Goal: Task Accomplishment & Management: Complete application form

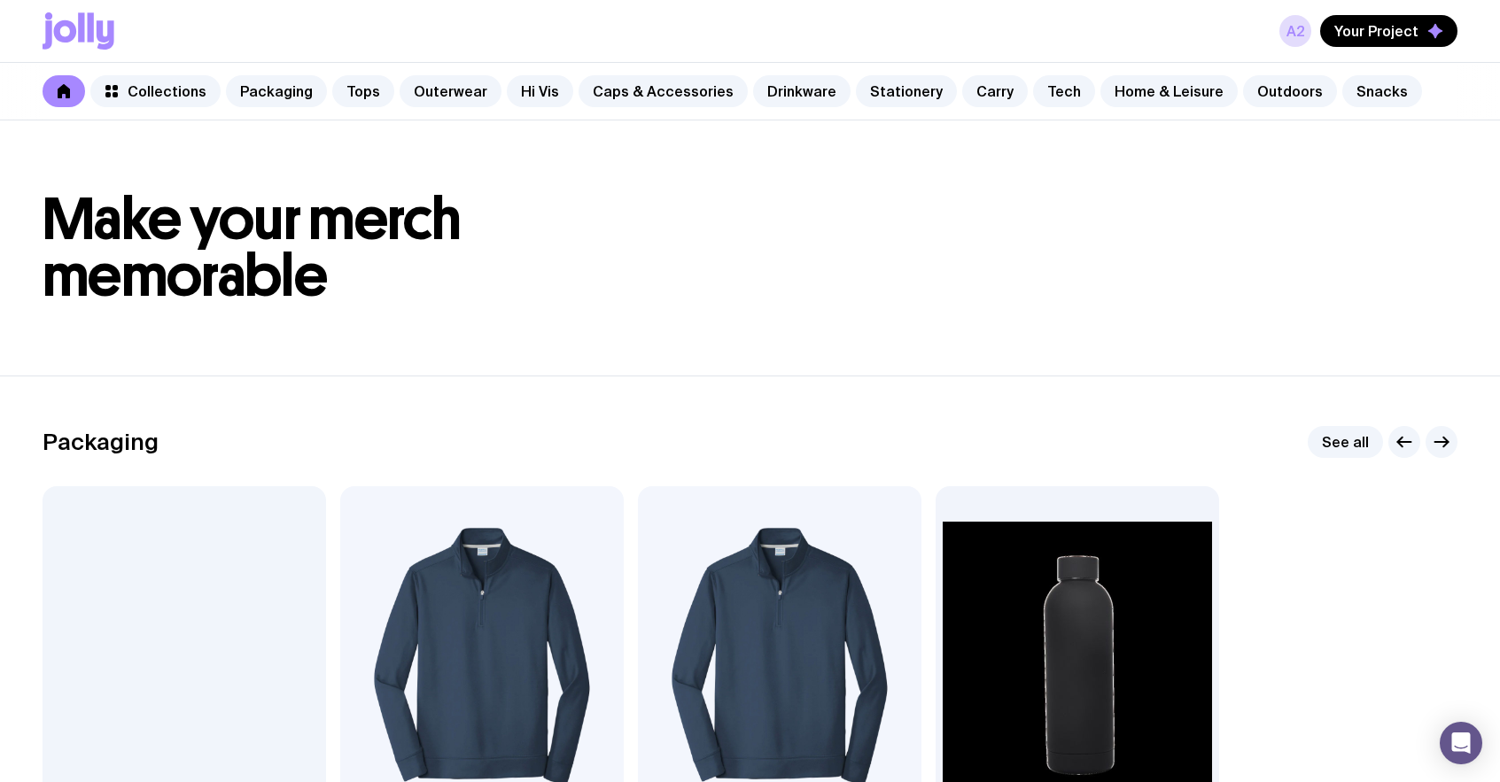
click at [61, 24] on icon at bounding box center [65, 31] width 23 height 22
click at [763, 306] on header "Make your merch memorable" at bounding box center [750, 247] width 1500 height 255
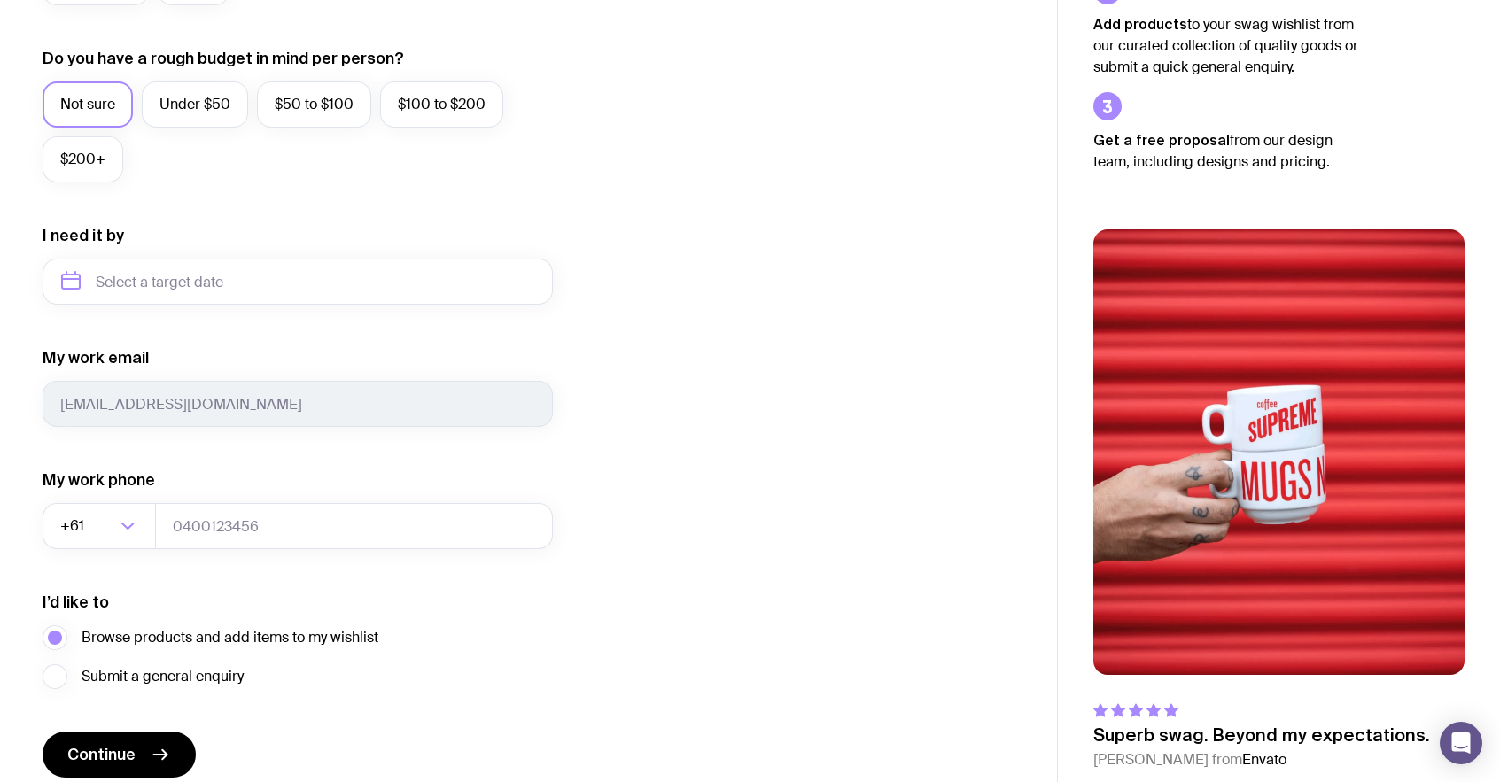
scroll to position [724, 0]
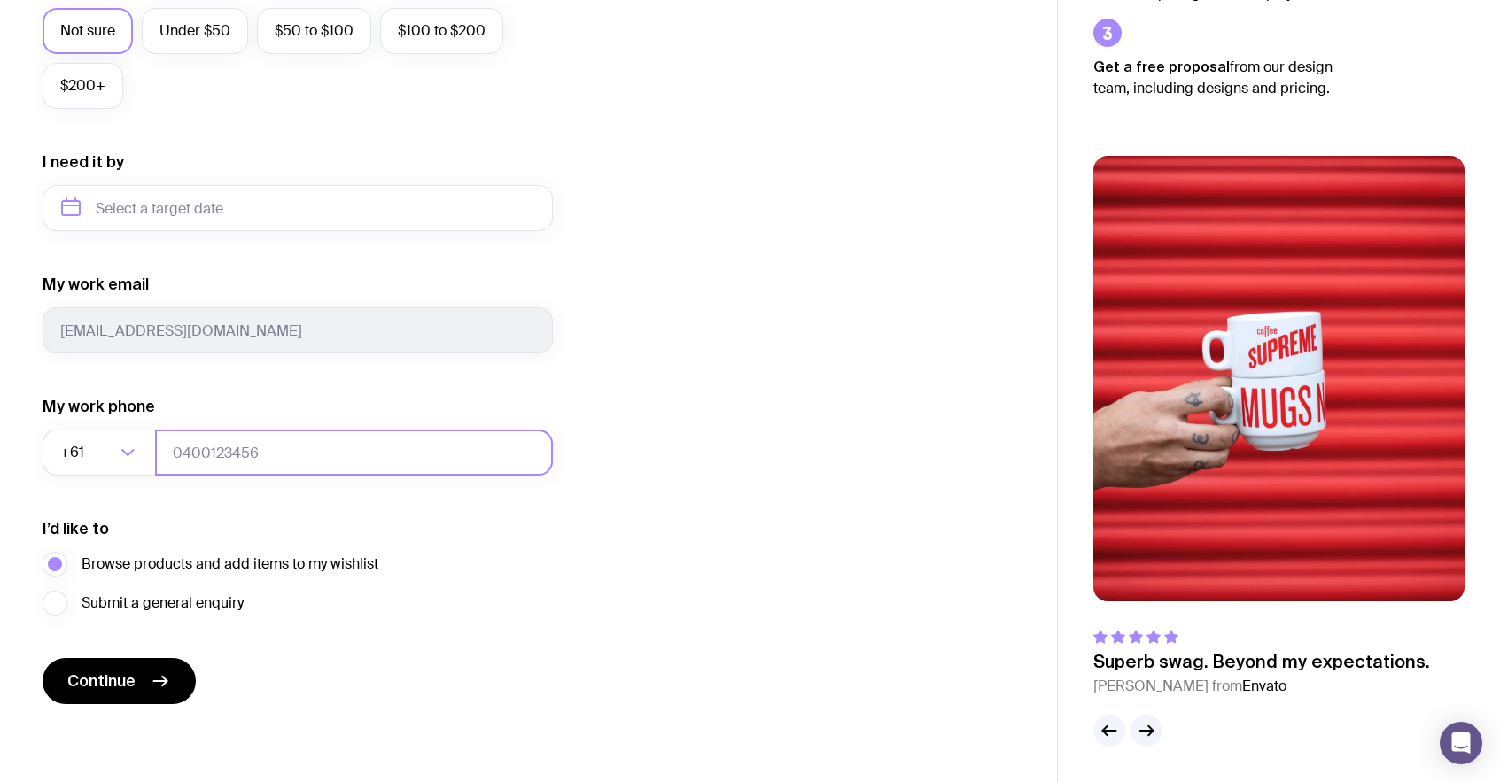
click at [275, 461] on input "tel" at bounding box center [354, 453] width 398 height 46
type input "0664130449"
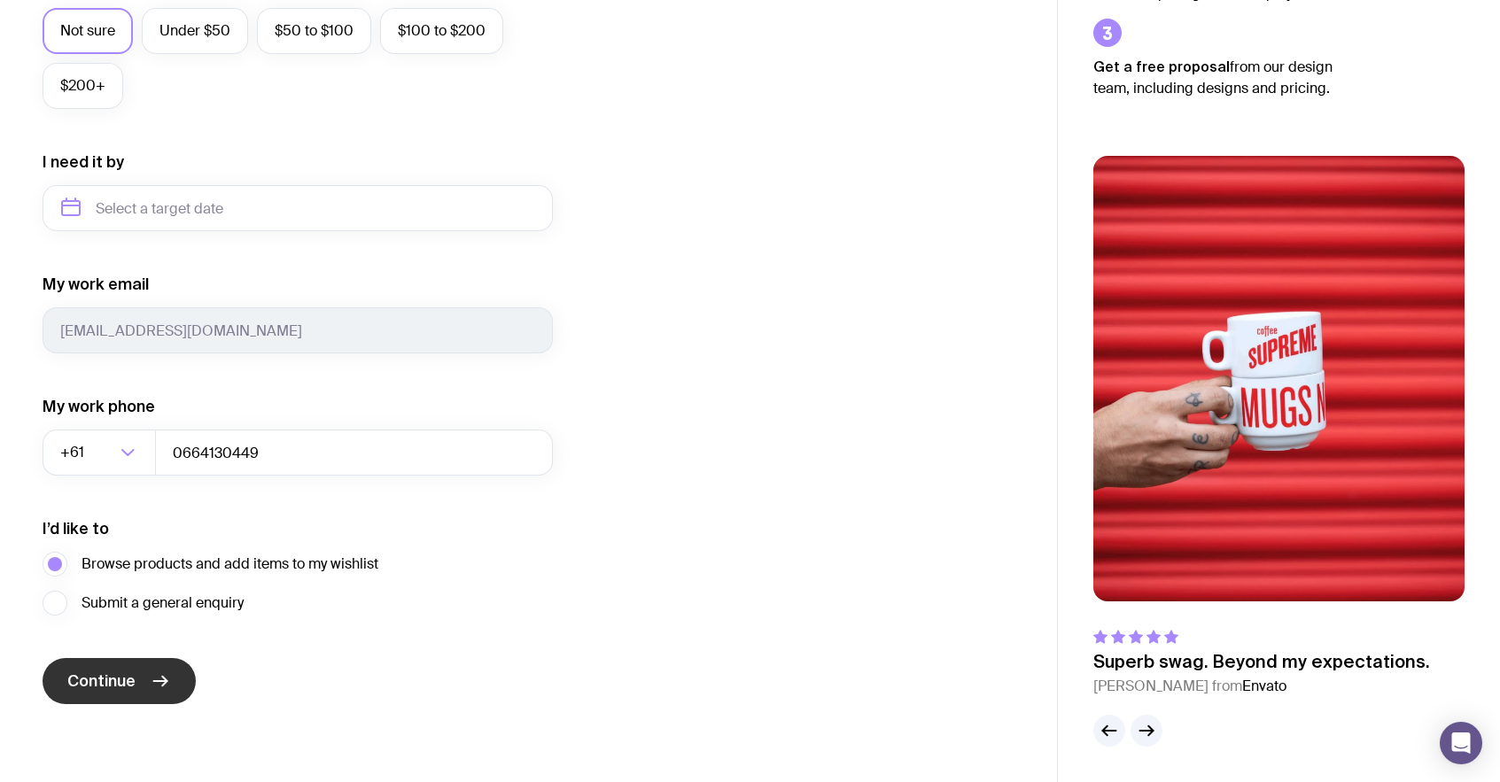
click at [147, 672] on button "Continue" at bounding box center [119, 681] width 153 height 46
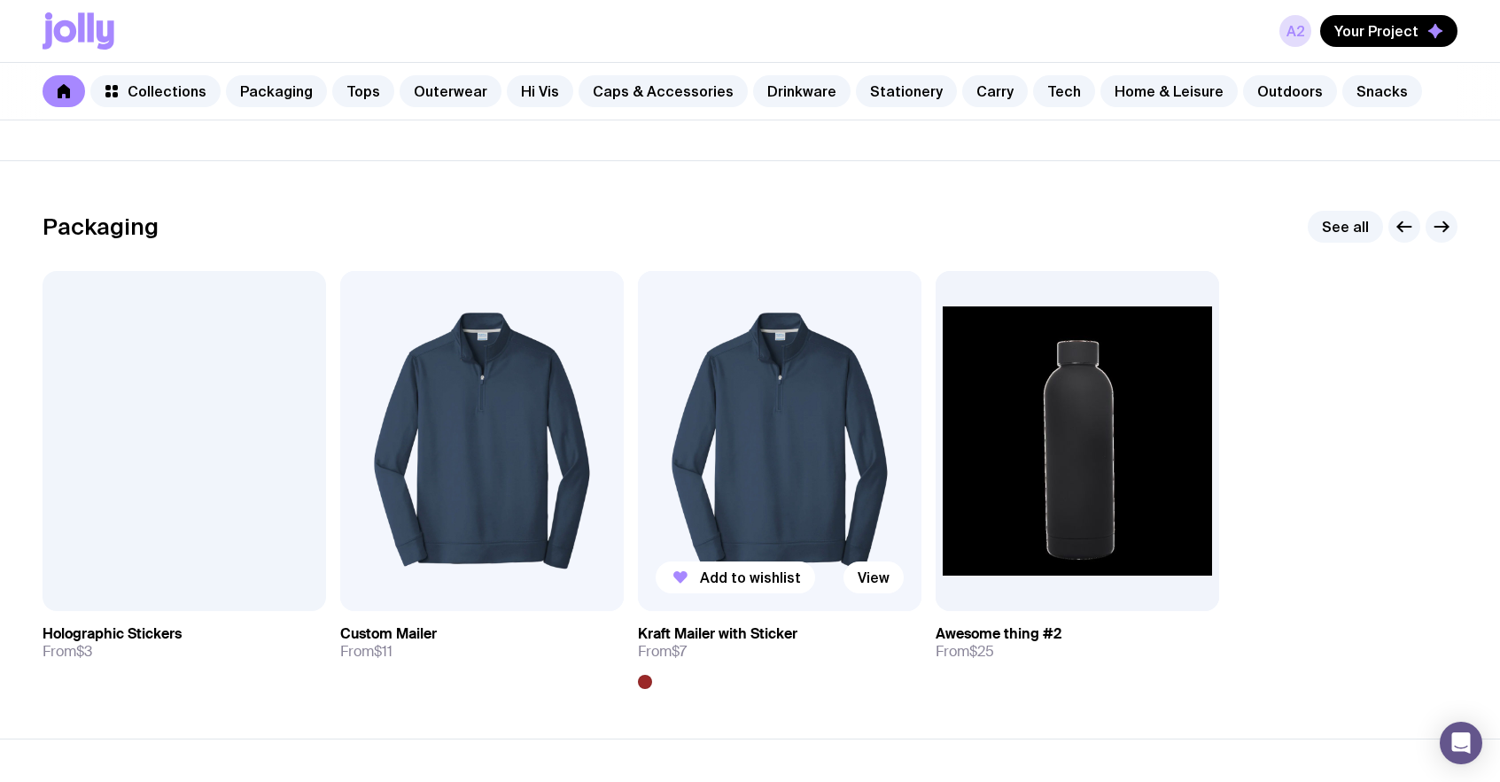
scroll to position [244, 0]
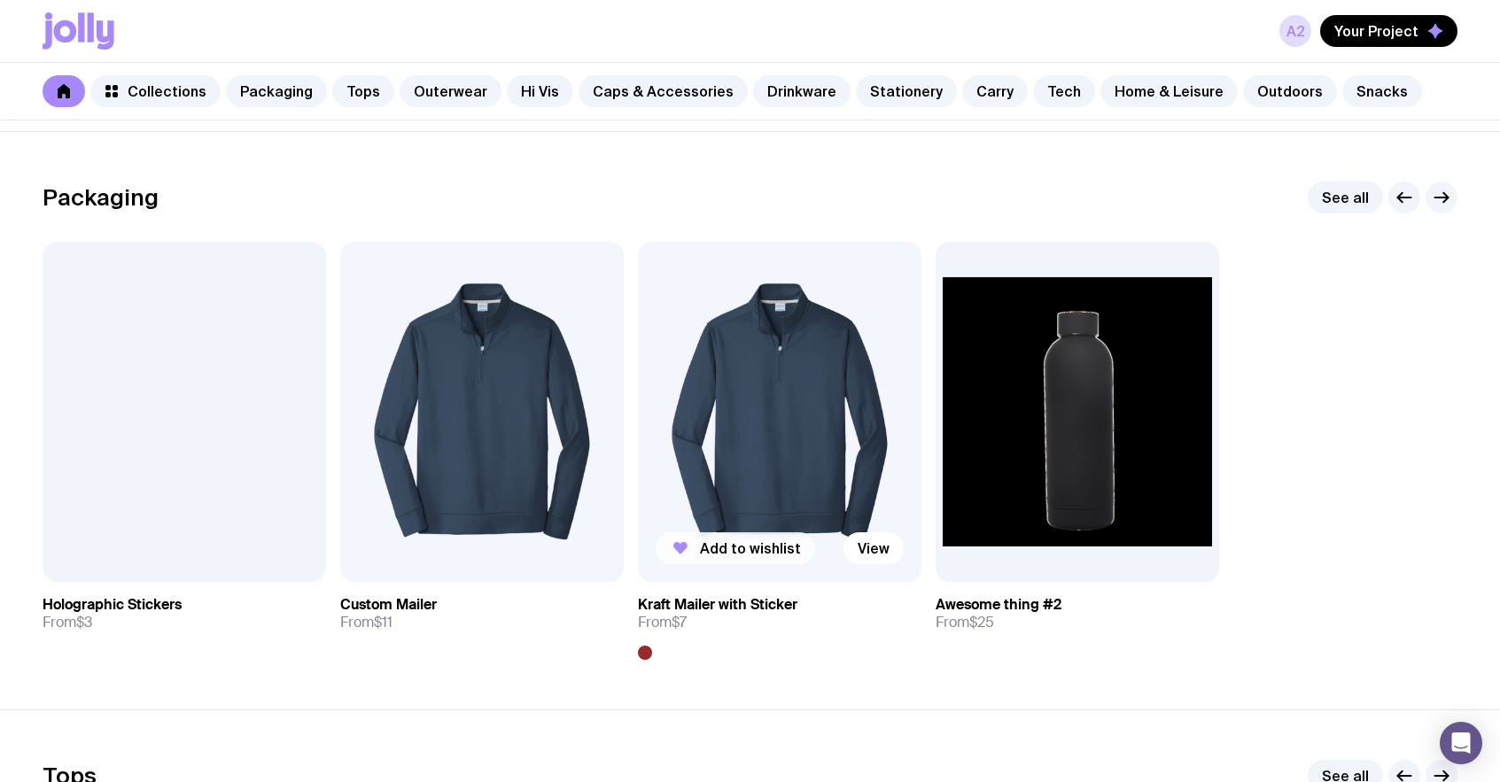
click at [721, 544] on span "Add to wishlist" at bounding box center [750, 548] width 101 height 18
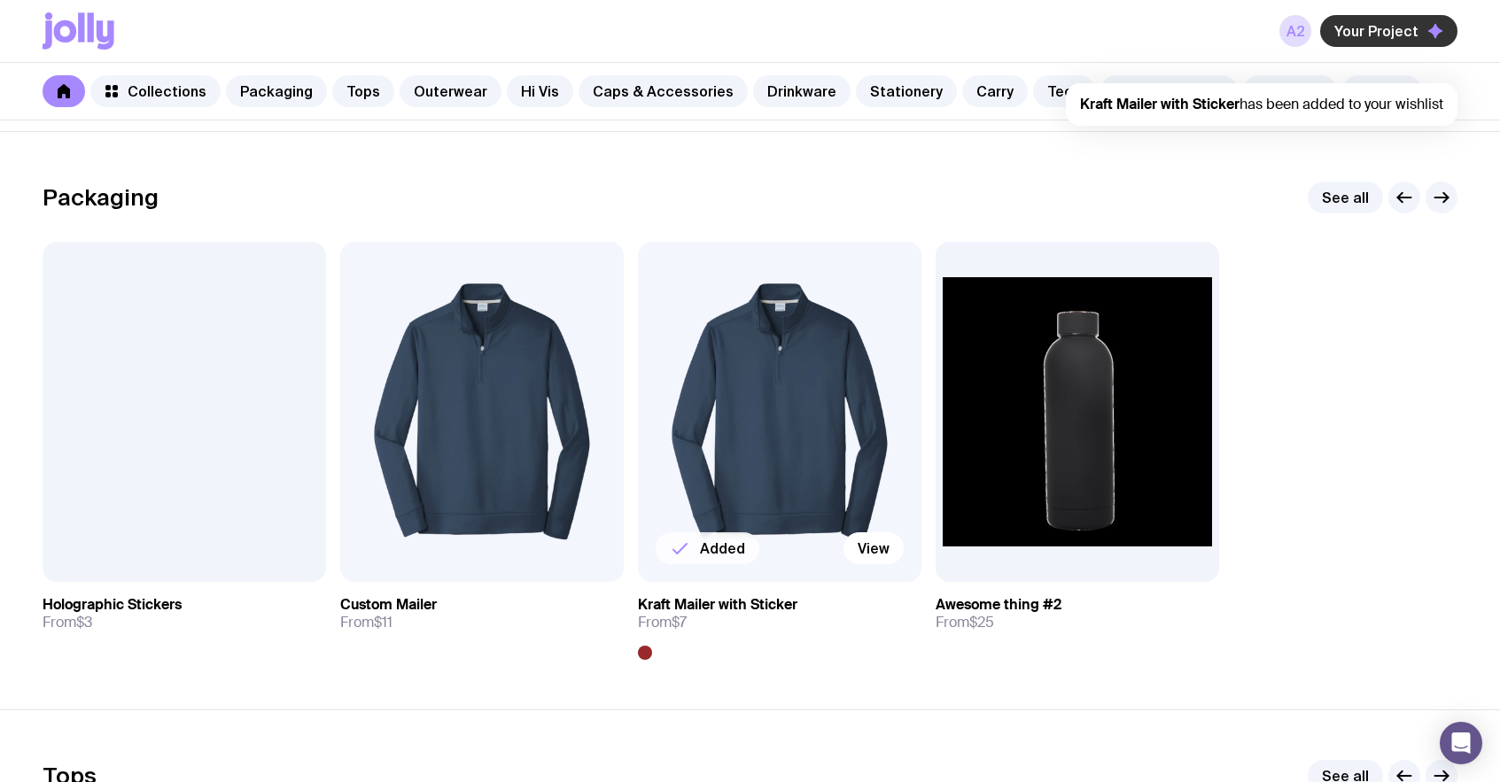
click at [1372, 35] on span "Your Project" at bounding box center [1376, 31] width 84 height 18
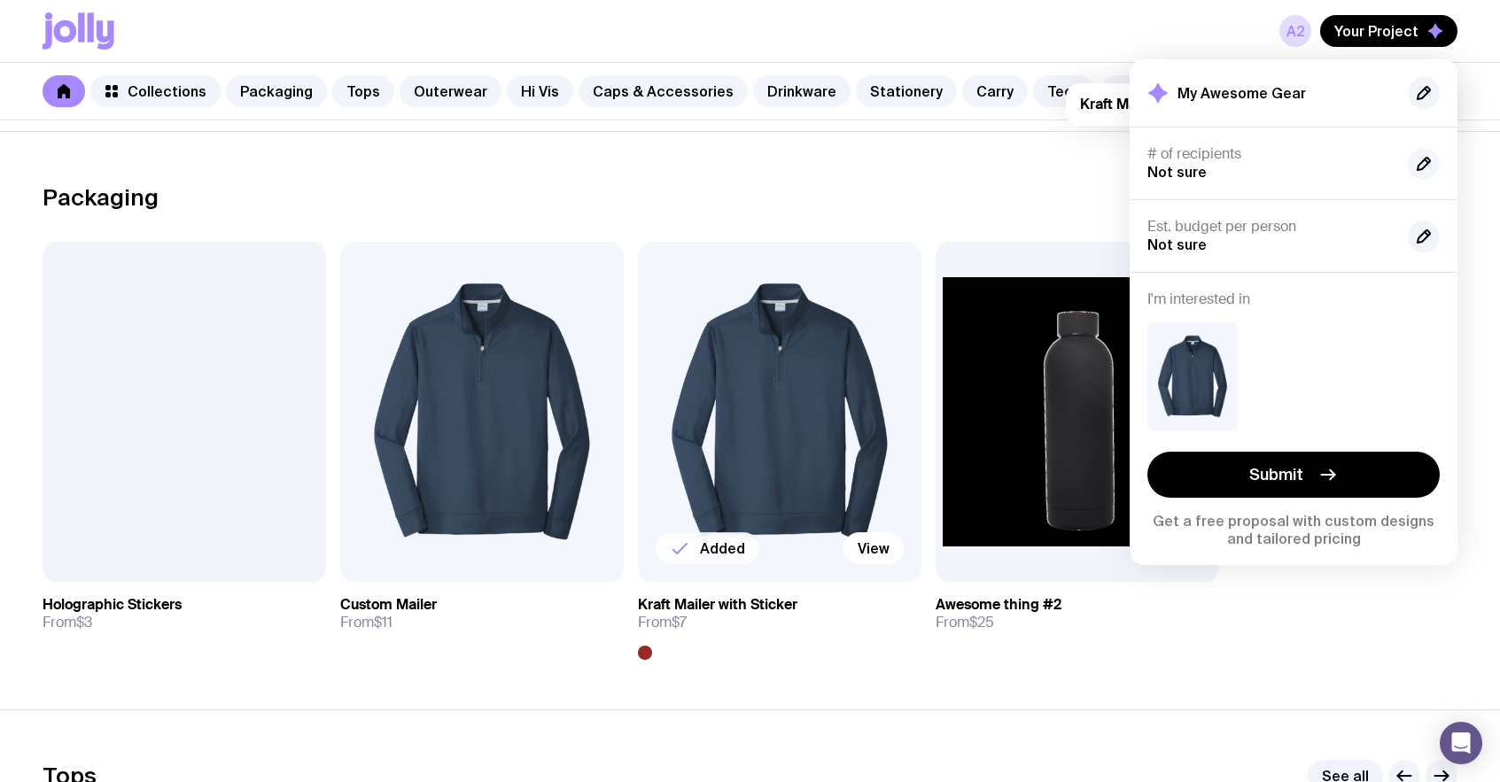
click at [1424, 158] on icon "button" at bounding box center [1423, 164] width 12 height 12
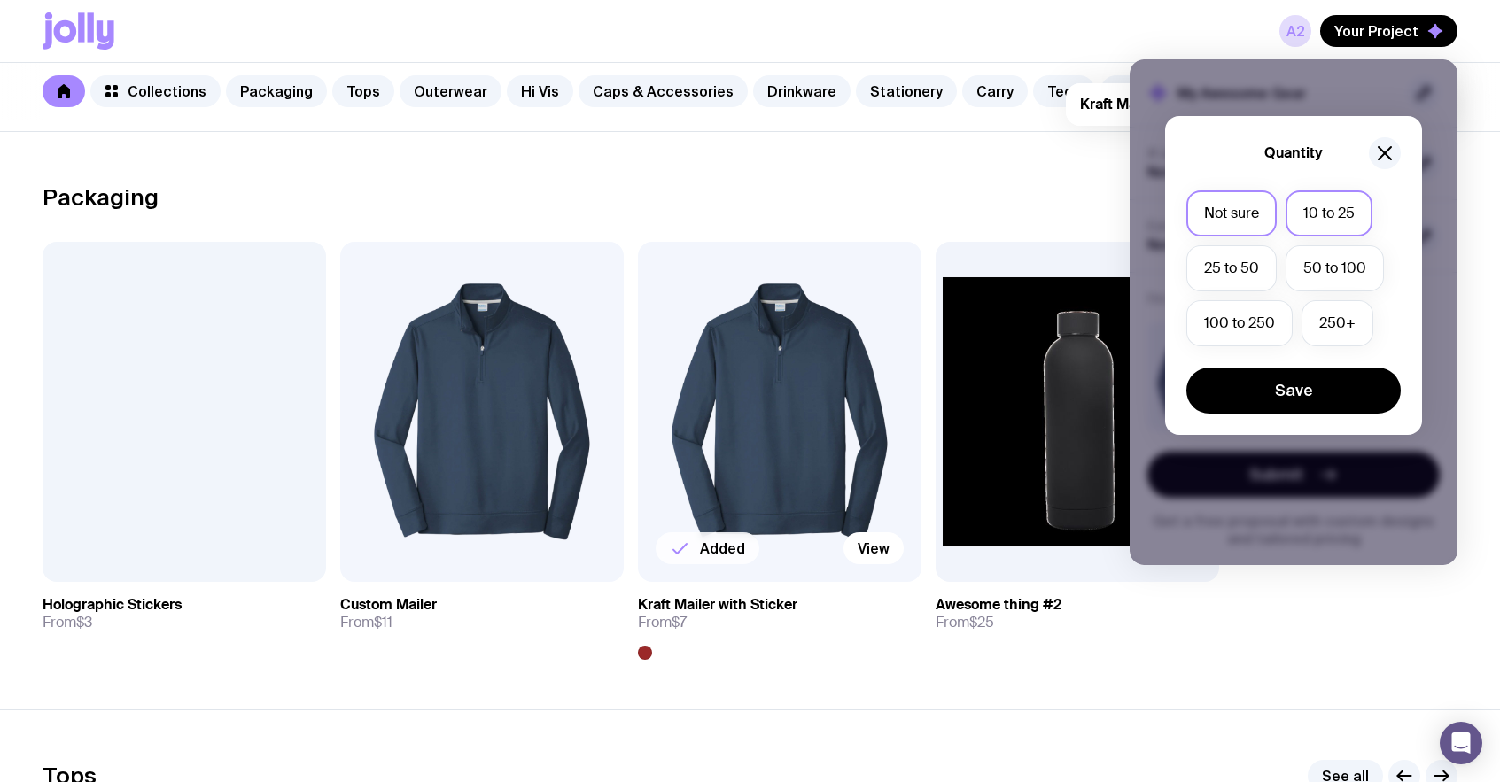
click at [1315, 221] on label "10 to 25" at bounding box center [1328, 213] width 87 height 46
click at [0, 0] on input "10 to 25" at bounding box center [0, 0] width 0 height 0
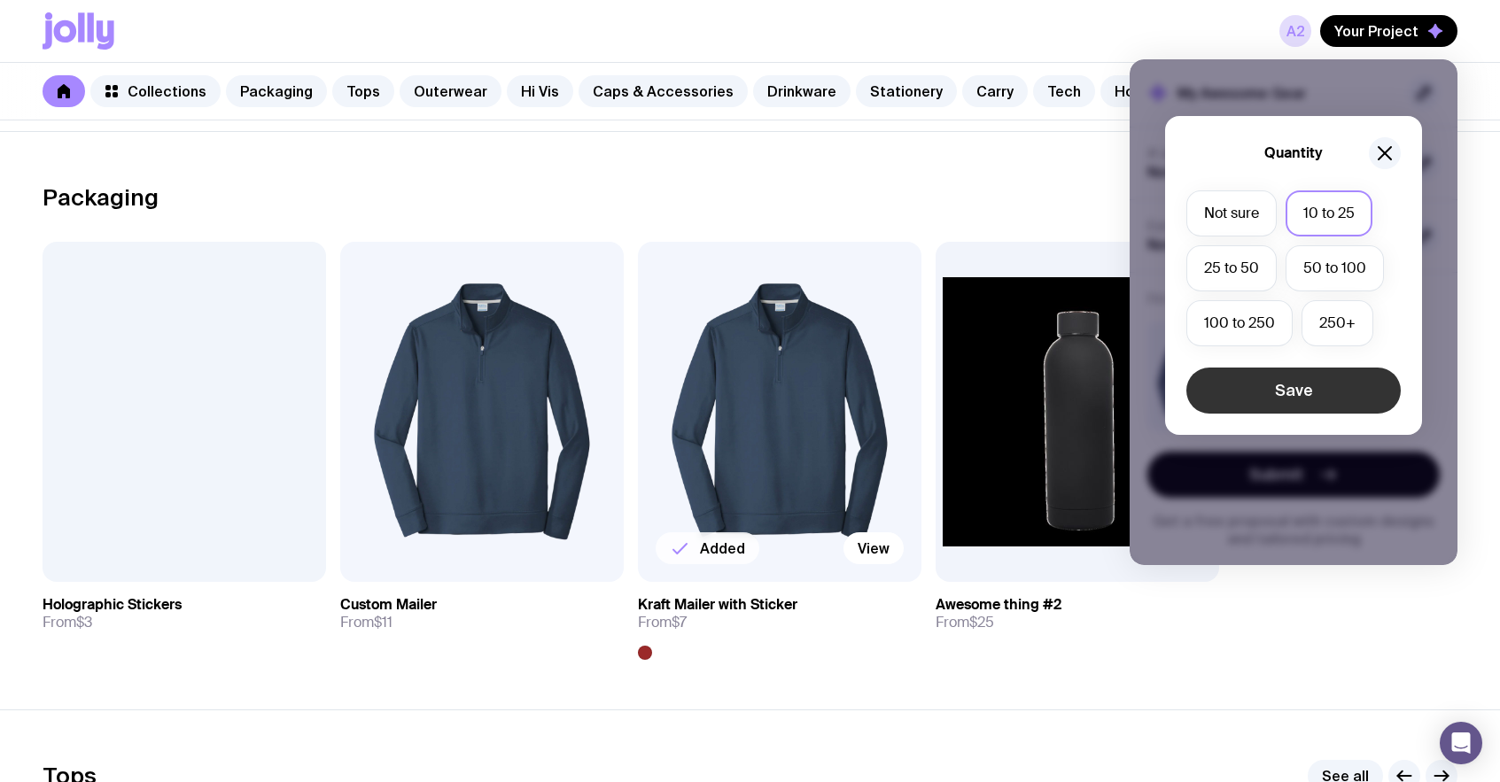
click at [1285, 390] on button "Save" at bounding box center [1293, 391] width 214 height 46
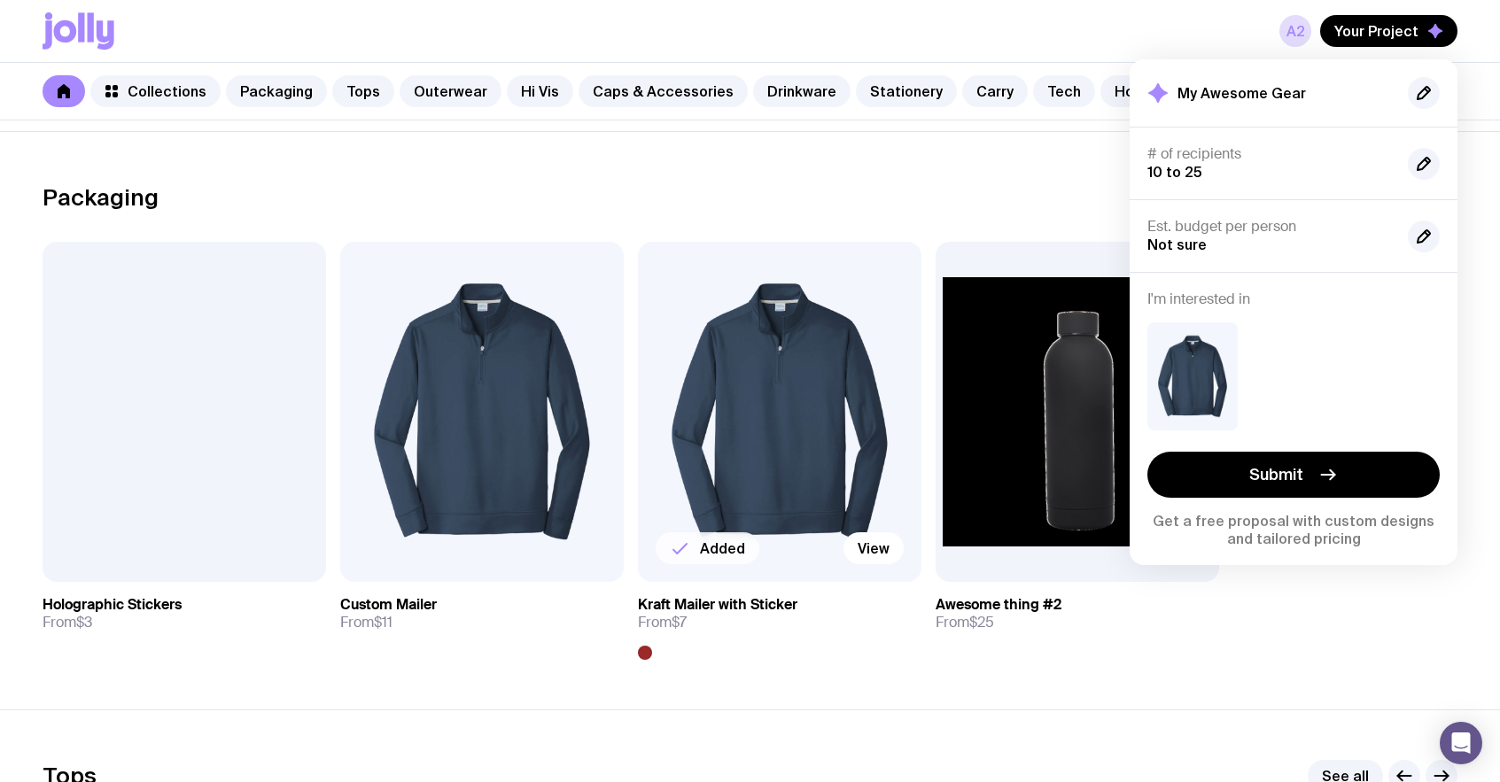
click at [1005, 168] on section "Packaging See all Add to wishlist View Holographic Stickers From $3 Add to wish…" at bounding box center [750, 420] width 1500 height 578
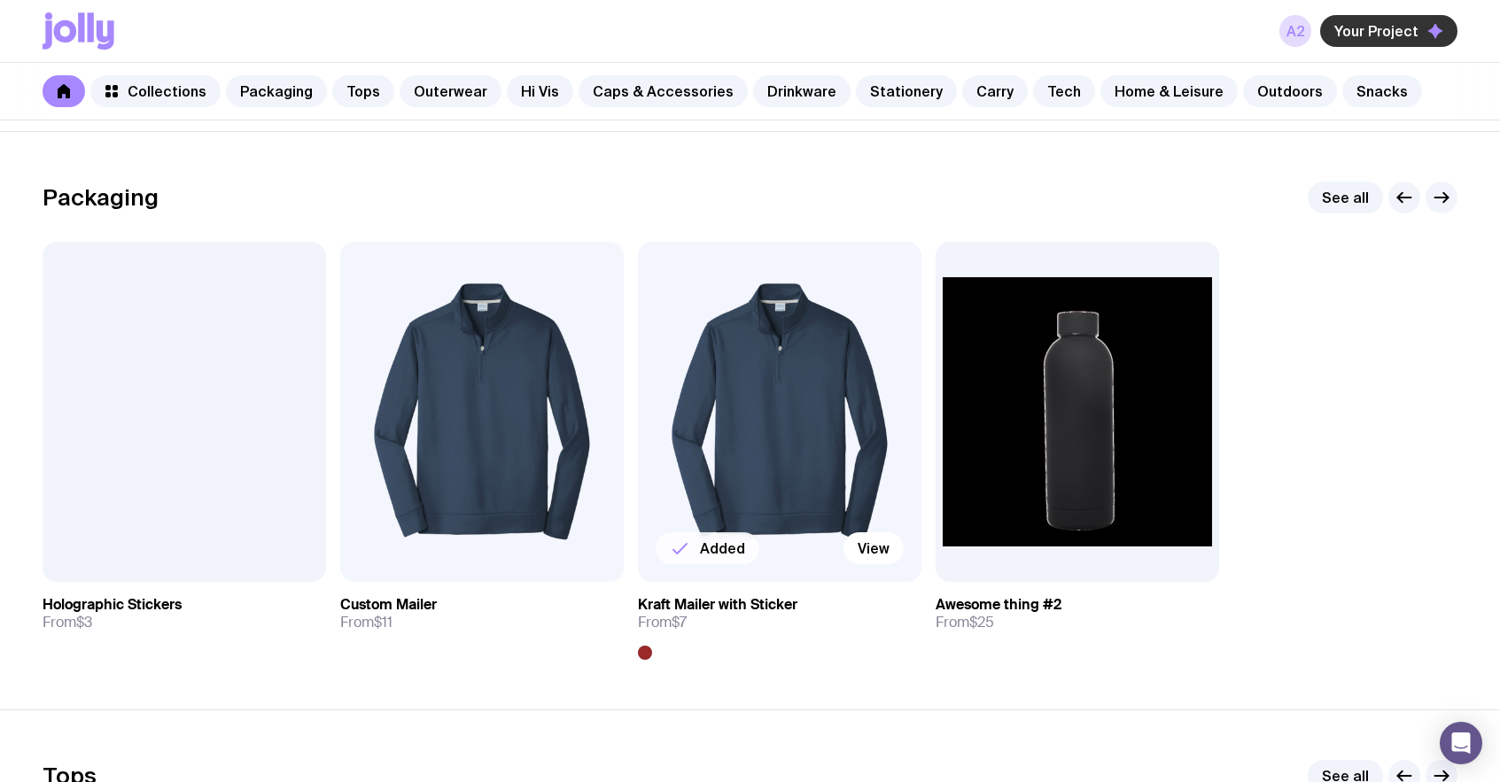
click at [1354, 45] on button "Your Project" at bounding box center [1388, 31] width 137 height 32
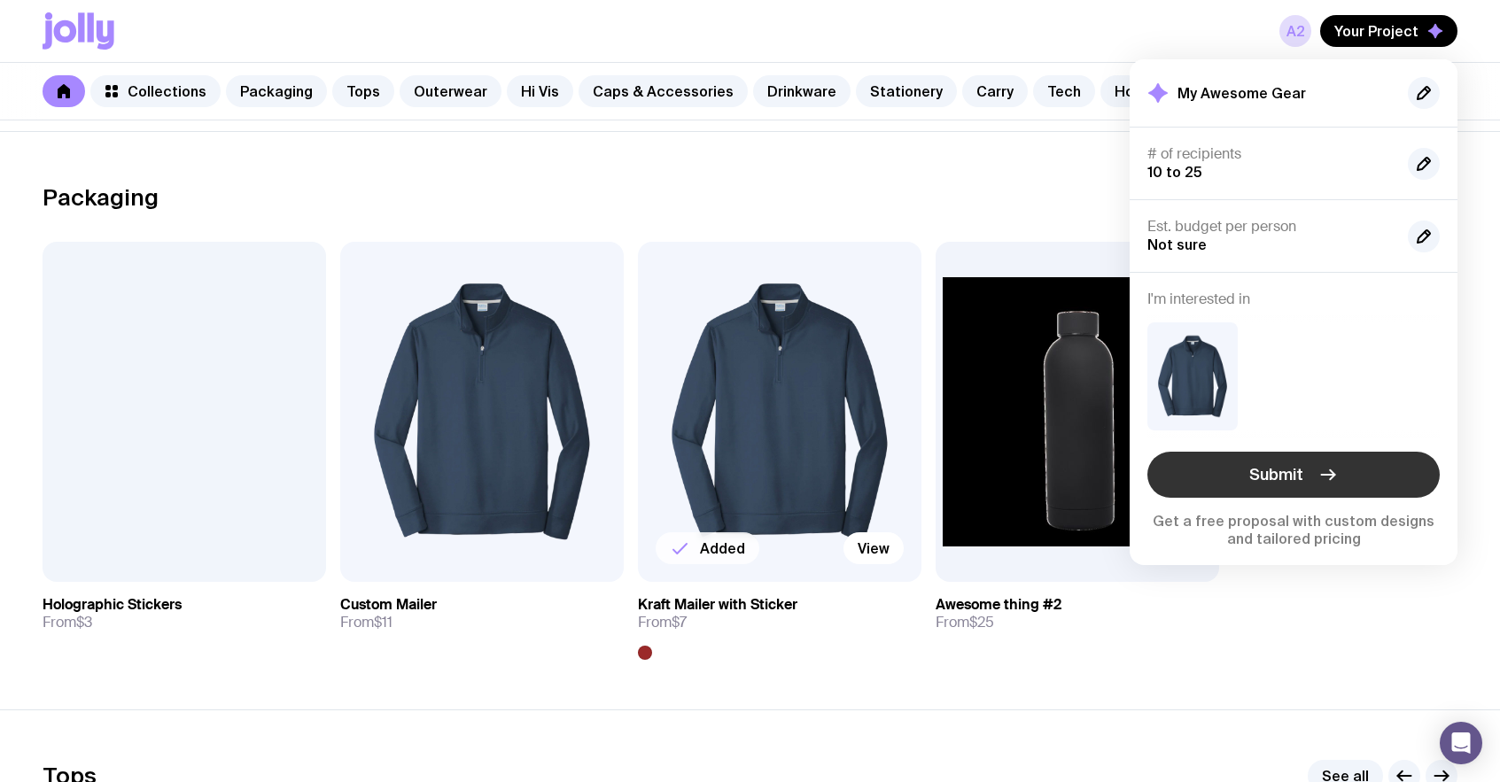
click at [1320, 472] on icon "button" at bounding box center [1327, 474] width 21 height 21
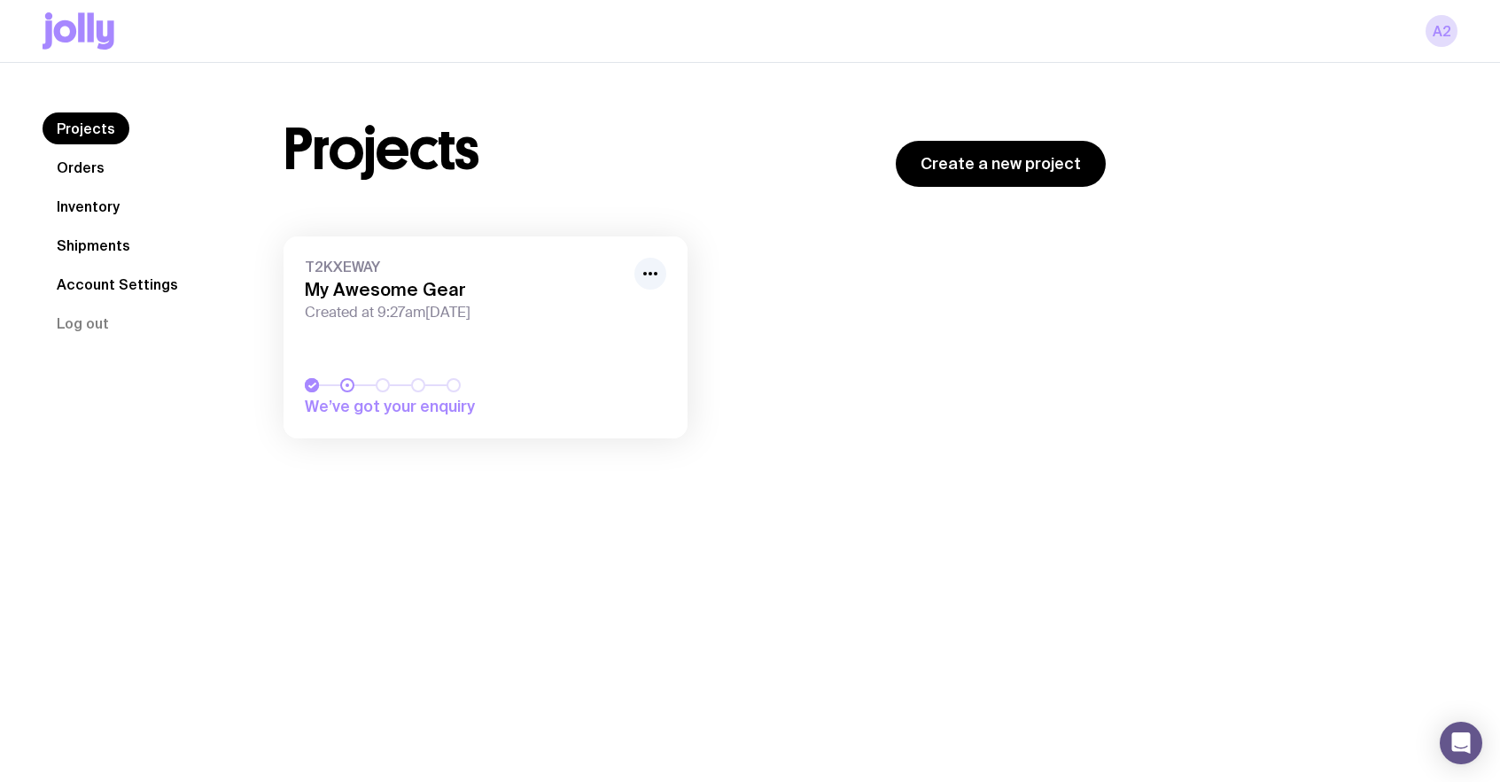
click at [90, 47] on icon at bounding box center [79, 30] width 72 height 37
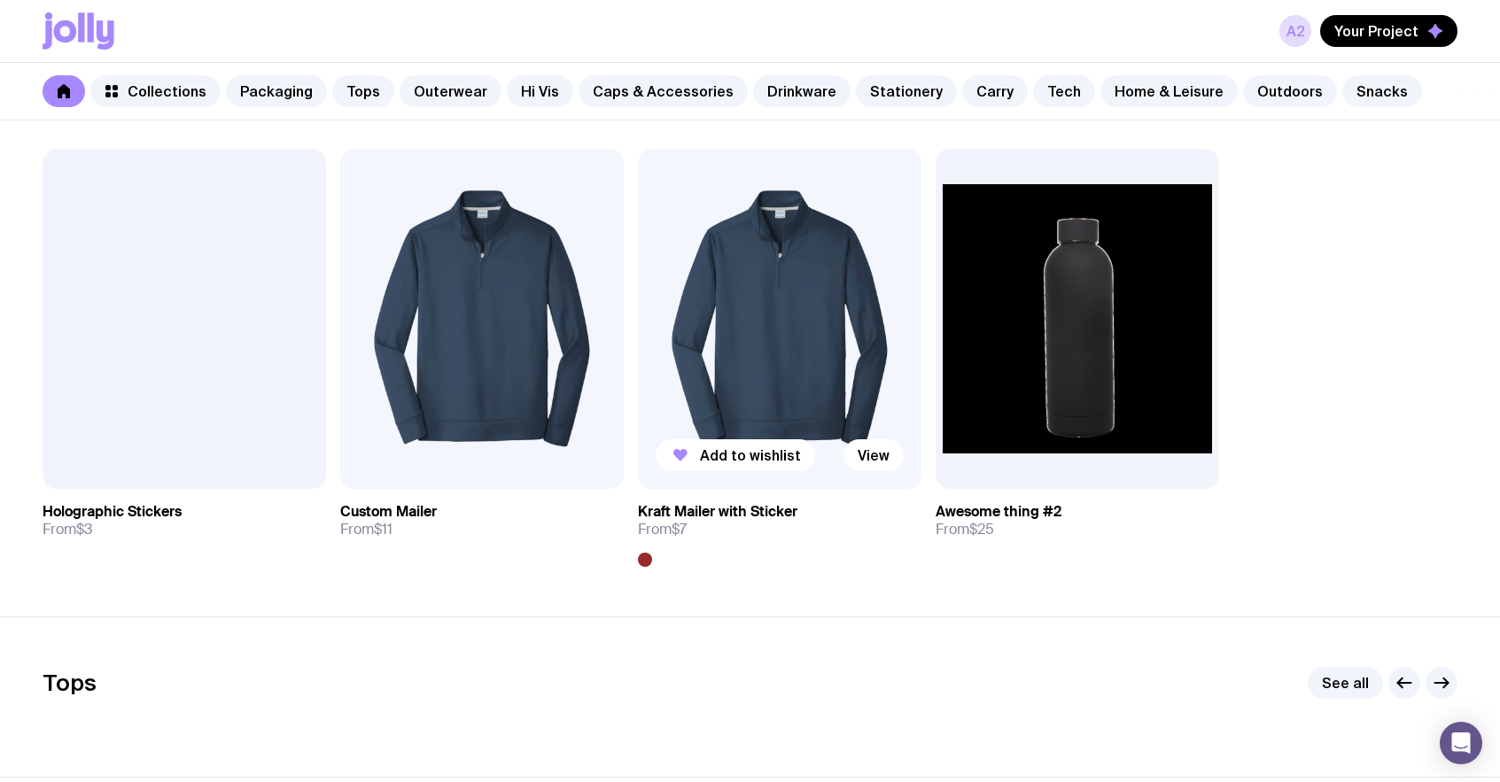
scroll to position [341, 0]
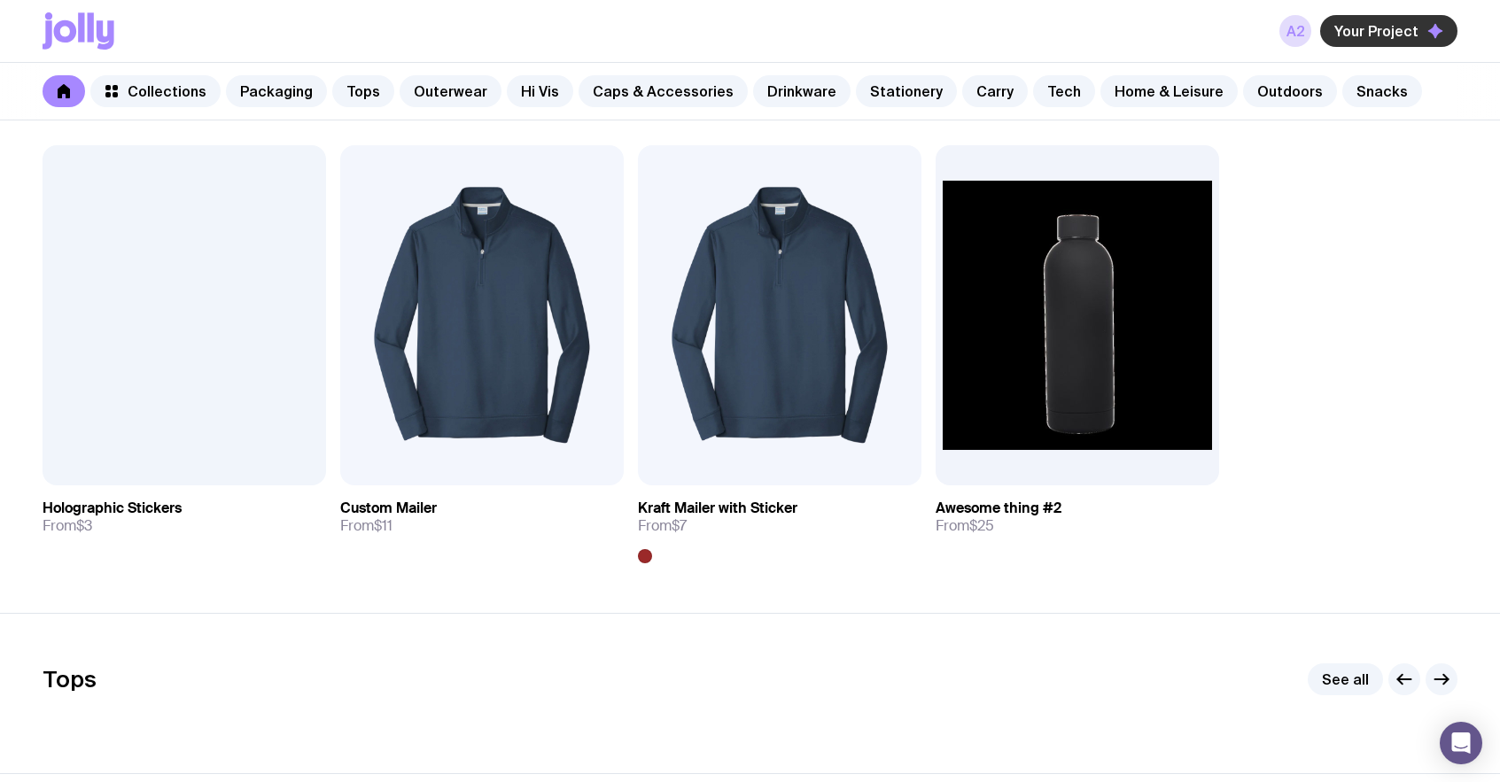
click at [1431, 41] on button "Your Project" at bounding box center [1388, 31] width 137 height 32
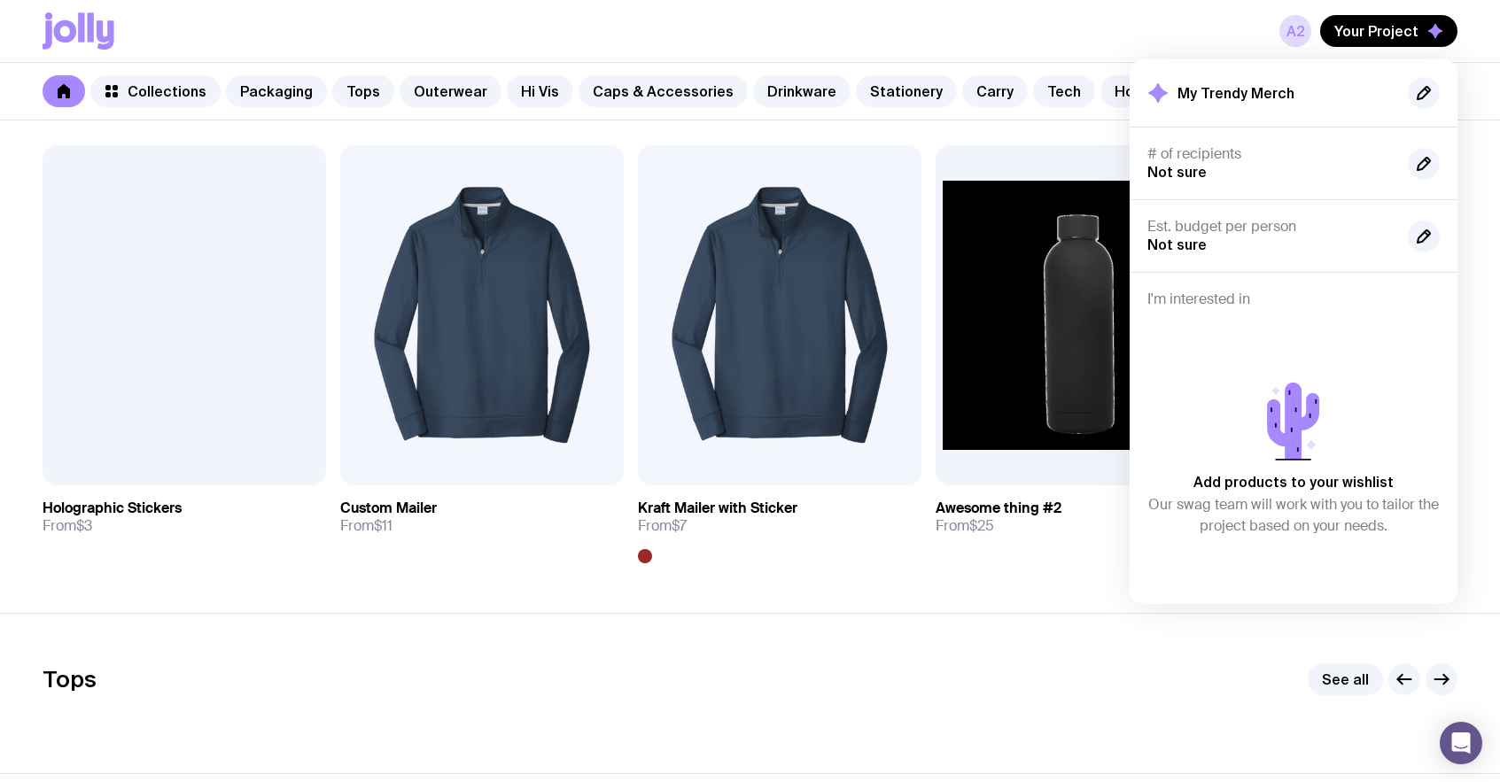
click at [895, 37] on div "a2 Your Project My Trendy Merch # of recipients Not sure Est. budget per person…" at bounding box center [750, 31] width 1415 height 62
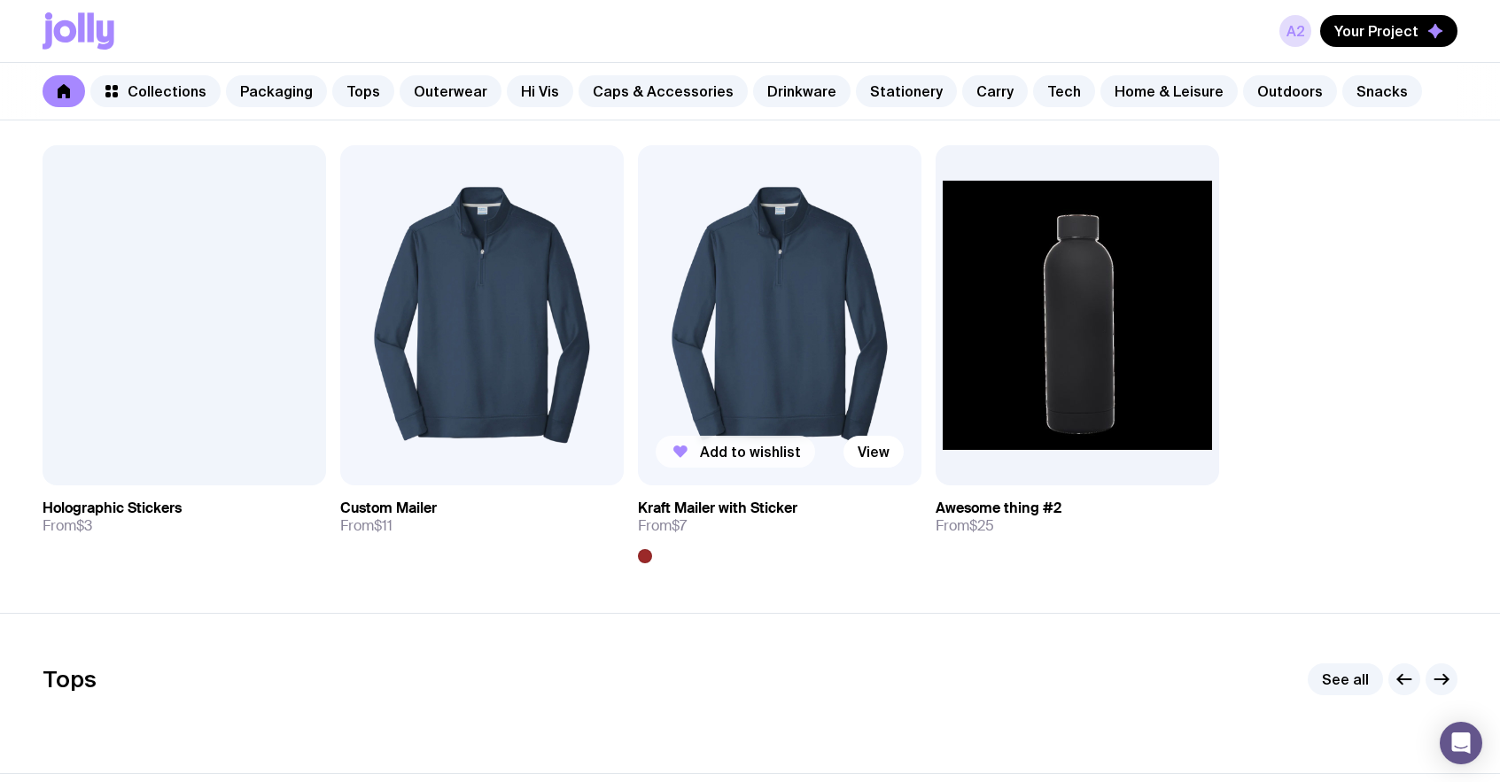
click at [709, 451] on span "Add to wishlist" at bounding box center [750, 452] width 101 height 18
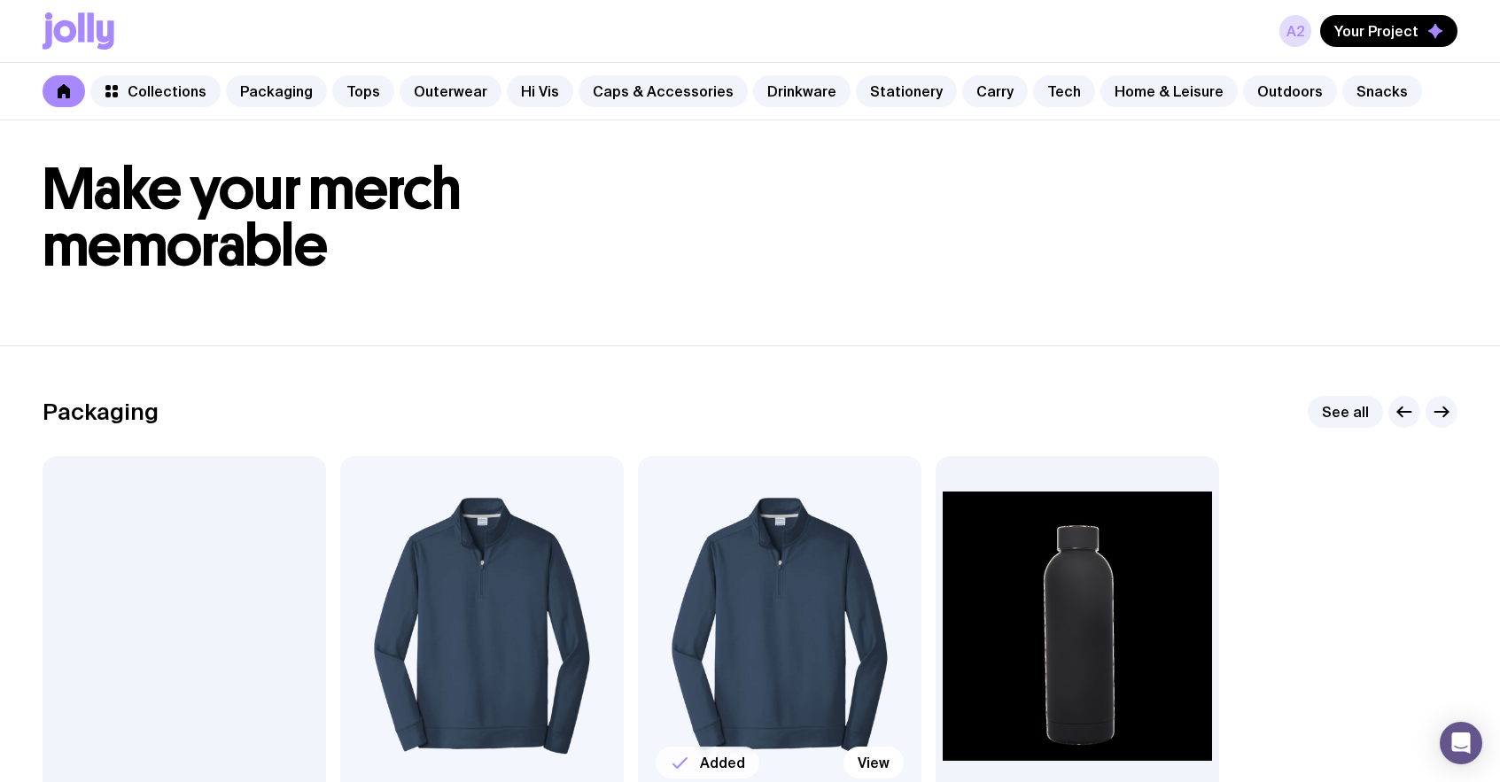
scroll to position [0, 0]
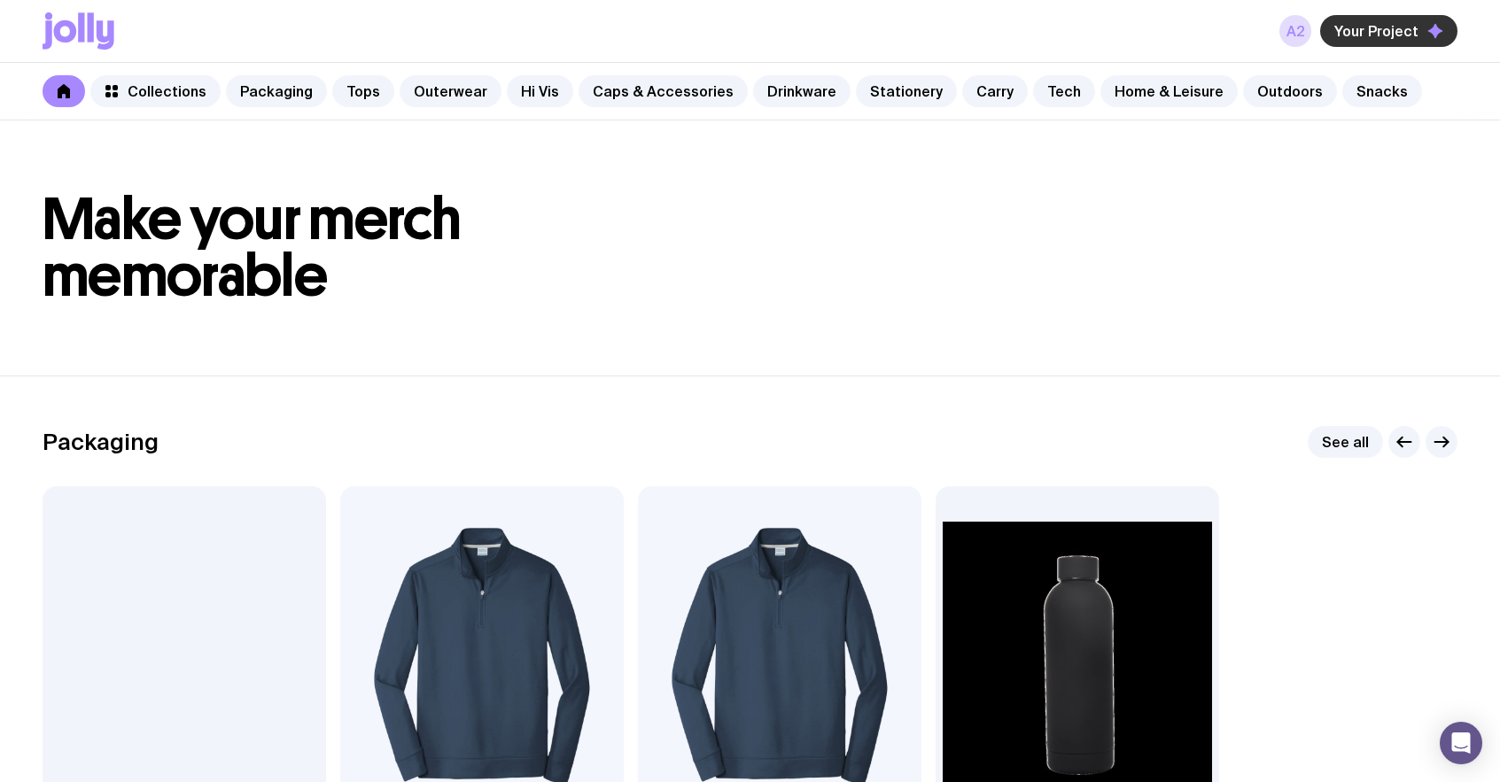
click at [1377, 41] on button "Your Project" at bounding box center [1388, 31] width 137 height 32
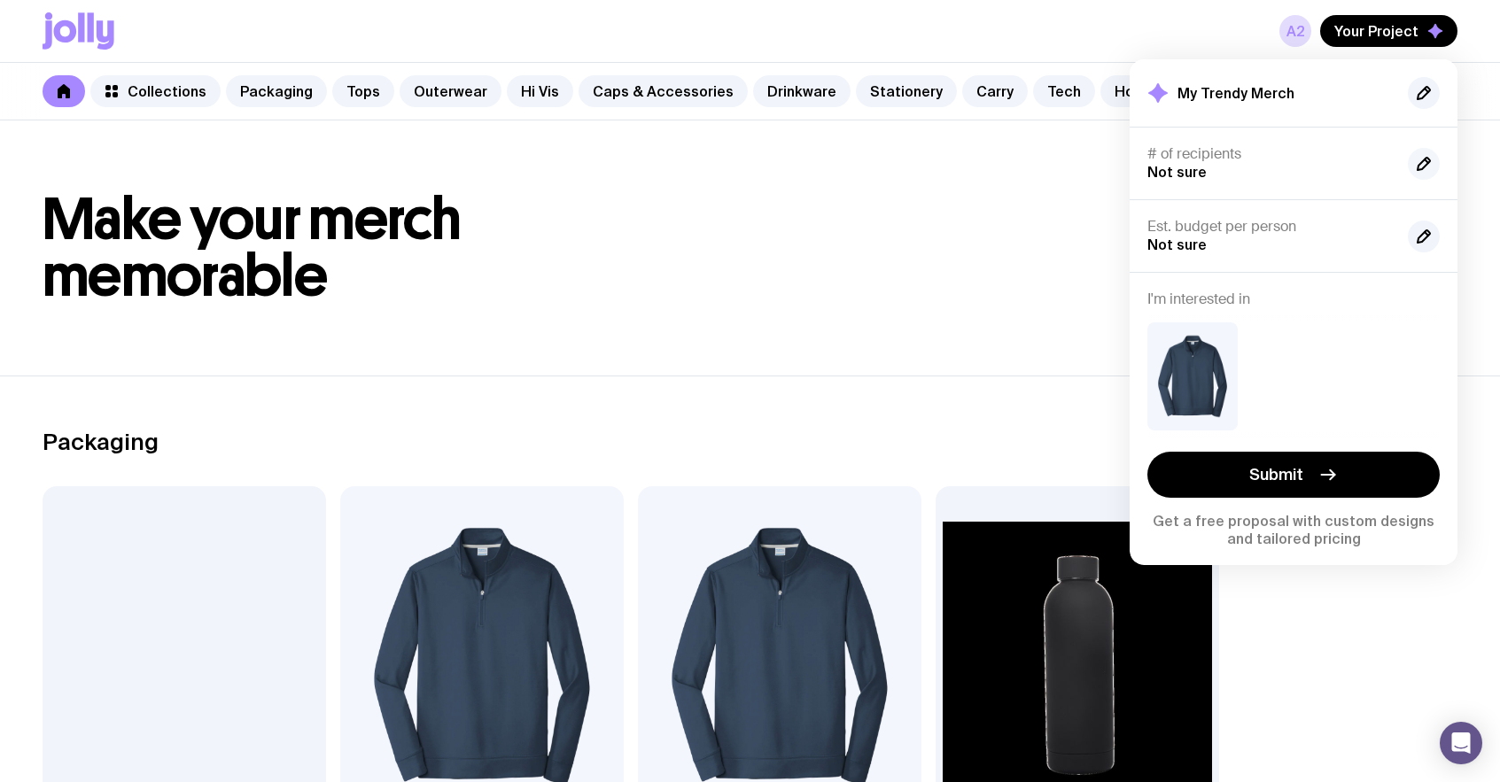
click at [1420, 155] on icon "button" at bounding box center [1423, 163] width 21 height 21
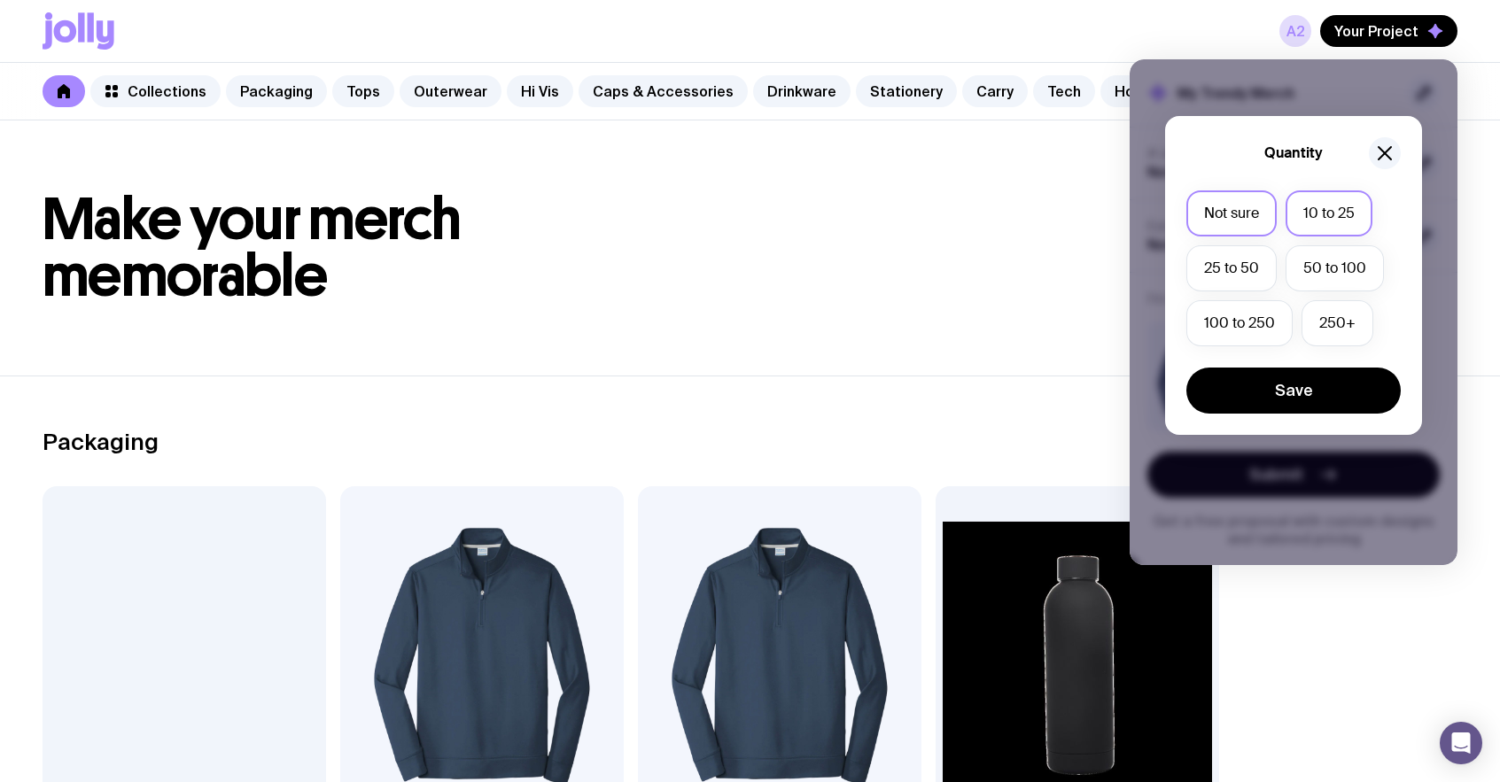
click at [1328, 222] on label "10 to 25" at bounding box center [1328, 213] width 87 height 46
click at [0, 0] on input "10 to 25" at bounding box center [0, 0] width 0 height 0
click at [1301, 396] on button "Save" at bounding box center [1293, 391] width 214 height 46
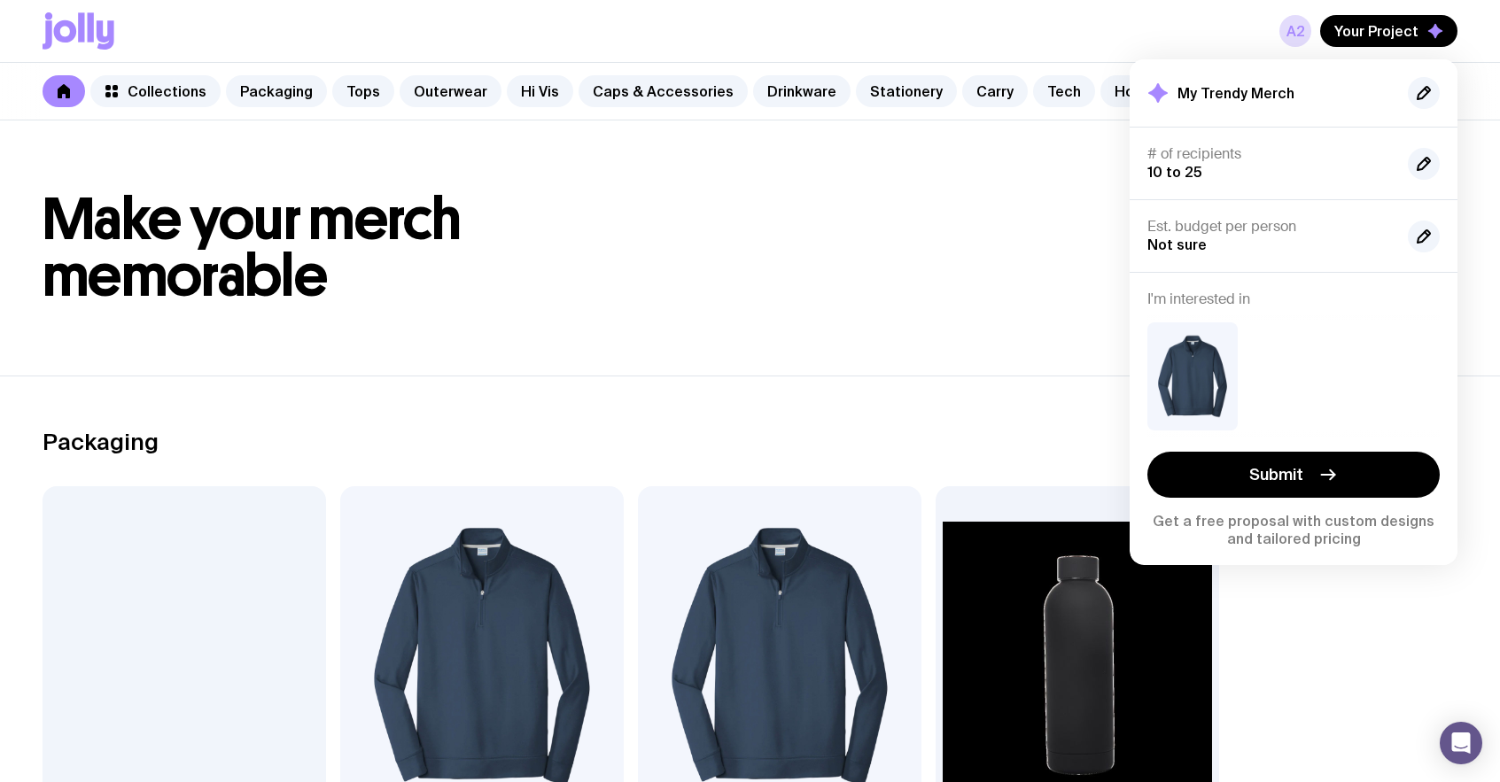
click at [887, 261] on h1 "Make your merch memorable" at bounding box center [750, 247] width 1415 height 113
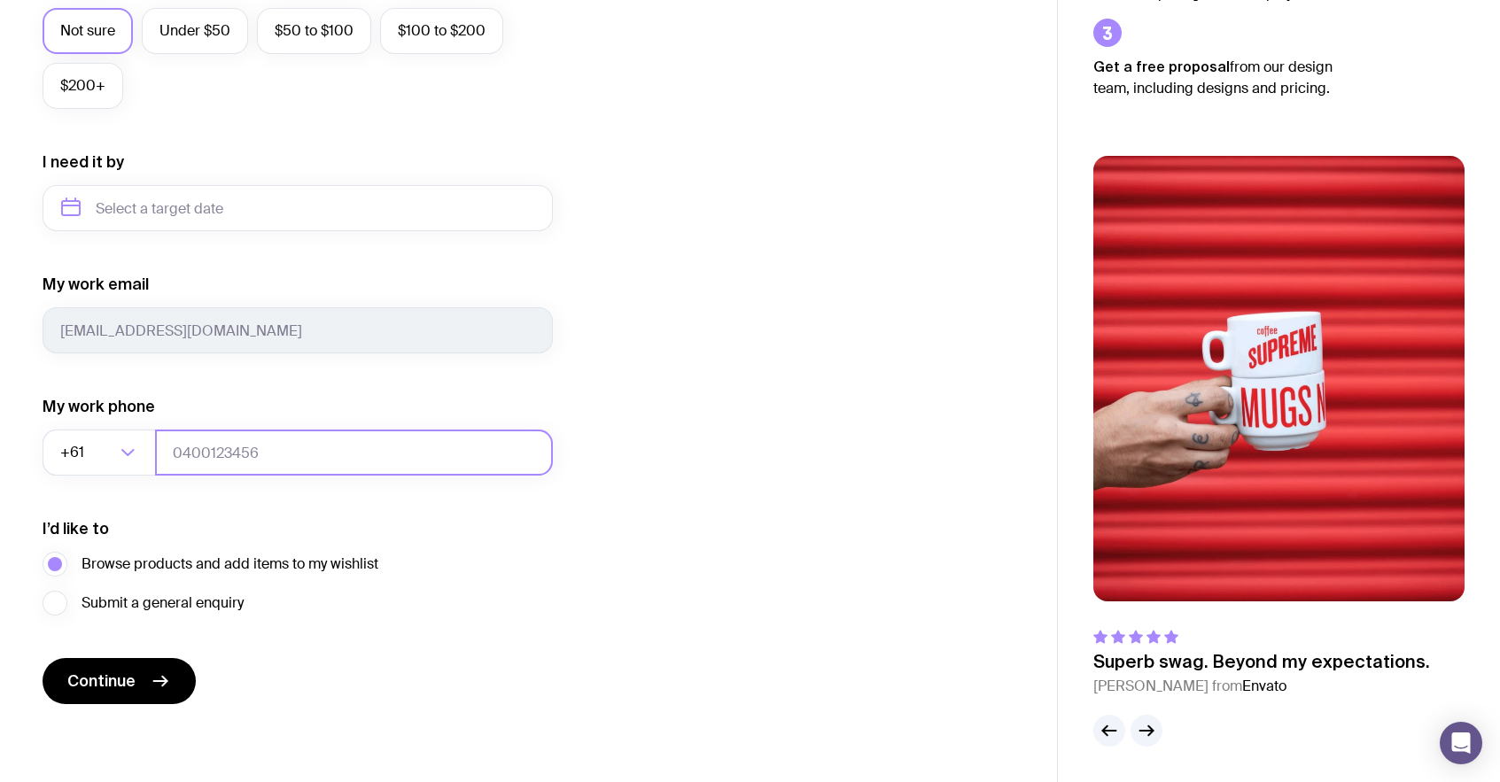
click at [244, 446] on input "tel" at bounding box center [354, 453] width 398 height 46
type input "0664130449"
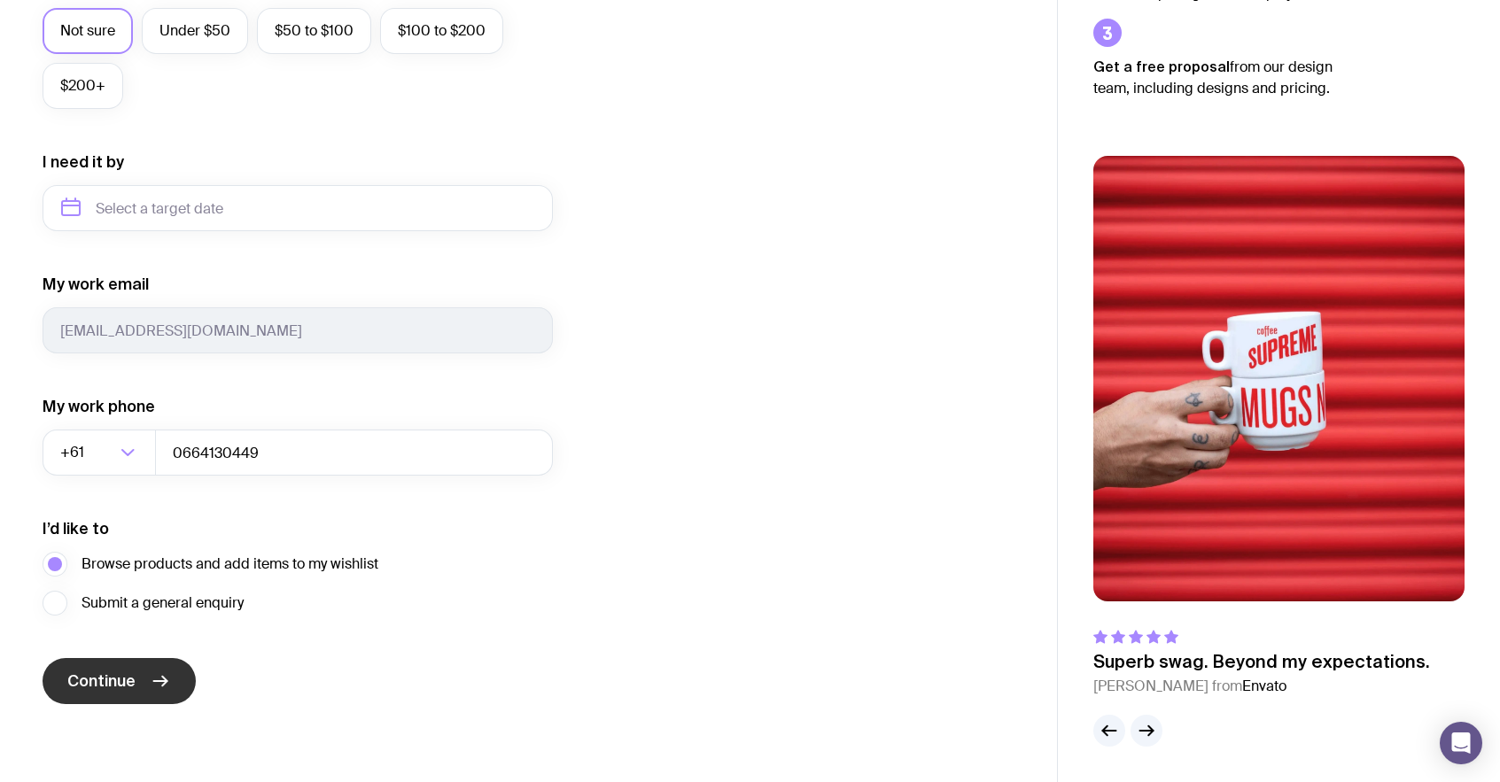
click at [139, 677] on button "Continue" at bounding box center [119, 681] width 153 height 46
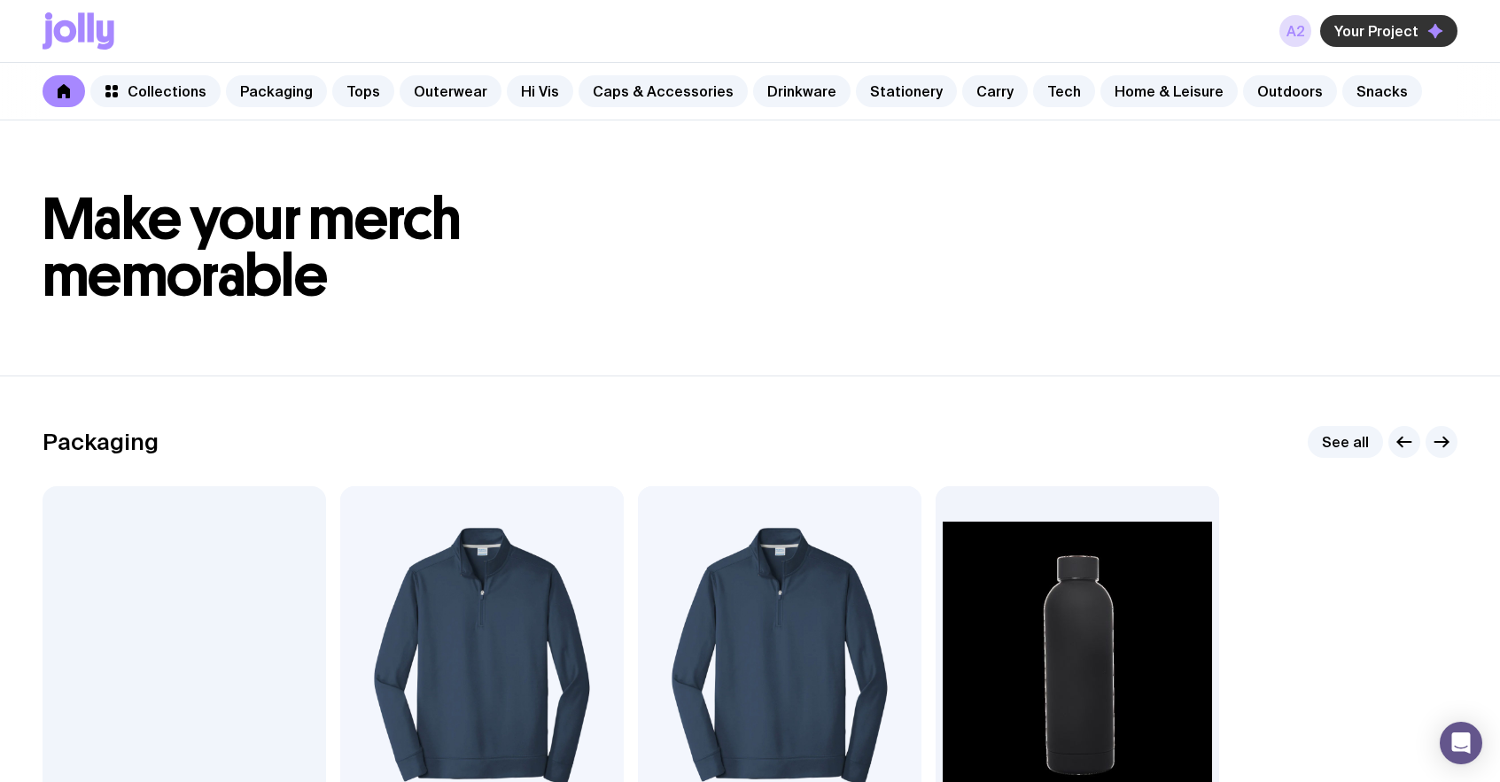
click at [1410, 37] on span "Your Project" at bounding box center [1376, 31] width 84 height 18
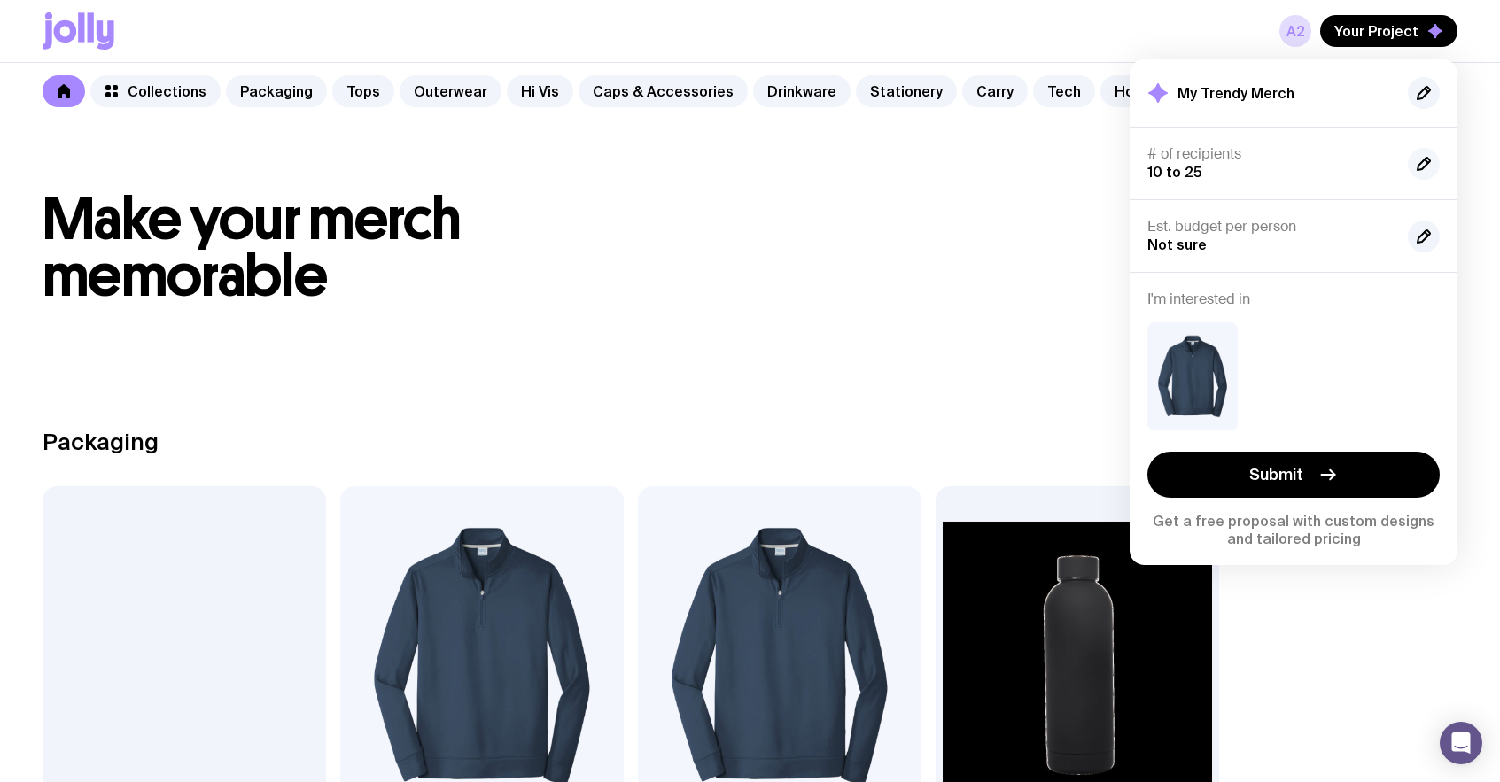
click at [1430, 166] on icon "button" at bounding box center [1423, 163] width 21 height 21
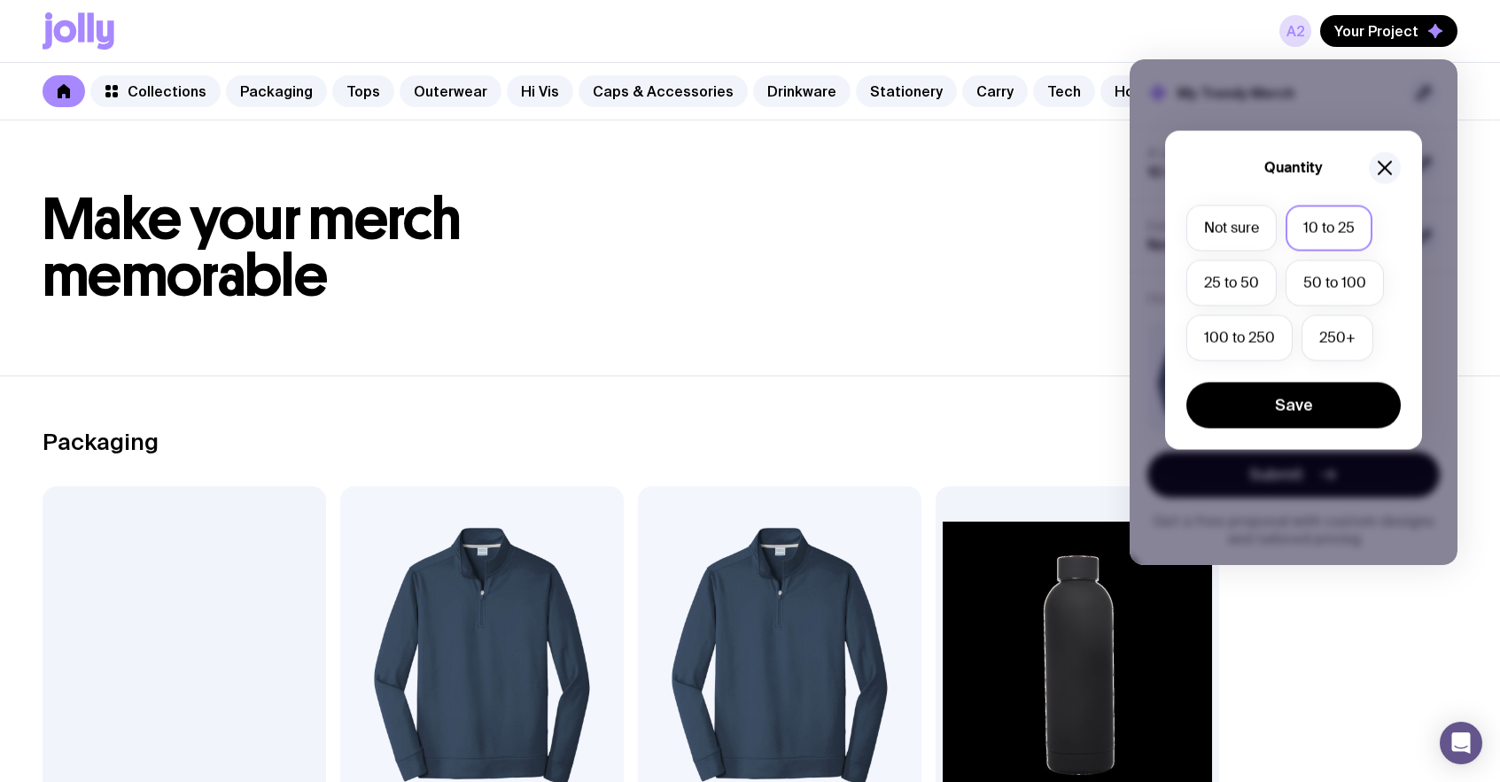
click at [1430, 166] on div "Quantity Not sure 10 to 25 25 to 50 50 to 100 100 to 250 250+ Save" at bounding box center [1293, 327] width 328 height 506
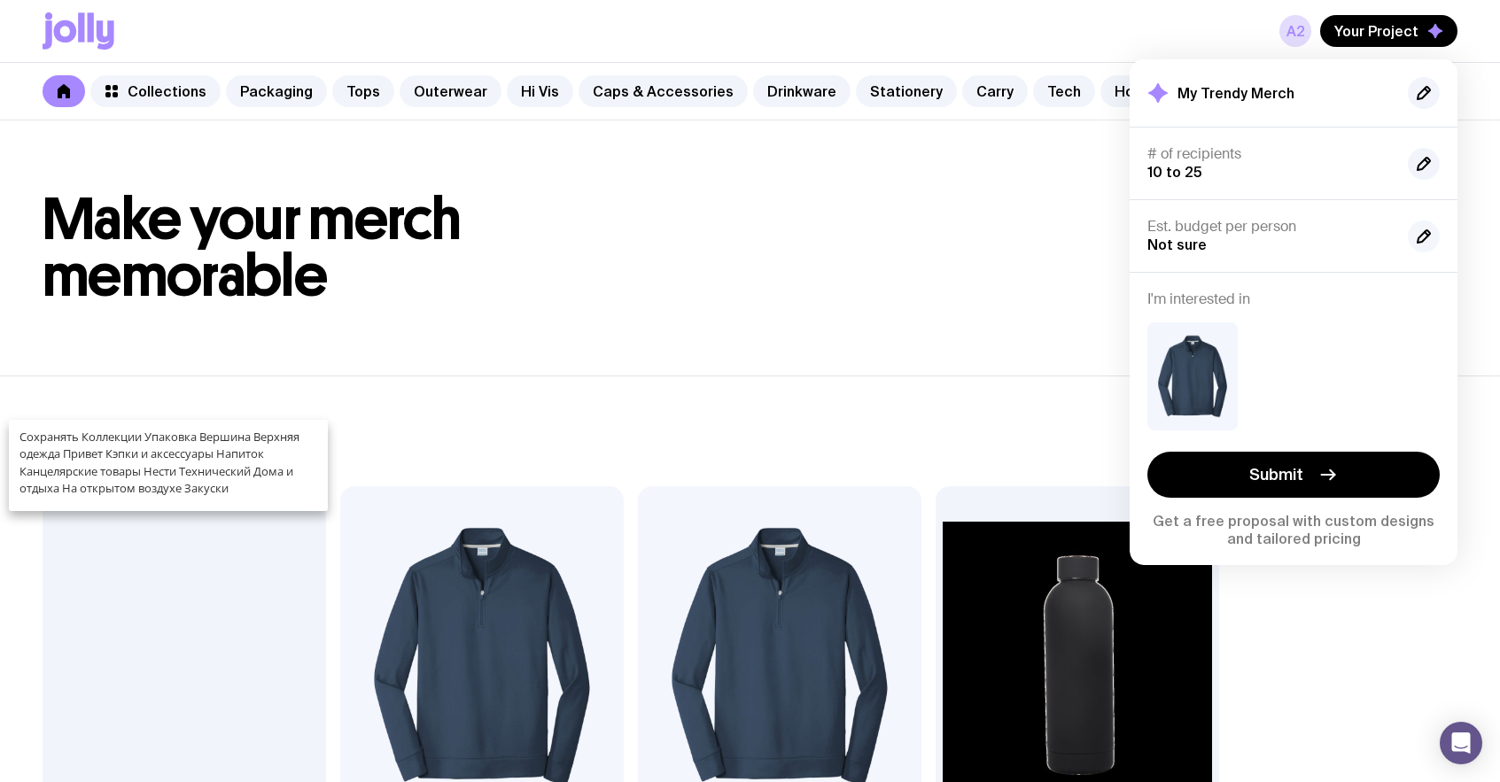
click at [1425, 227] on icon "button" at bounding box center [1423, 236] width 21 height 21
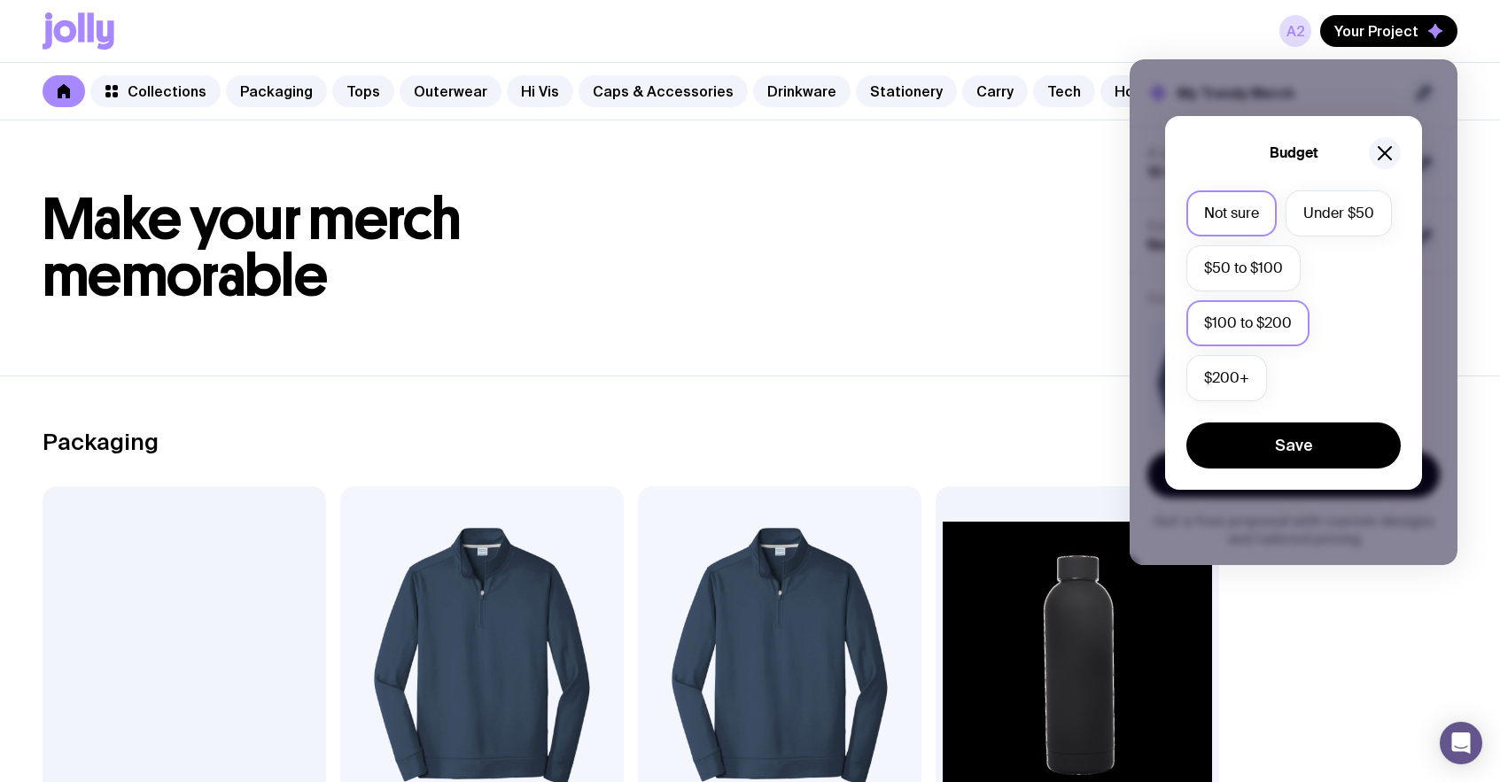
click at [1266, 314] on label "$100 to $200" at bounding box center [1247, 323] width 123 height 46
click at [0, 0] on input "$100 to $200" at bounding box center [0, 0] width 0 height 0
click at [1320, 442] on button "Save" at bounding box center [1293, 446] width 214 height 46
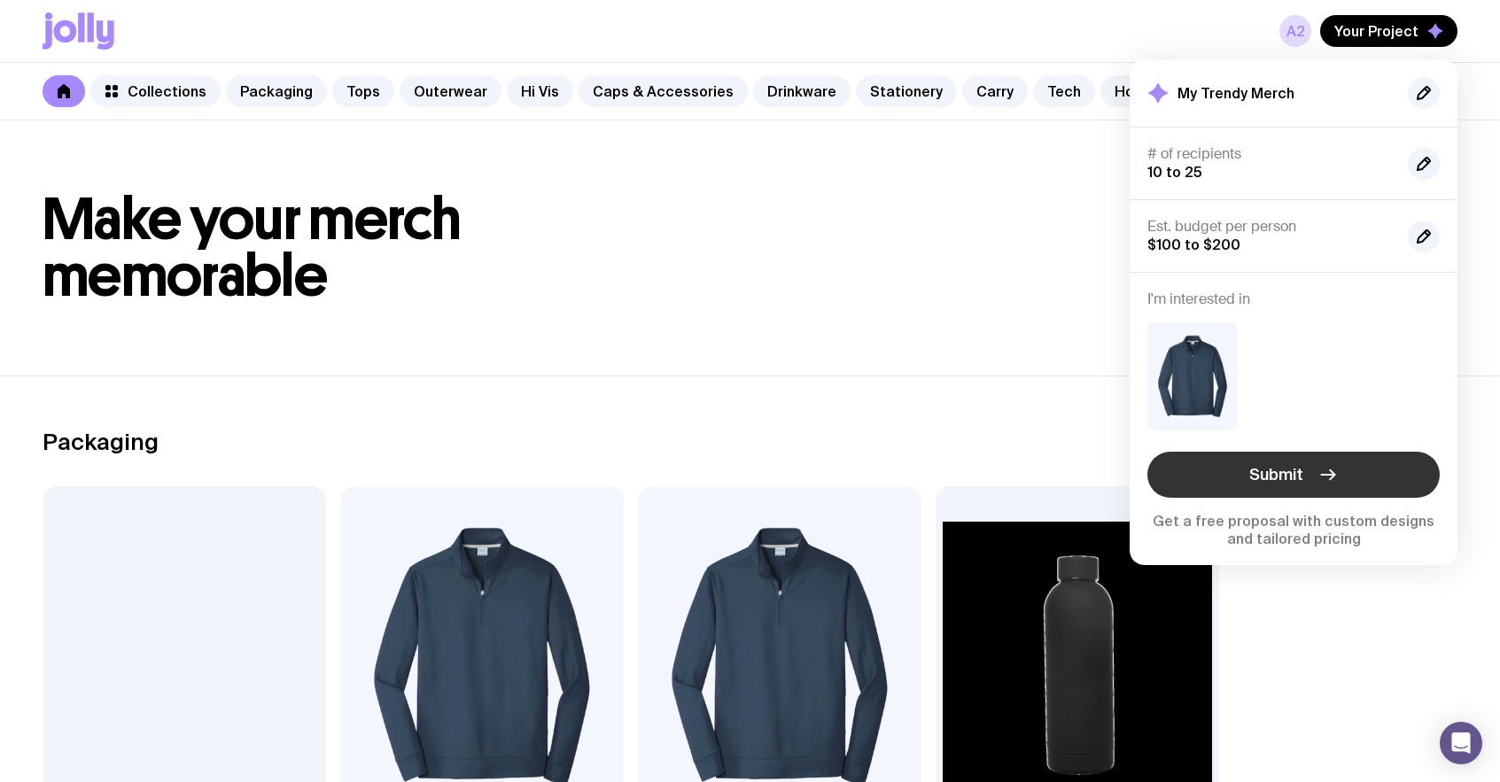
click at [1300, 464] on span "Submit" at bounding box center [1276, 474] width 54 height 21
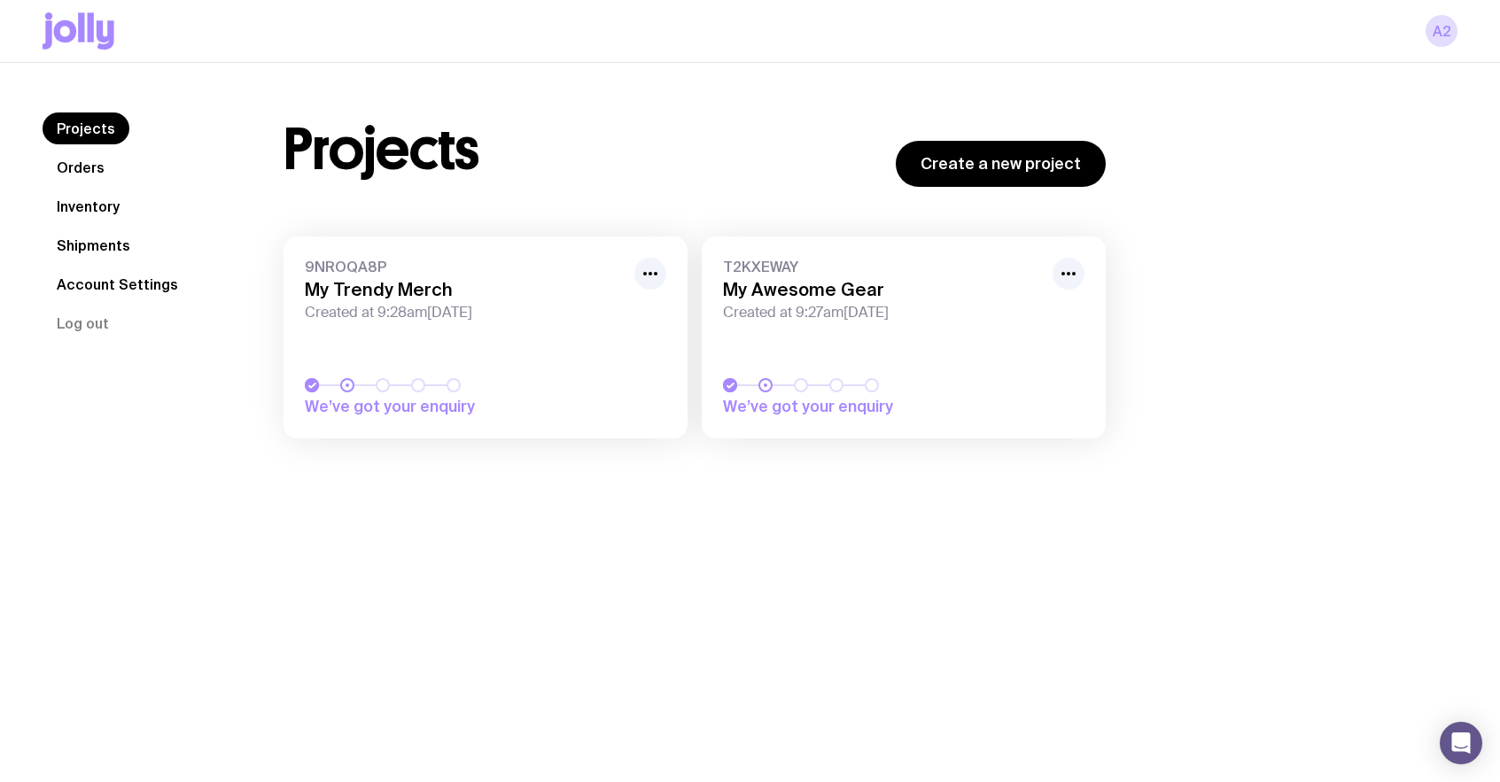
click at [60, 37] on icon at bounding box center [65, 31] width 23 height 22
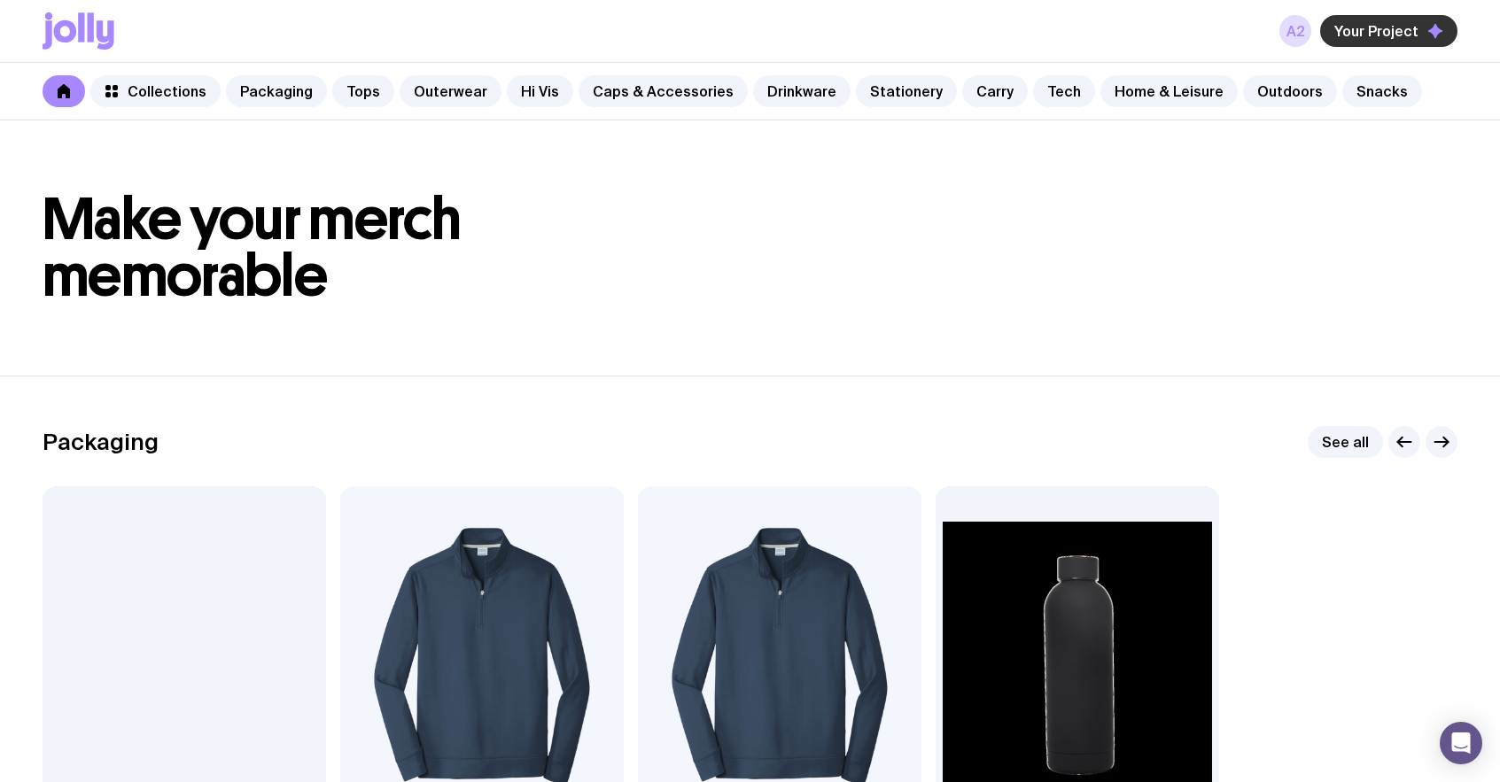
click at [1399, 34] on span "Your Project" at bounding box center [1376, 31] width 84 height 18
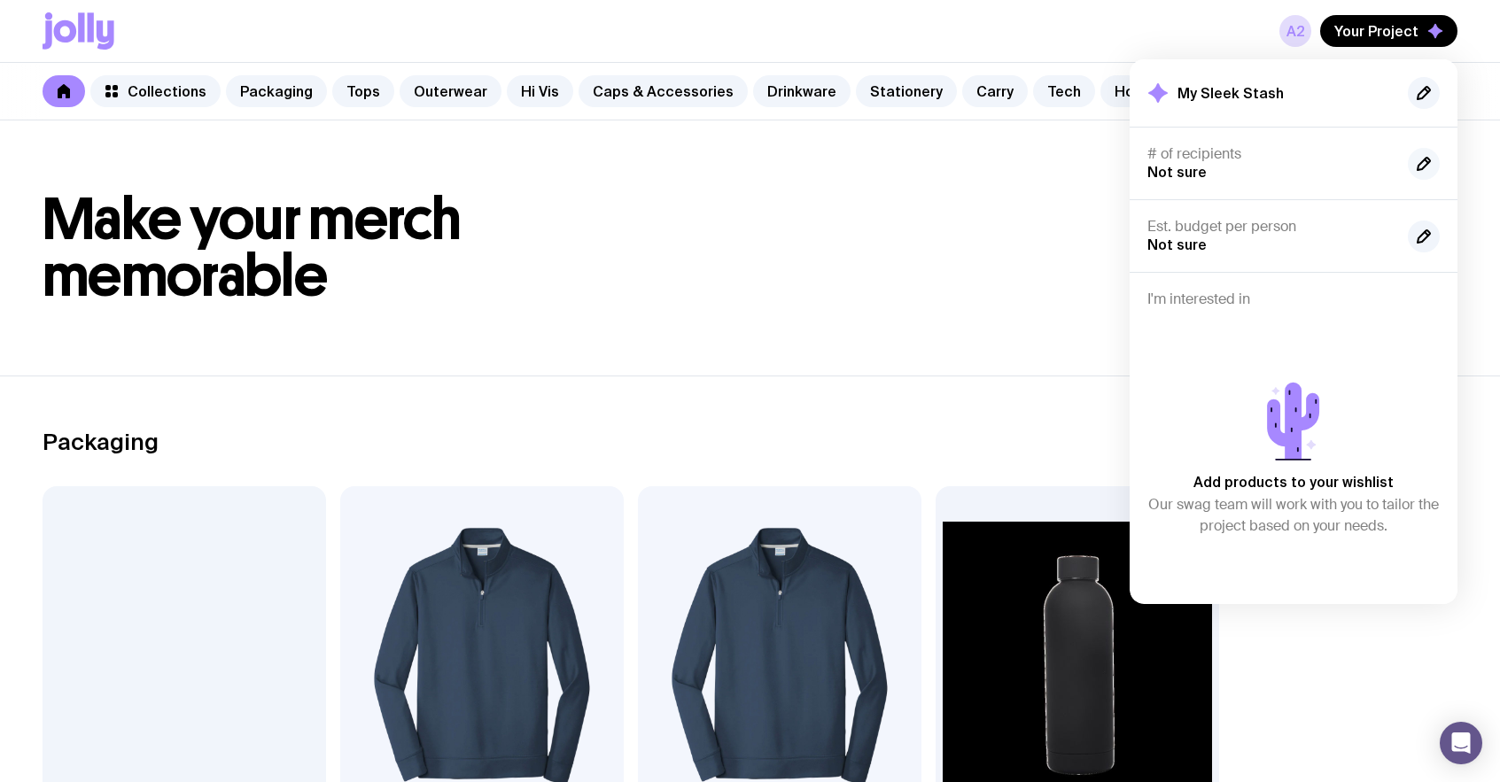
click at [1424, 166] on icon "button" at bounding box center [1423, 164] width 12 height 12
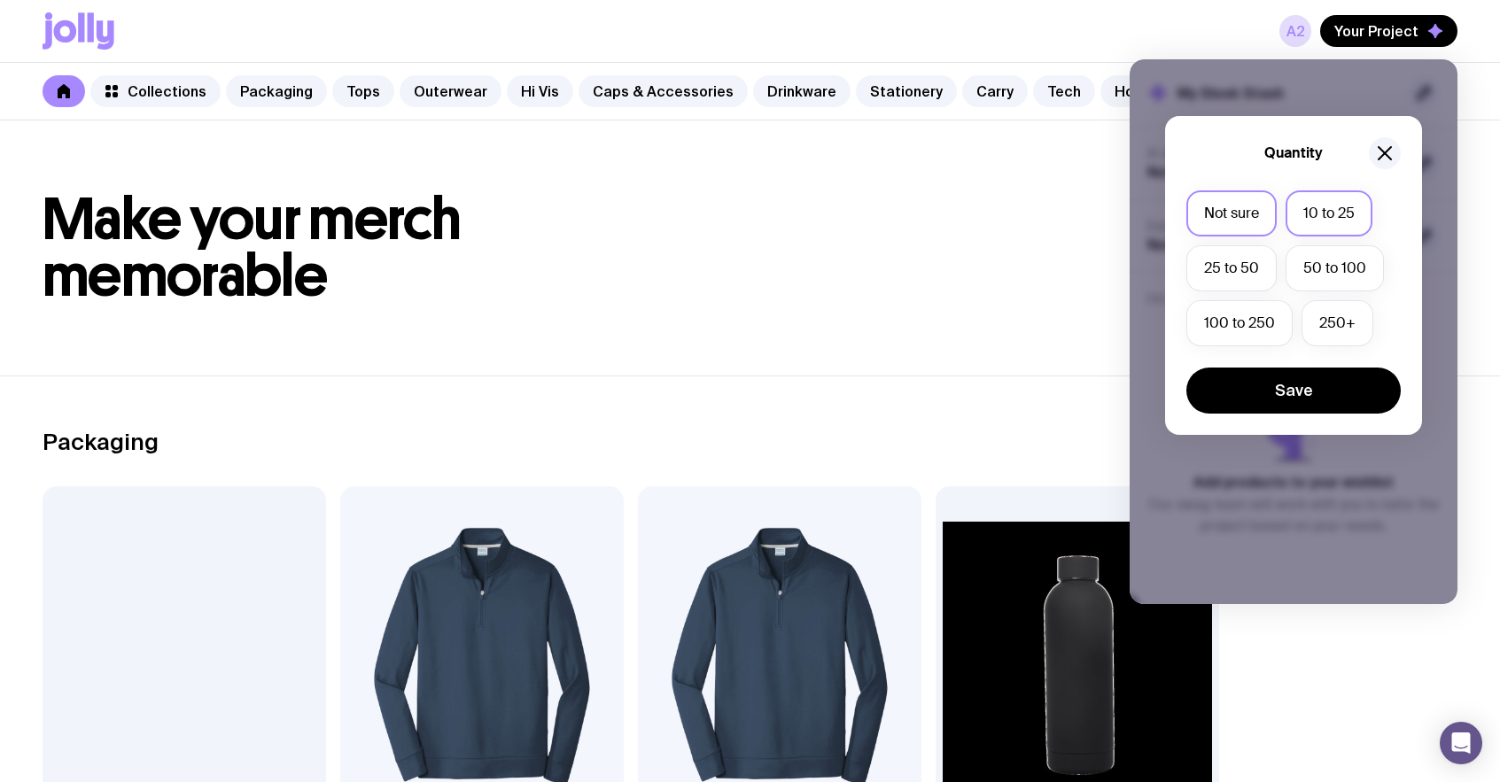
click at [1340, 208] on label "10 to 25" at bounding box center [1328, 213] width 87 height 46
click at [0, 0] on input "10 to 25" at bounding box center [0, 0] width 0 height 0
click at [1292, 390] on button "Save" at bounding box center [1293, 391] width 214 height 46
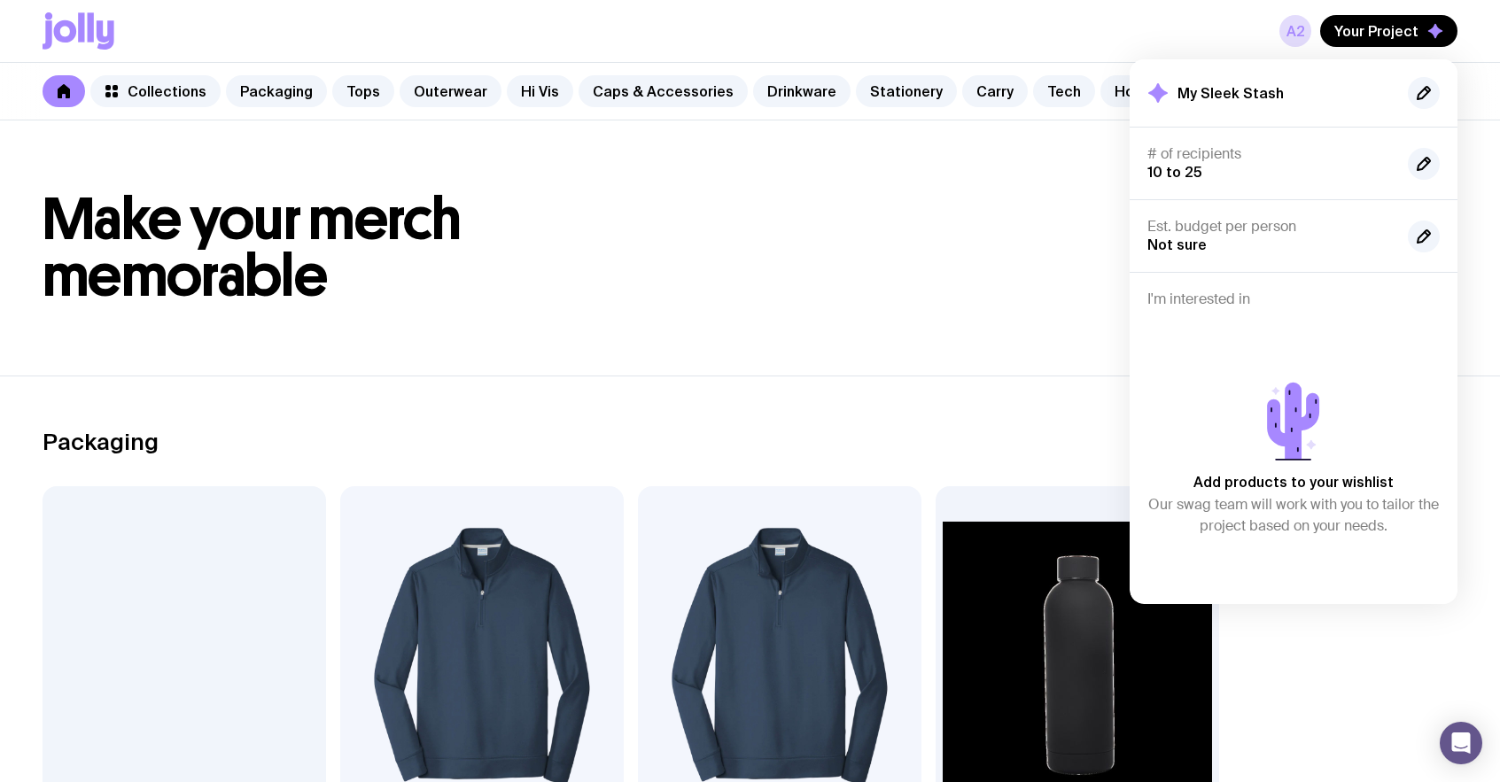
click at [803, 244] on h1 "Make your merch memorable" at bounding box center [750, 247] width 1415 height 113
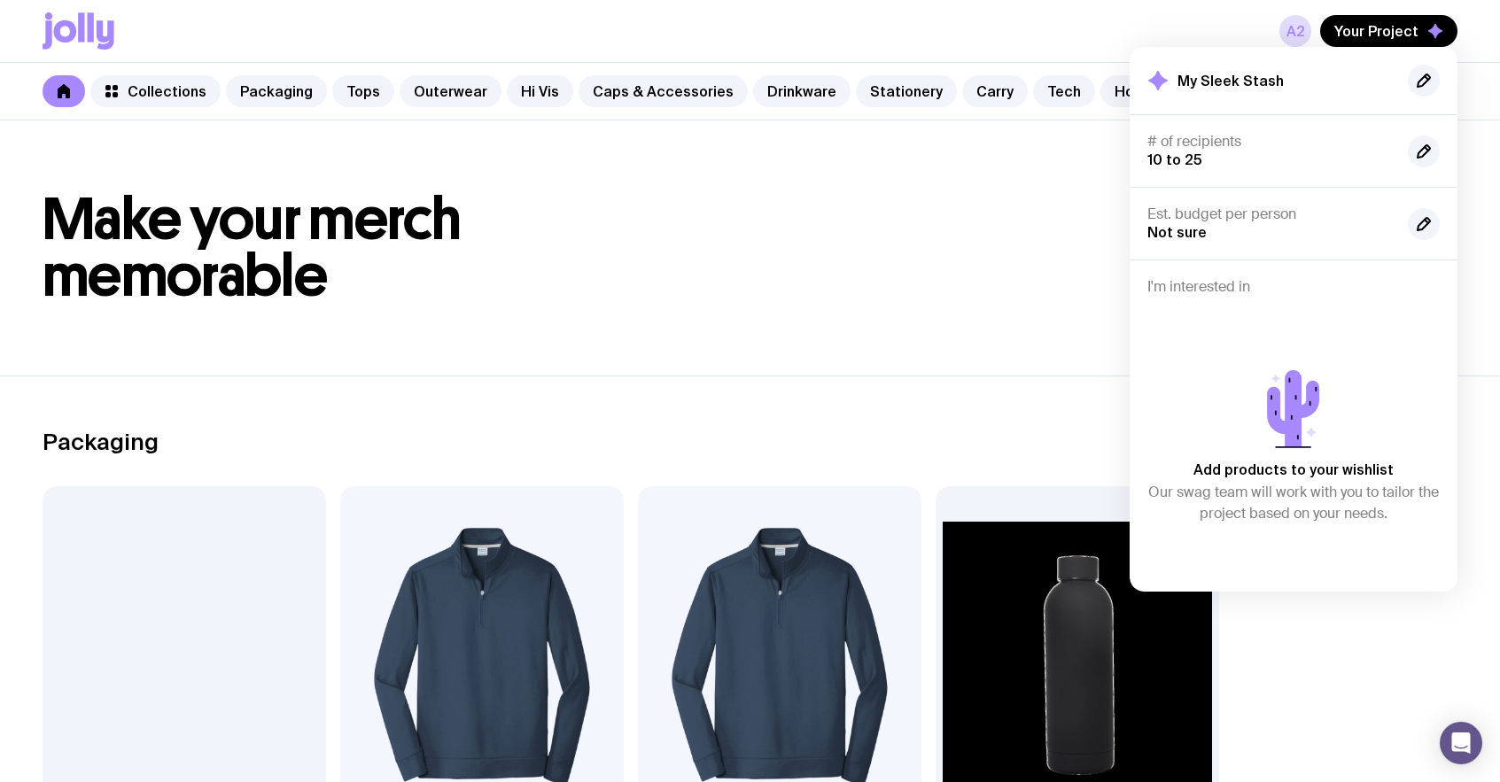
scroll to position [97, 0]
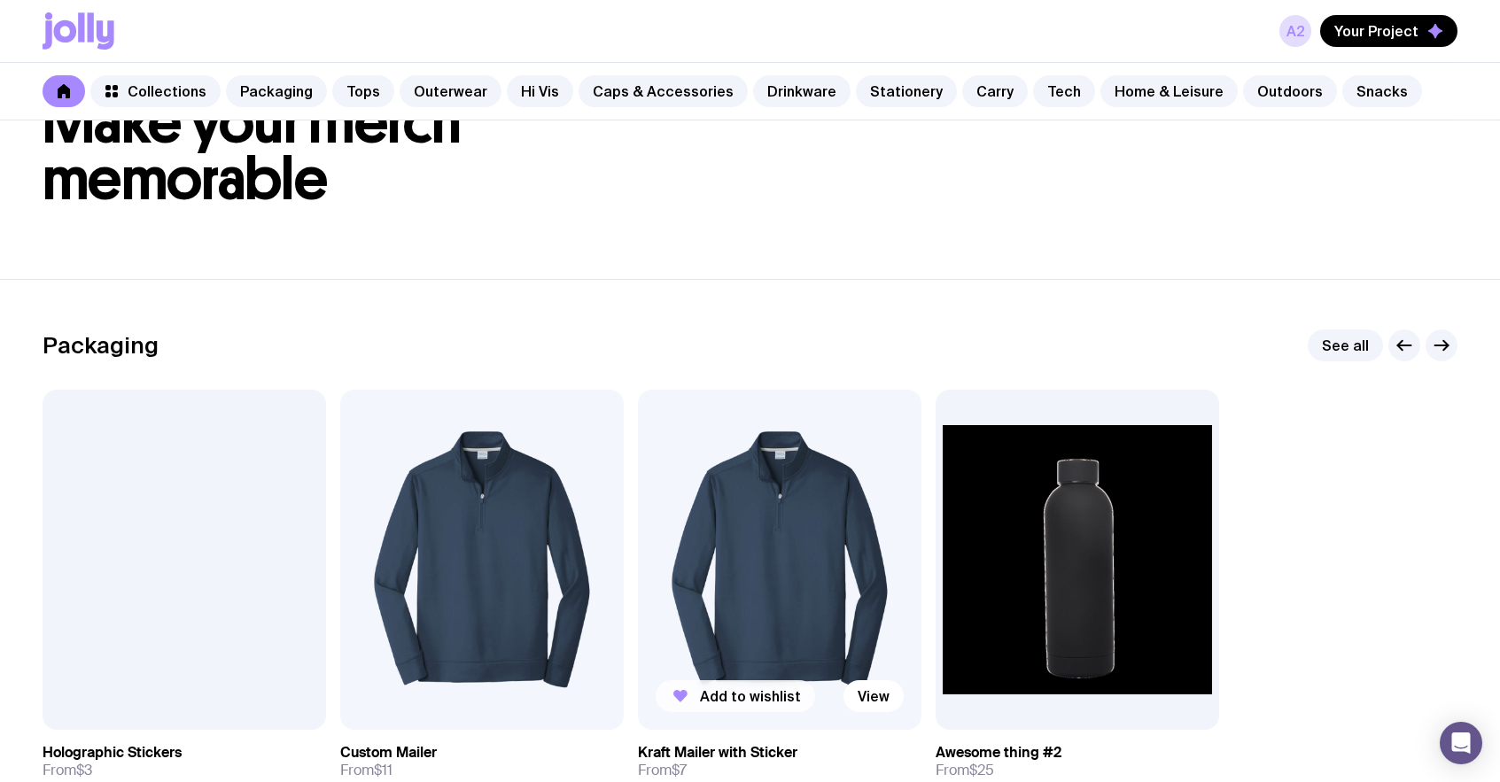
click at [750, 690] on span "Add to wishlist" at bounding box center [750, 696] width 101 height 18
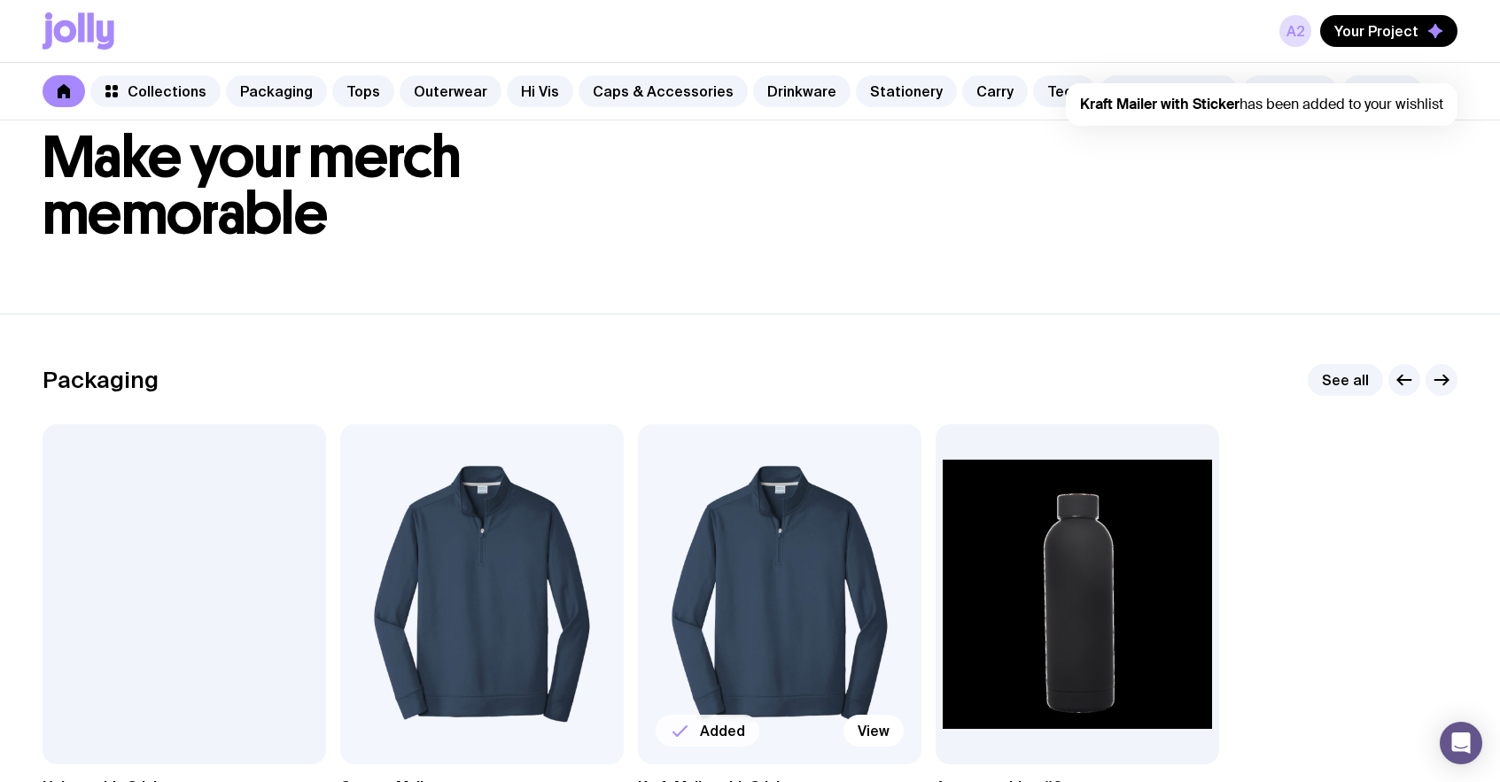
scroll to position [0, 0]
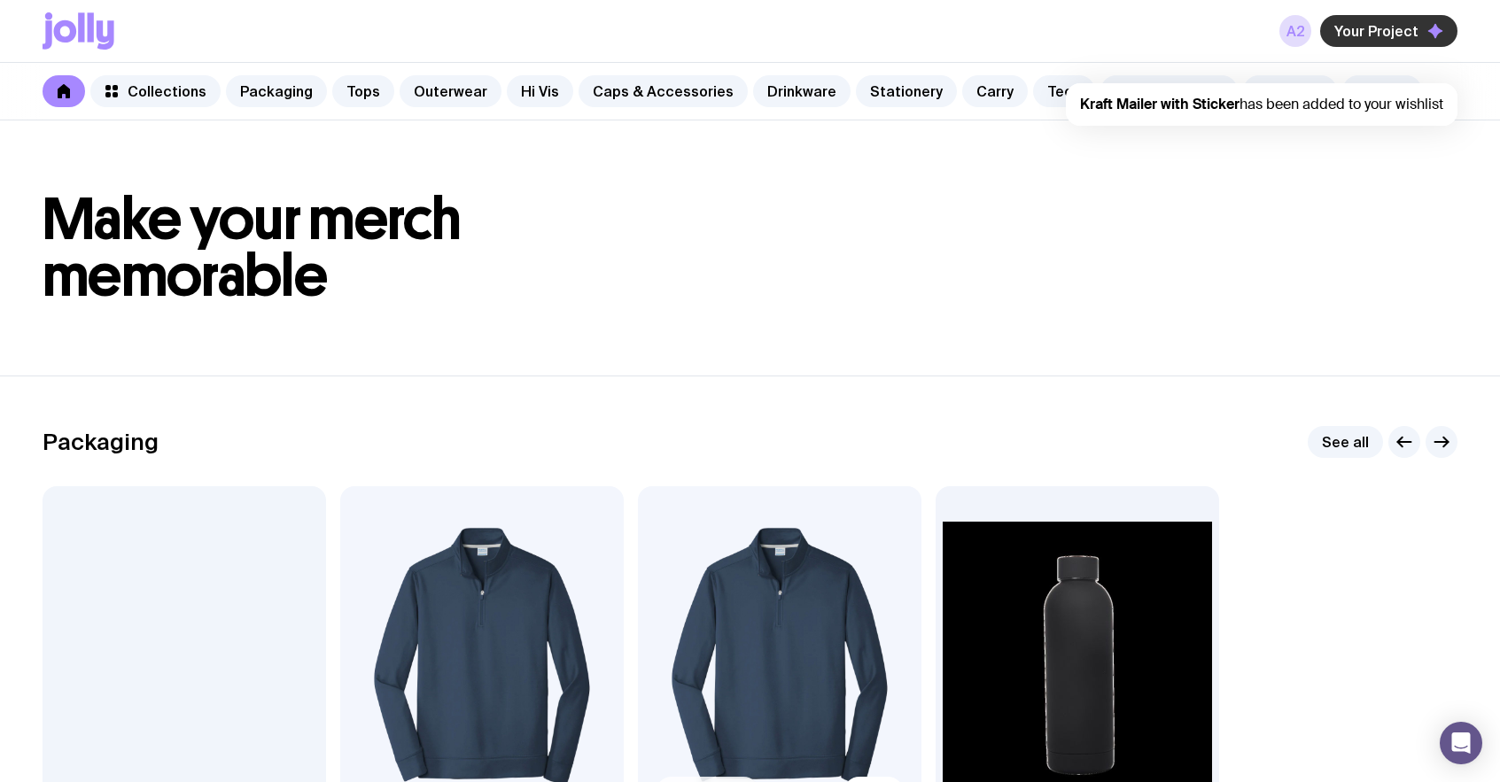
click at [1379, 22] on span "Your Project" at bounding box center [1376, 31] width 84 height 18
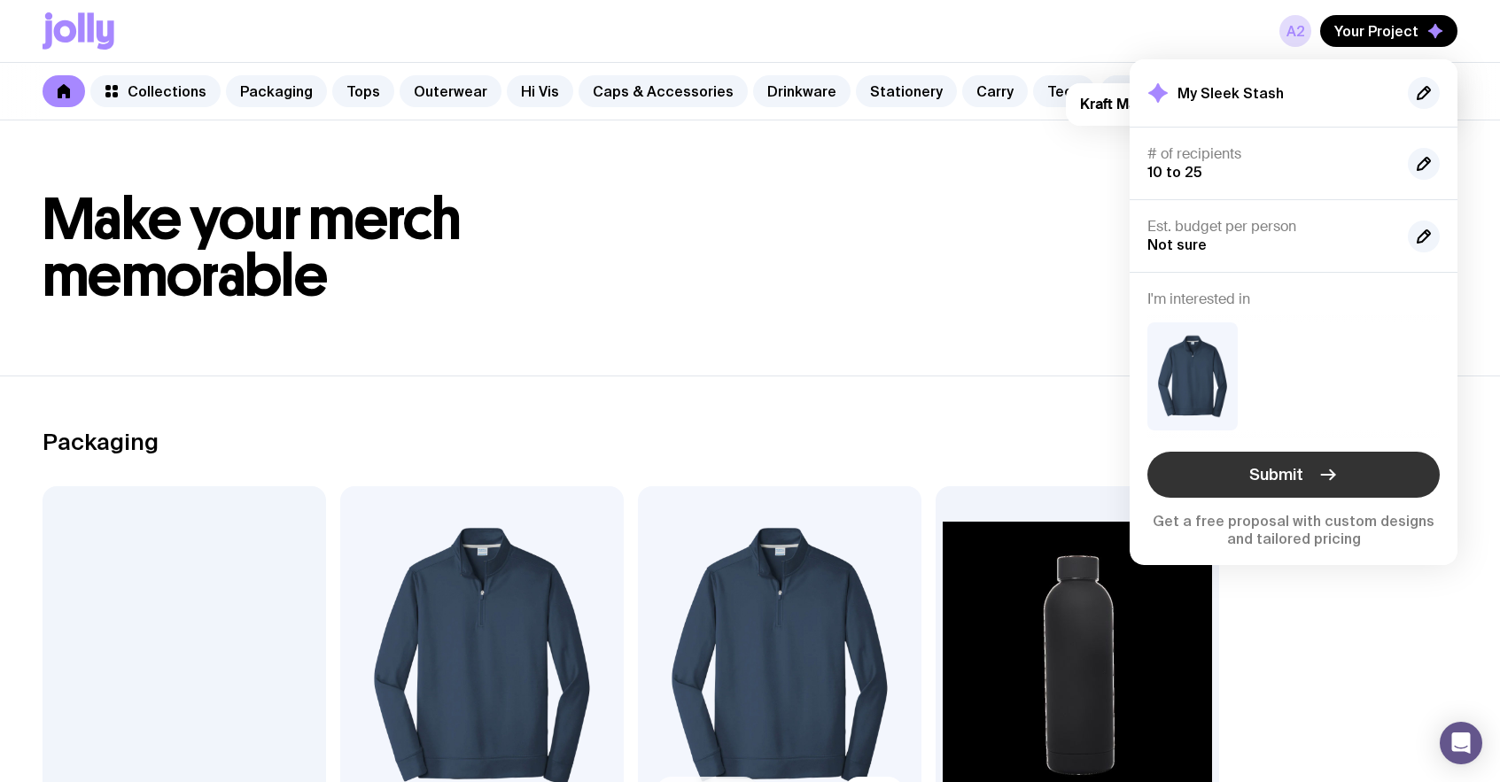
click at [1326, 482] on icon "button" at bounding box center [1327, 474] width 21 height 21
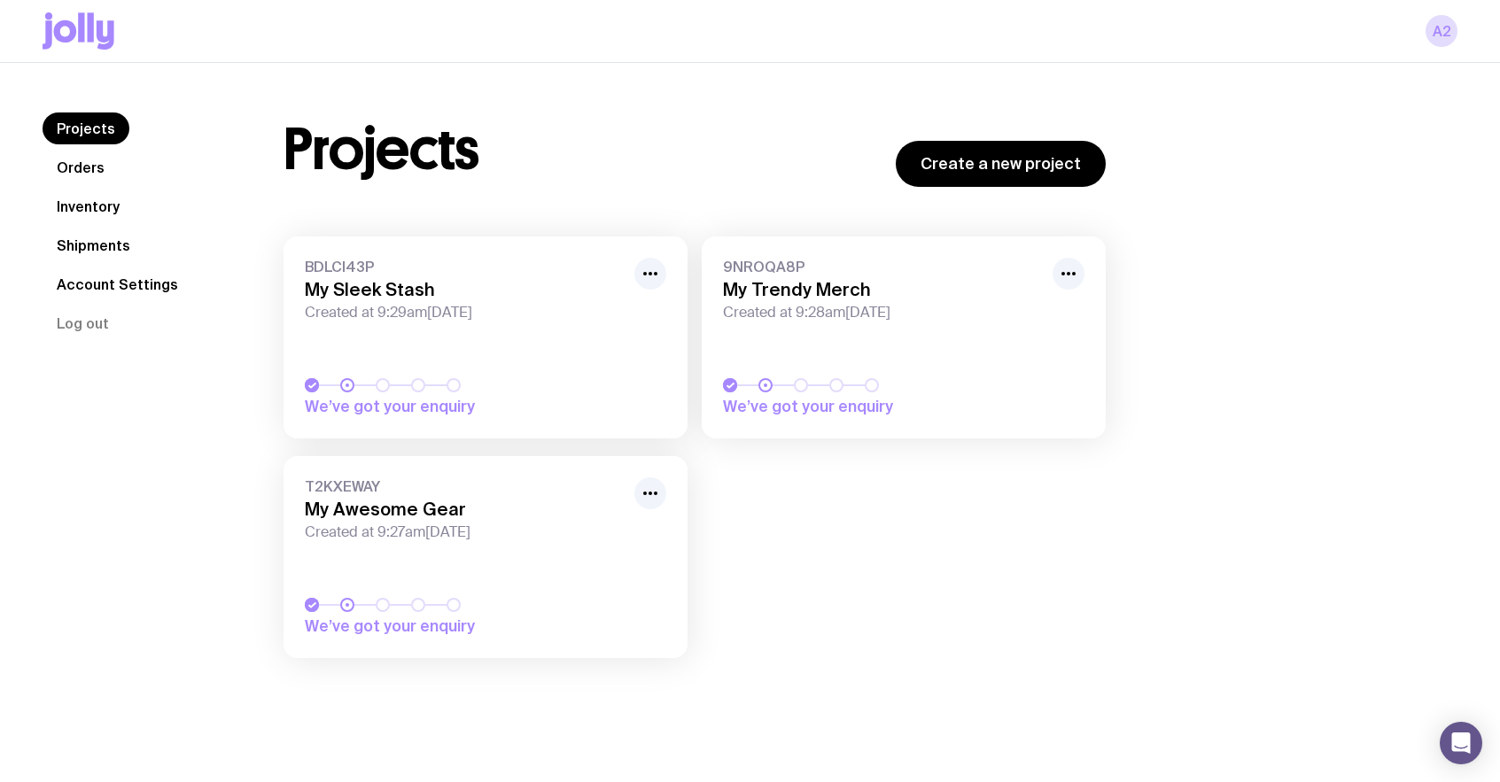
click at [123, 331] on nav "Projects Orders Inventory Shipments Account Settings Log out" at bounding box center [142, 226] width 198 height 227
click at [83, 30] on icon at bounding box center [81, 26] width 6 height 29
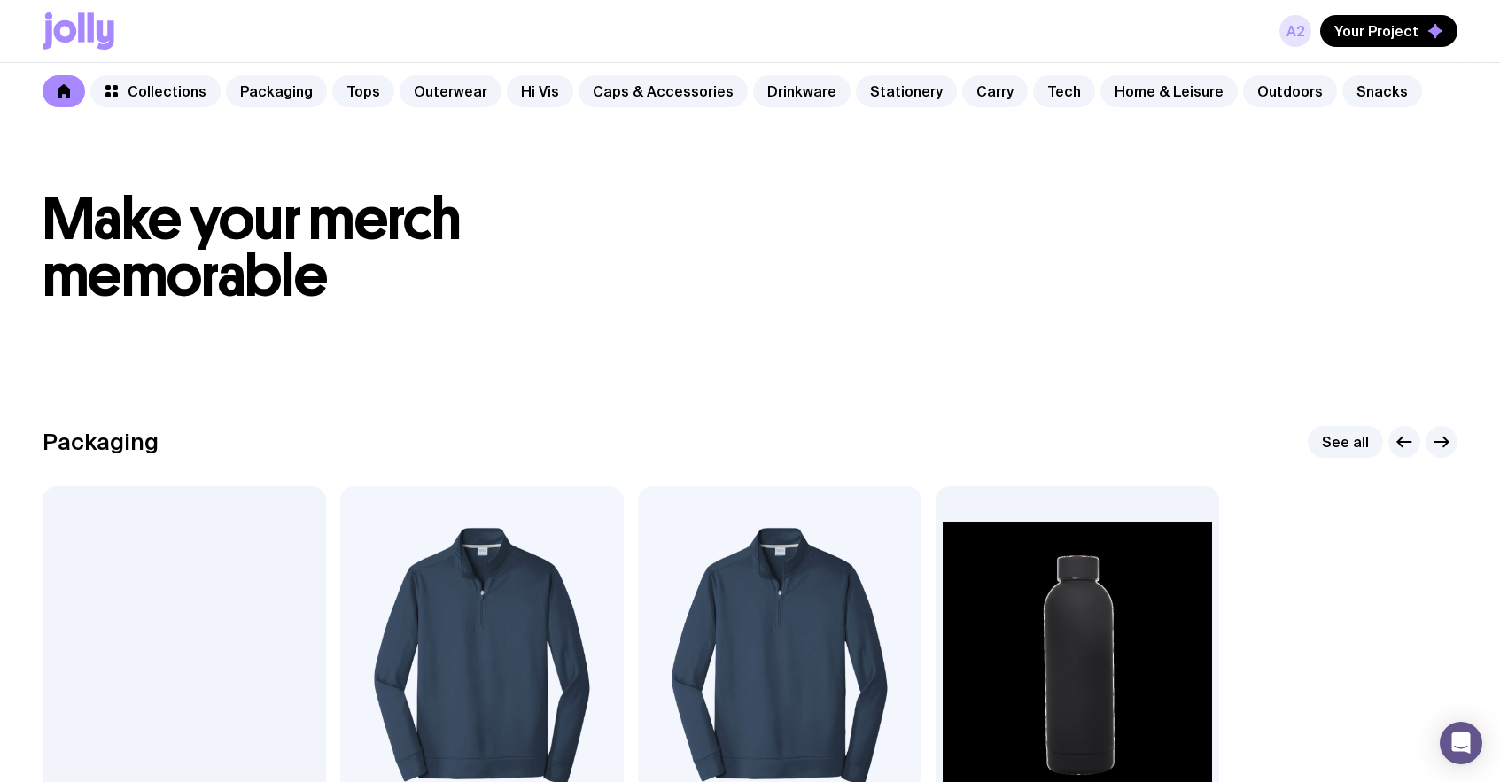
click at [1306, 34] on link "a2" at bounding box center [1295, 31] width 32 height 32
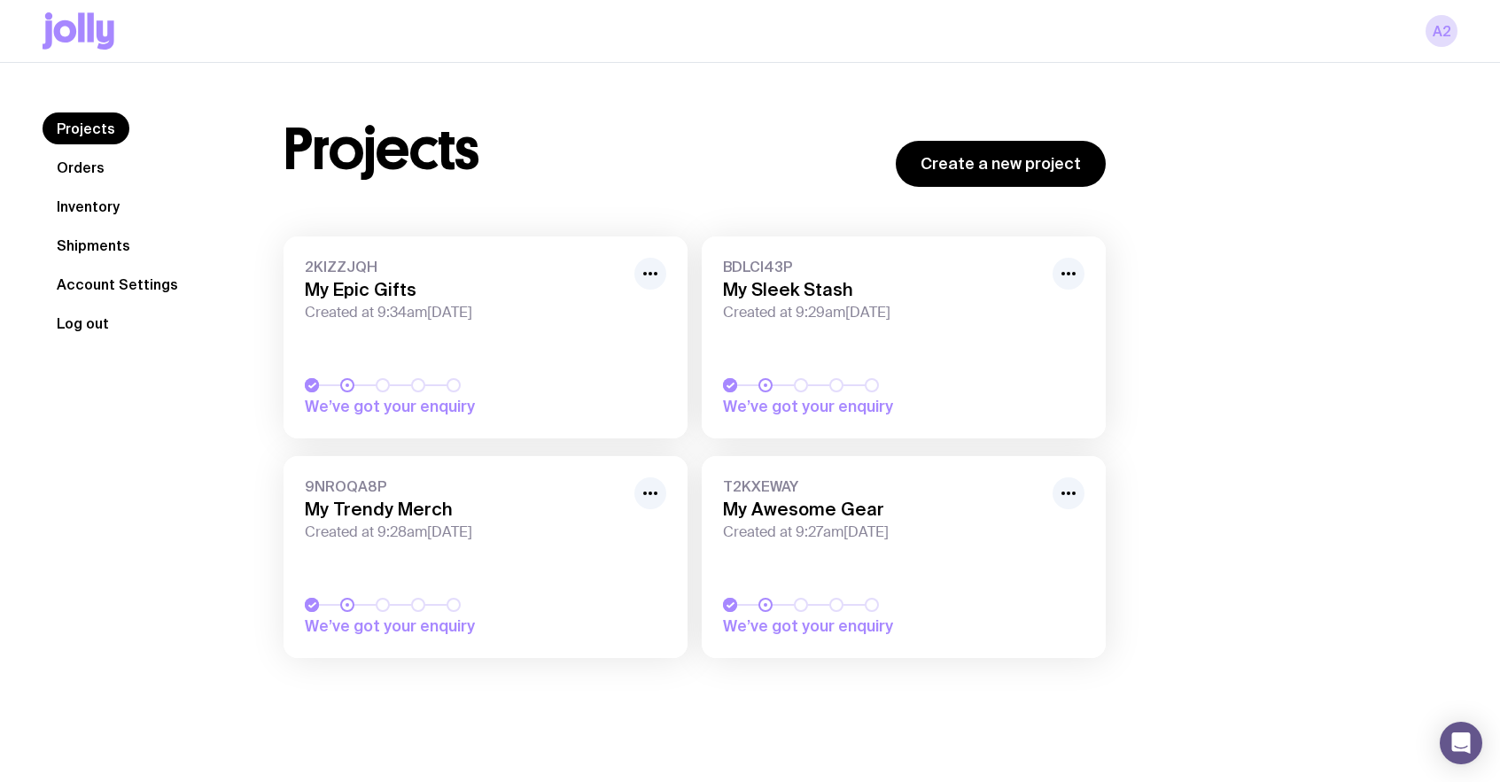
click at [73, 325] on button "Log out" at bounding box center [83, 323] width 81 height 32
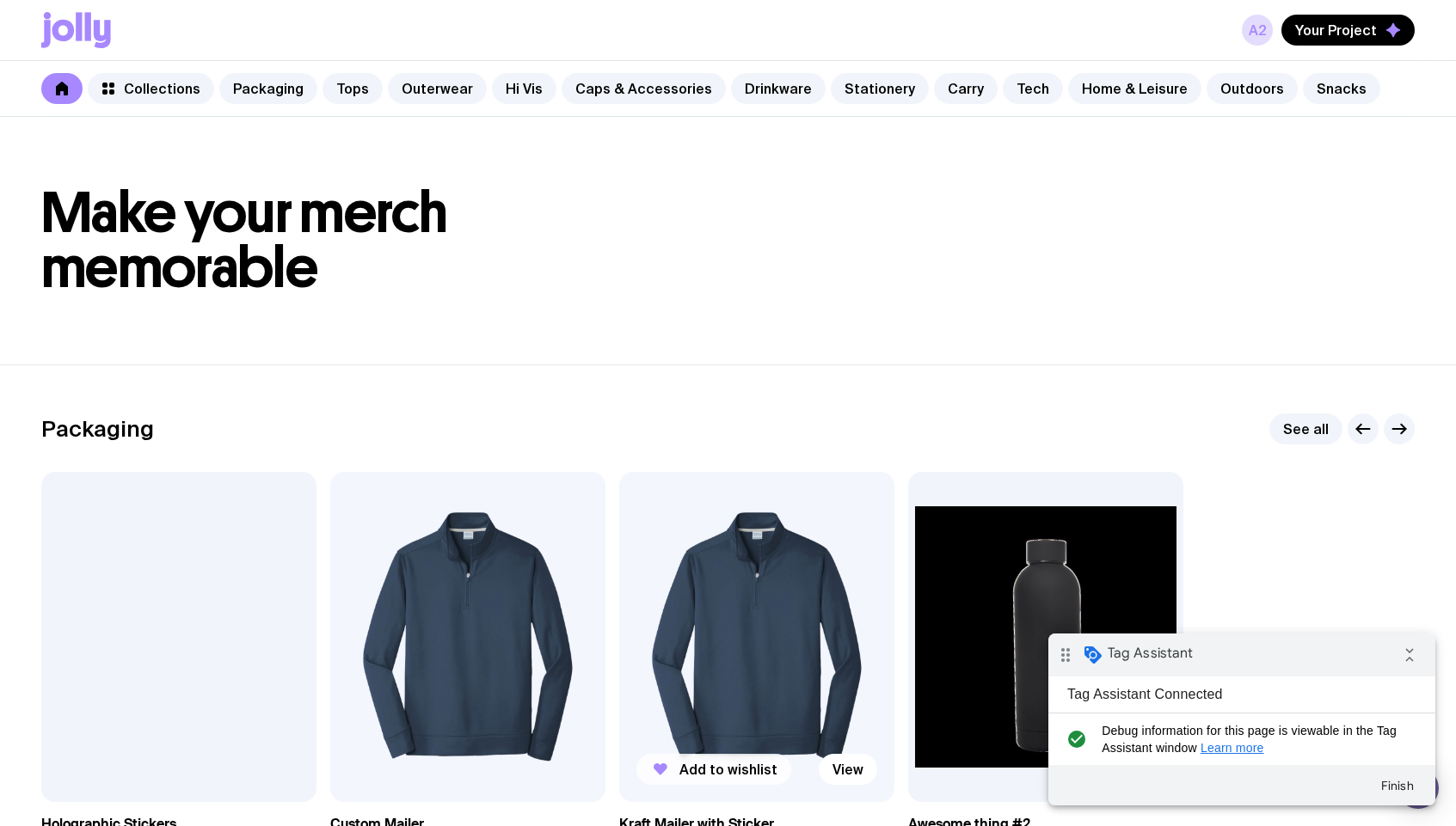
click at [693, 765] on span "Add to wishlist" at bounding box center [728, 770] width 98 height 17
click at [1352, 24] on span "Your Project" at bounding box center [1336, 30] width 82 height 17
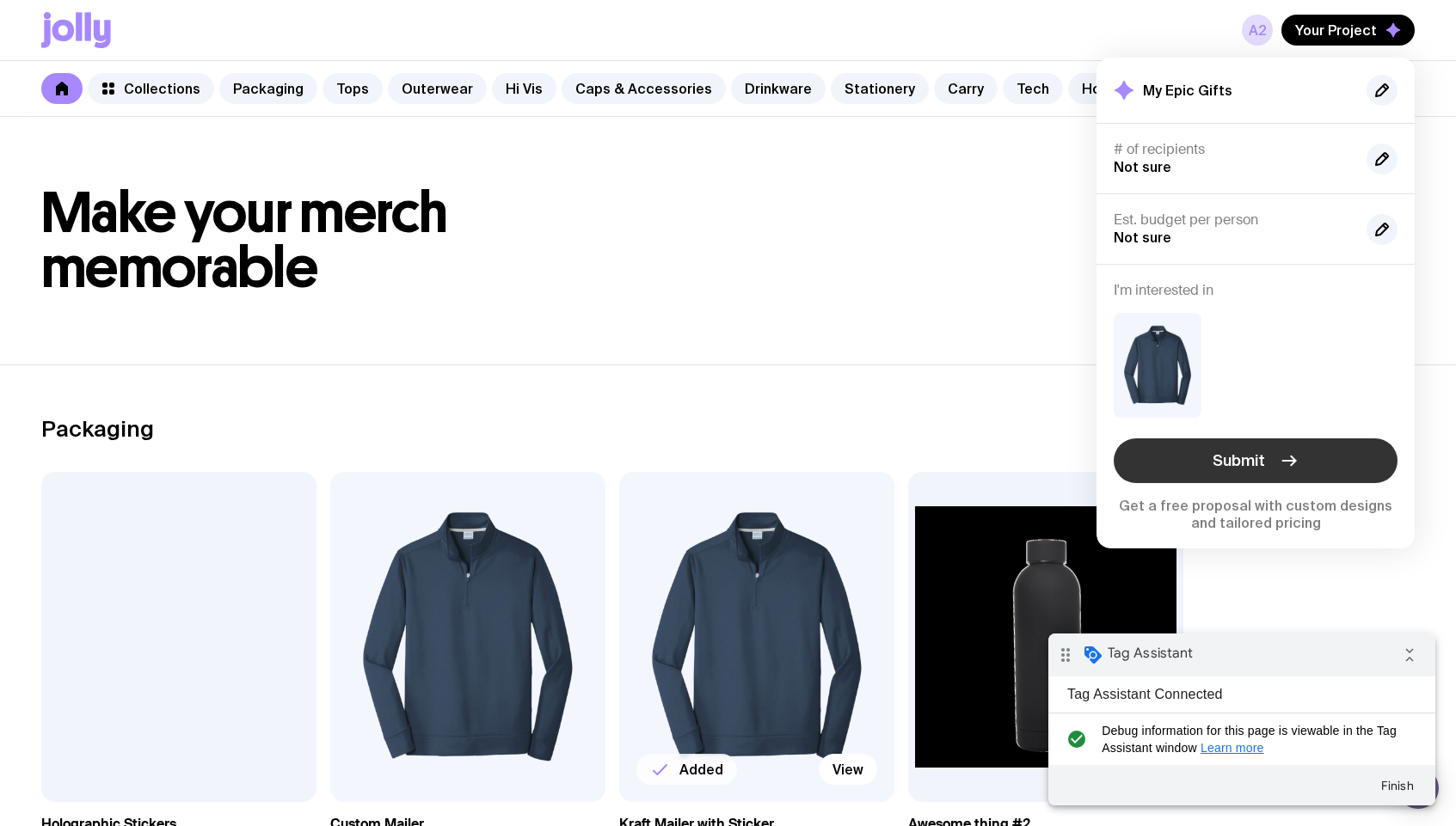
click at [1308, 463] on button "Submit" at bounding box center [1255, 461] width 283 height 45
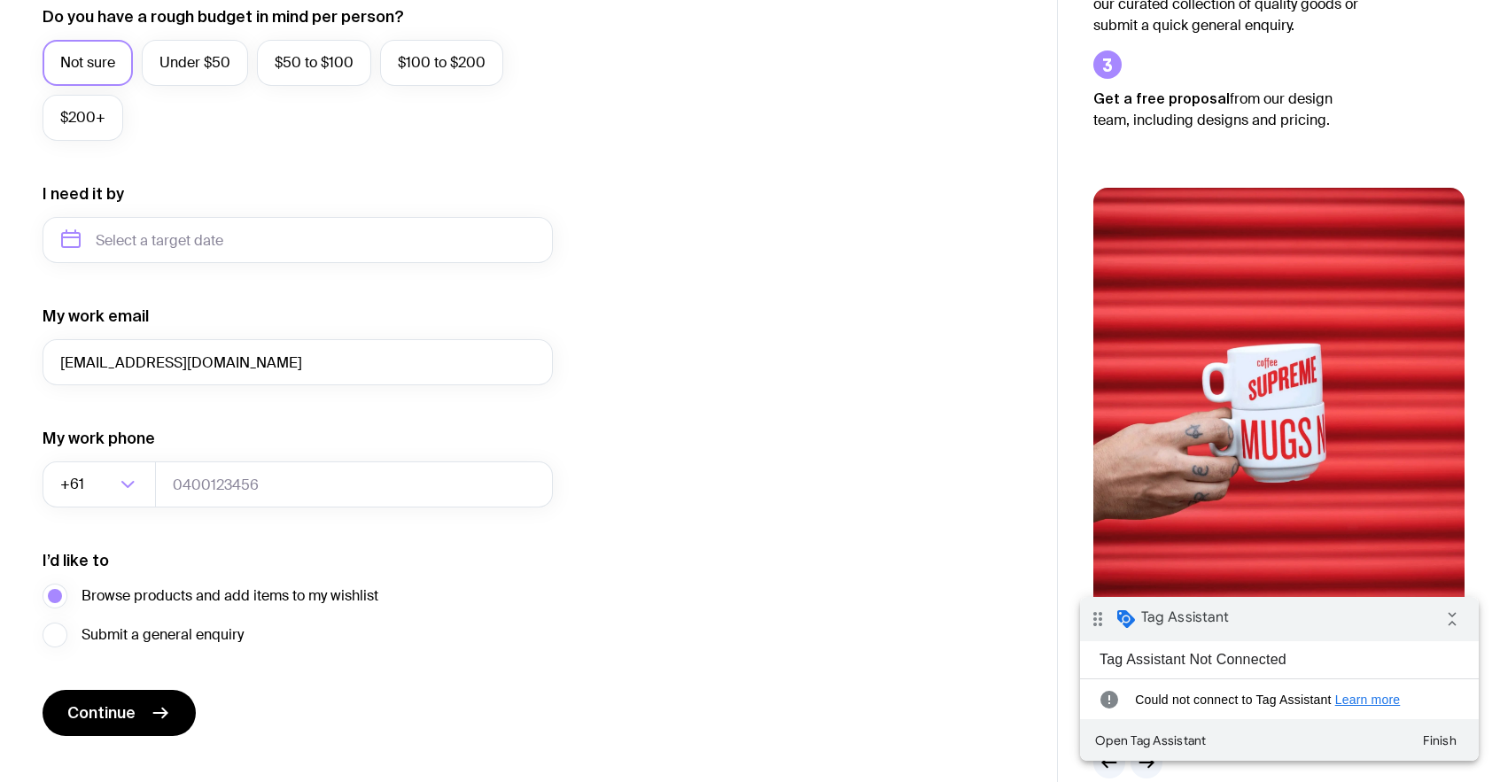
scroll to position [724, 0]
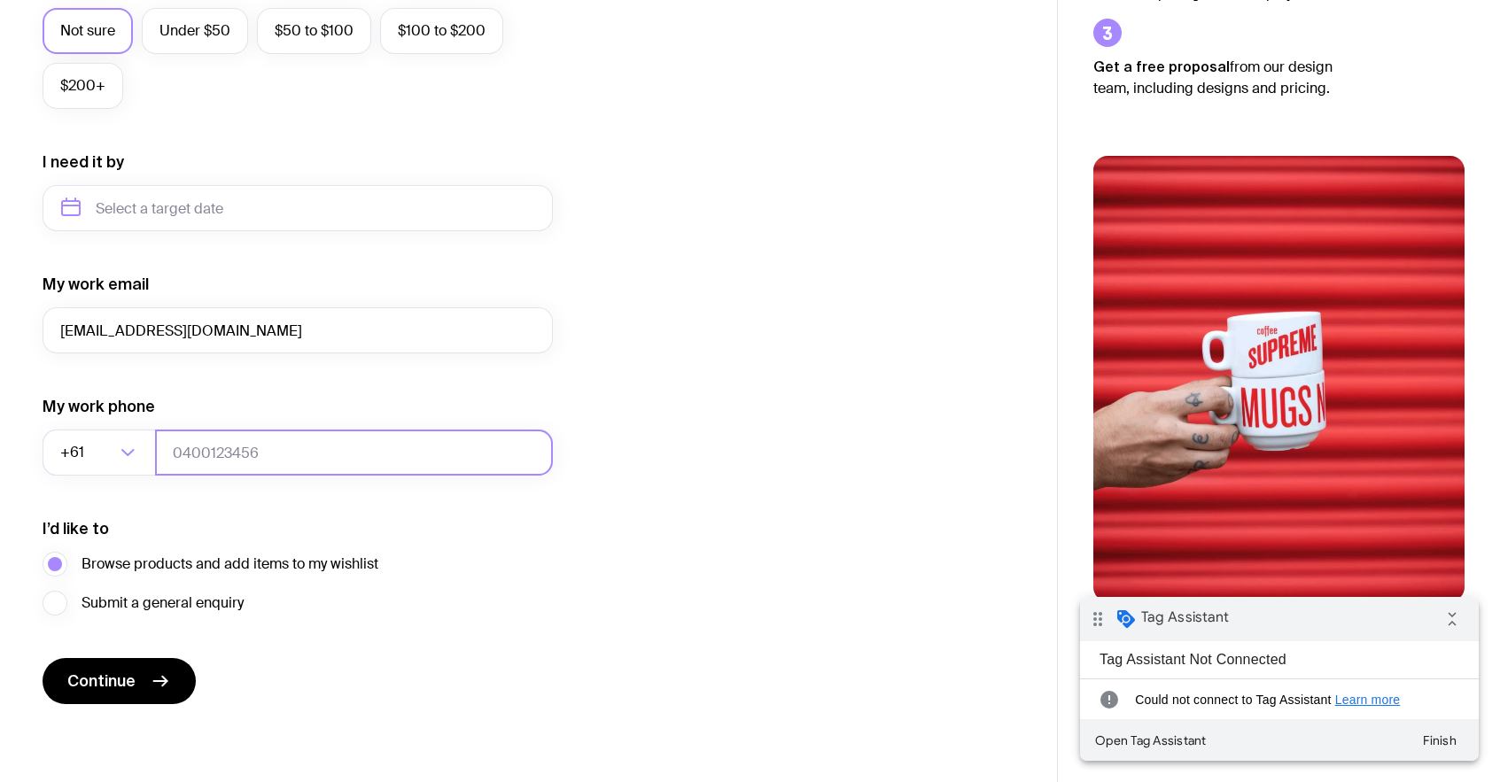
type input "[EMAIL_ADDRESS][DOMAIN_NAME]"
click at [260, 438] on input "tel" at bounding box center [354, 453] width 398 height 46
type input "0664130449"
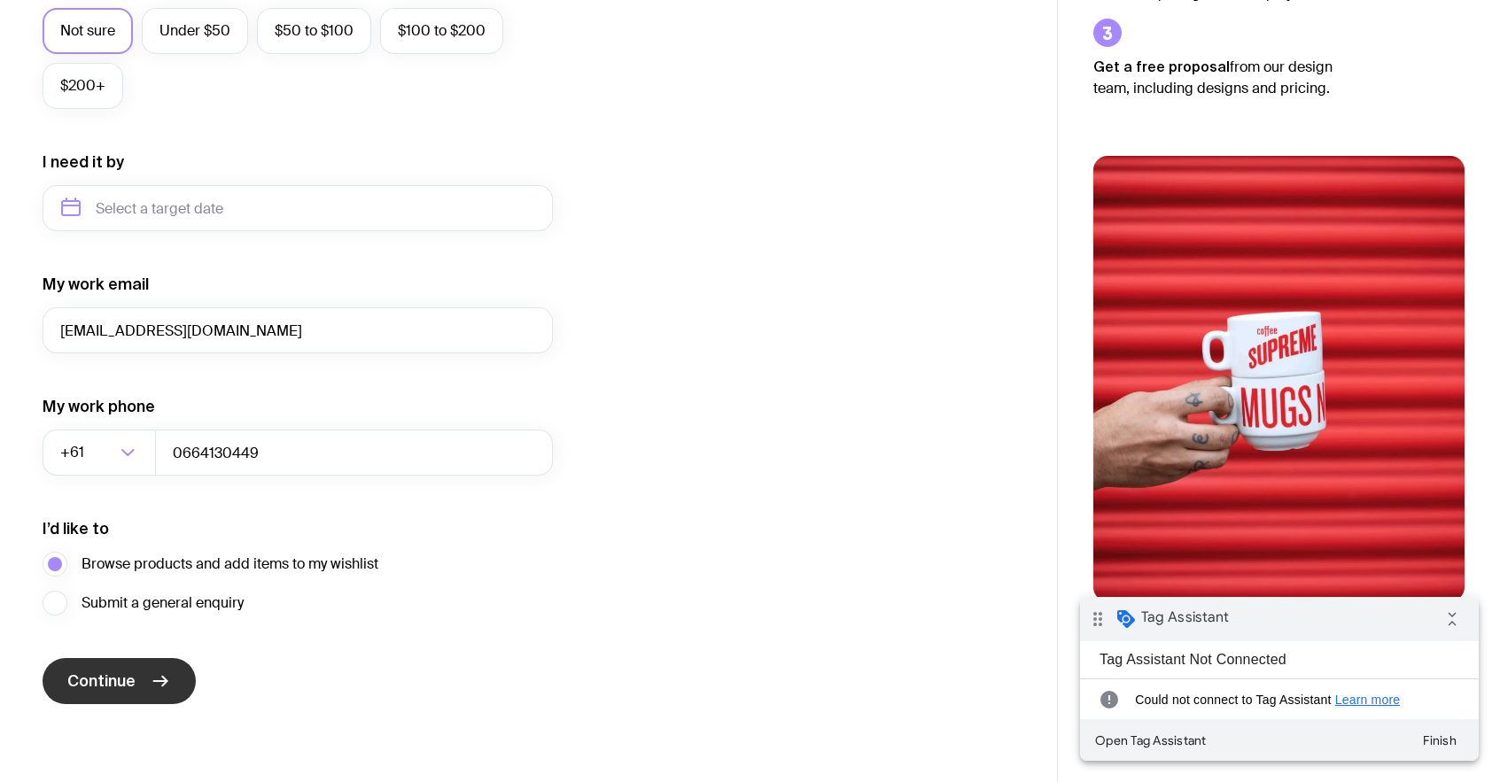
click at [143, 671] on button "Continue" at bounding box center [119, 681] width 153 height 46
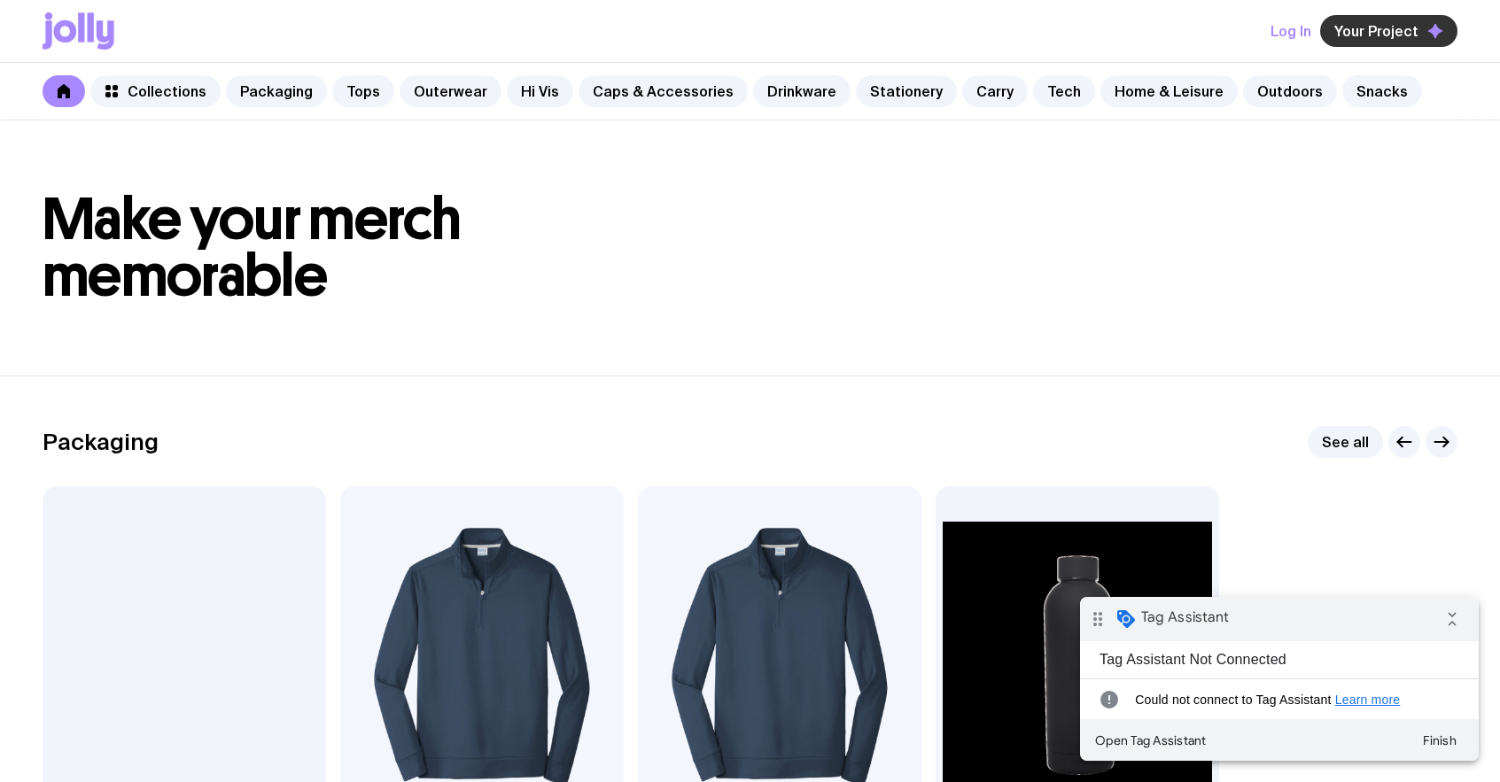
click at [1372, 32] on span "Your Project" at bounding box center [1376, 31] width 84 height 18
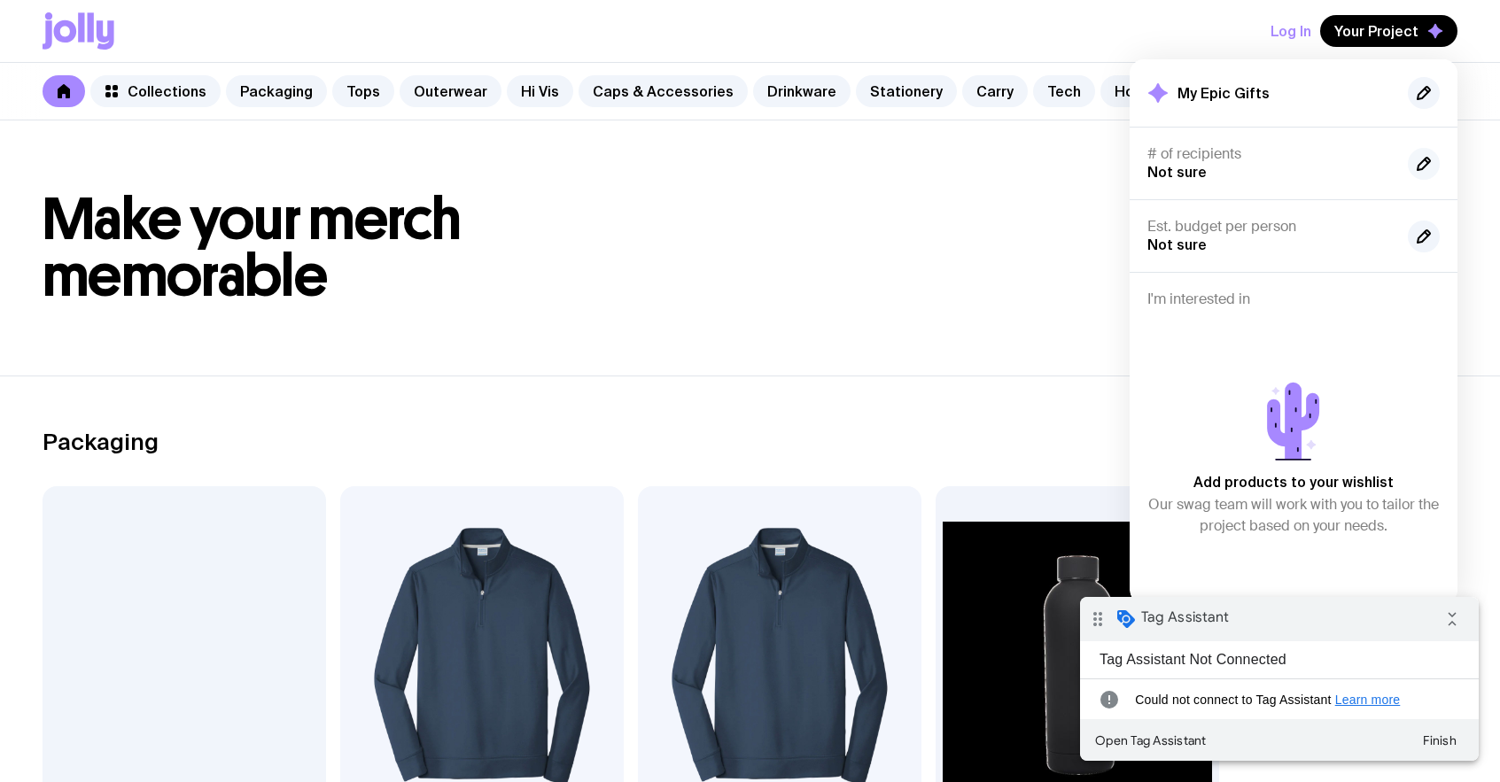
click at [1428, 153] on icon "button" at bounding box center [1423, 163] width 21 height 21
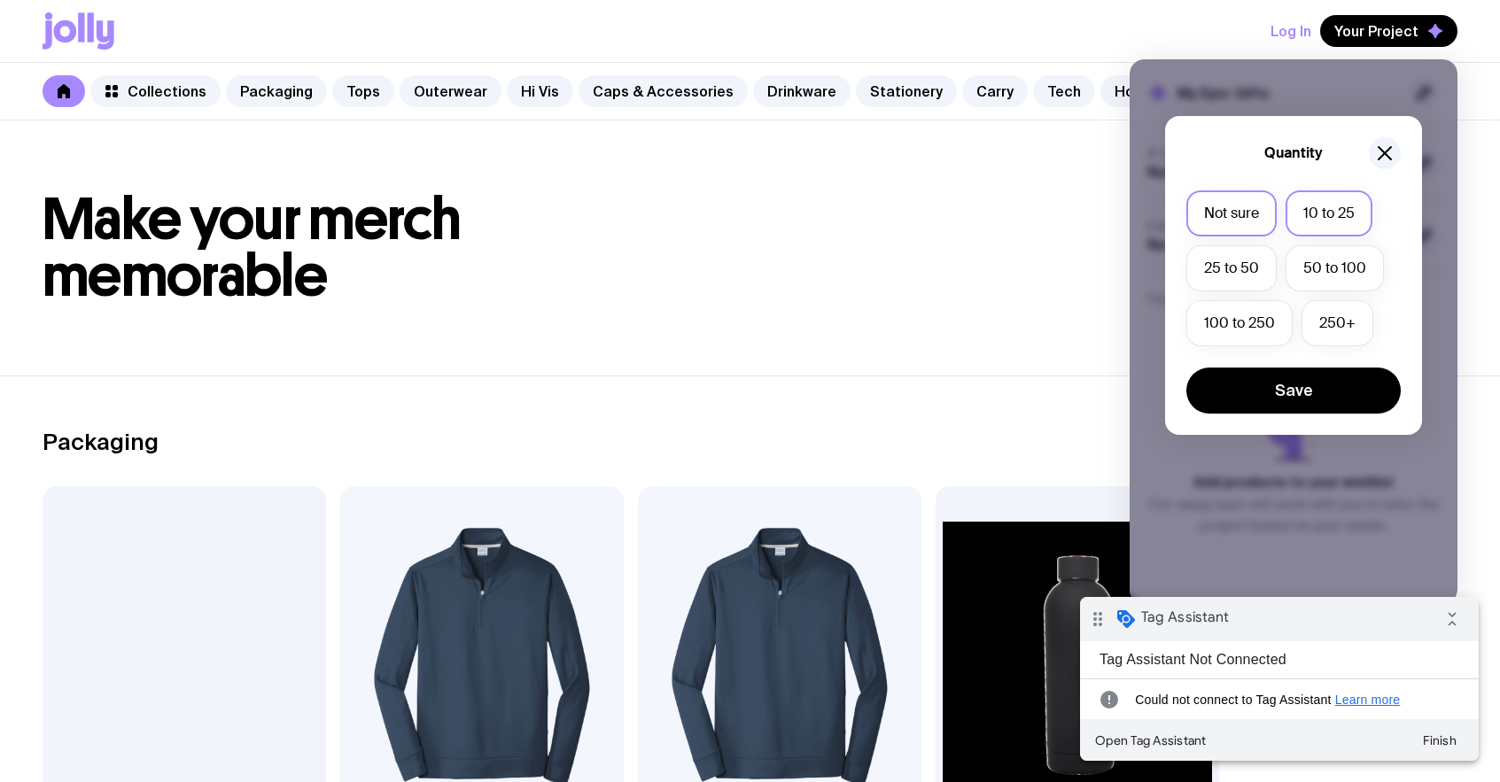
click at [1352, 201] on label "10 to 25" at bounding box center [1328, 213] width 87 height 46
click at [0, 0] on input "10 to 25" at bounding box center [0, 0] width 0 height 0
click at [1294, 403] on button "Save" at bounding box center [1293, 391] width 214 height 46
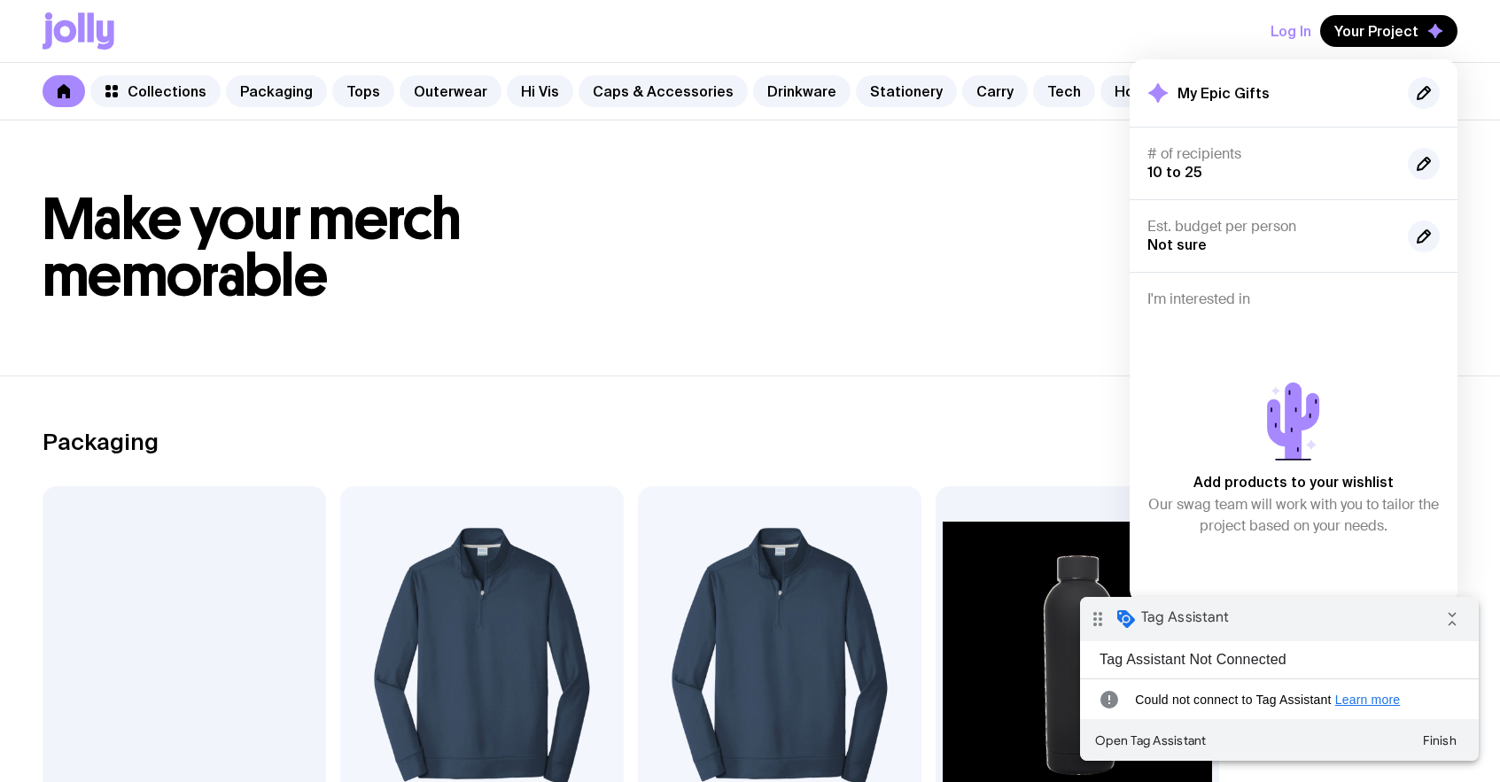
click at [1039, 376] on section "Packaging See all Add to wishlist View Holographic Stickers From $3 Add to wish…" at bounding box center [750, 665] width 1500 height 578
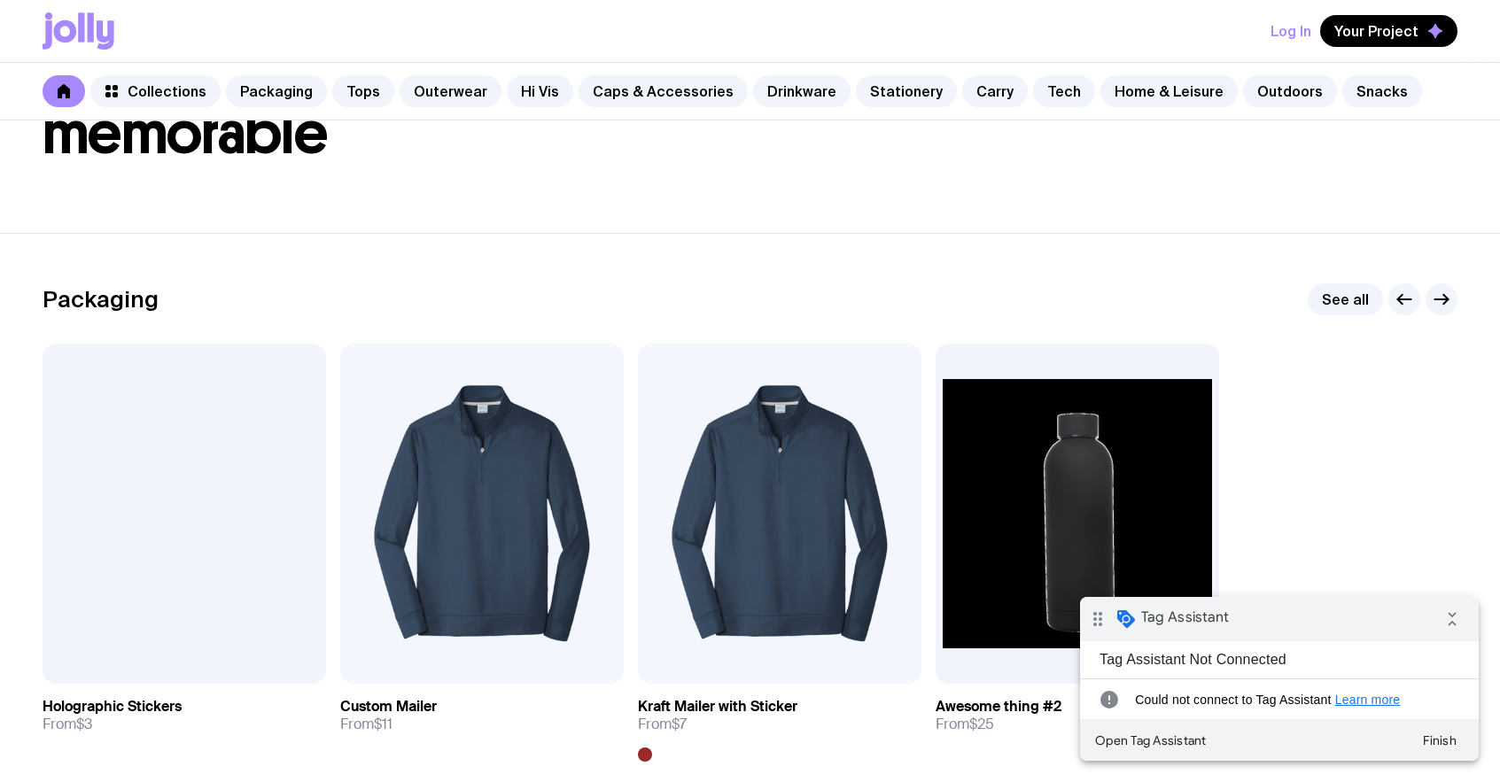
scroll to position [163, 0]
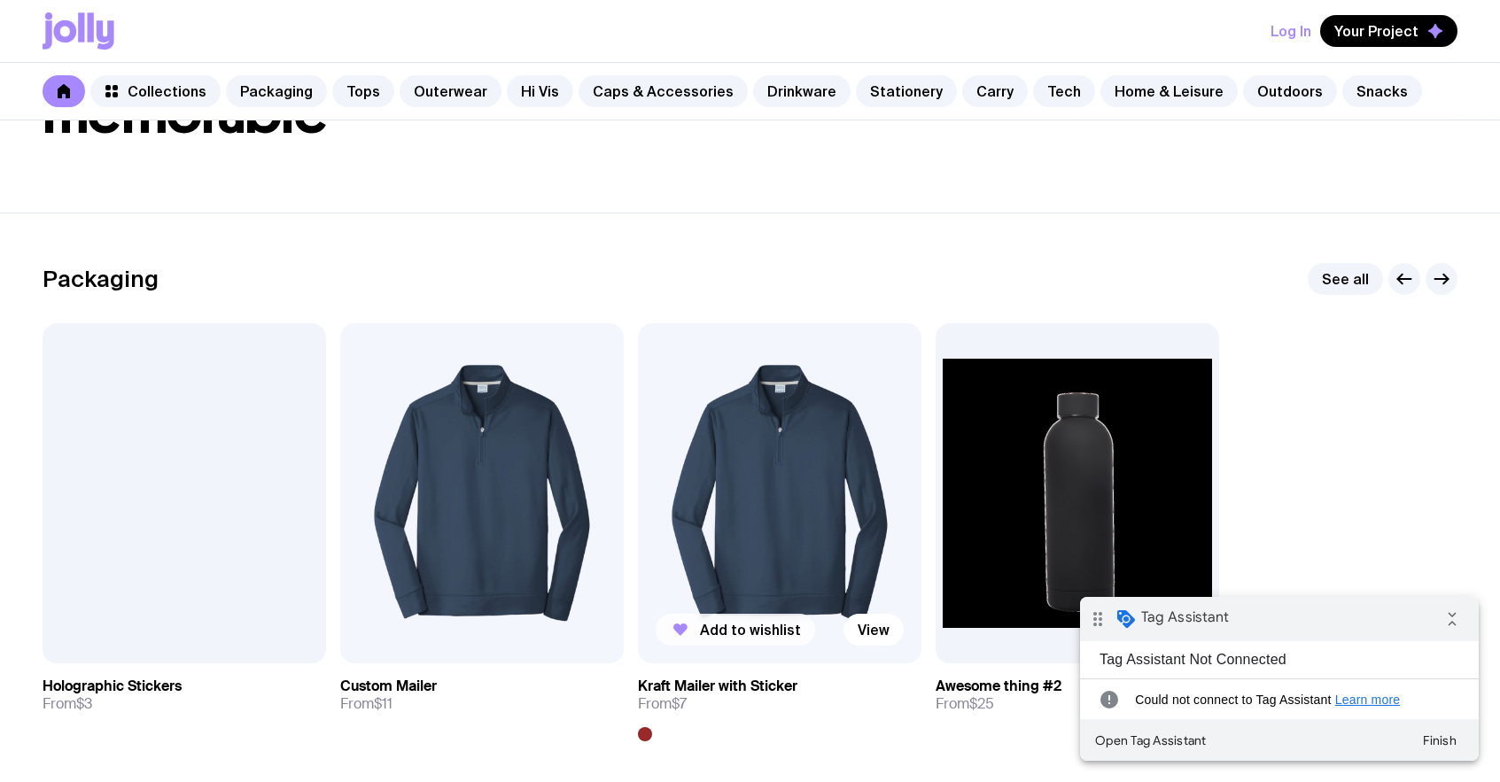
click at [704, 633] on span "Add to wishlist" at bounding box center [750, 630] width 101 height 18
click at [790, 128] on h1 "Make your merch memorable" at bounding box center [750, 84] width 1415 height 113
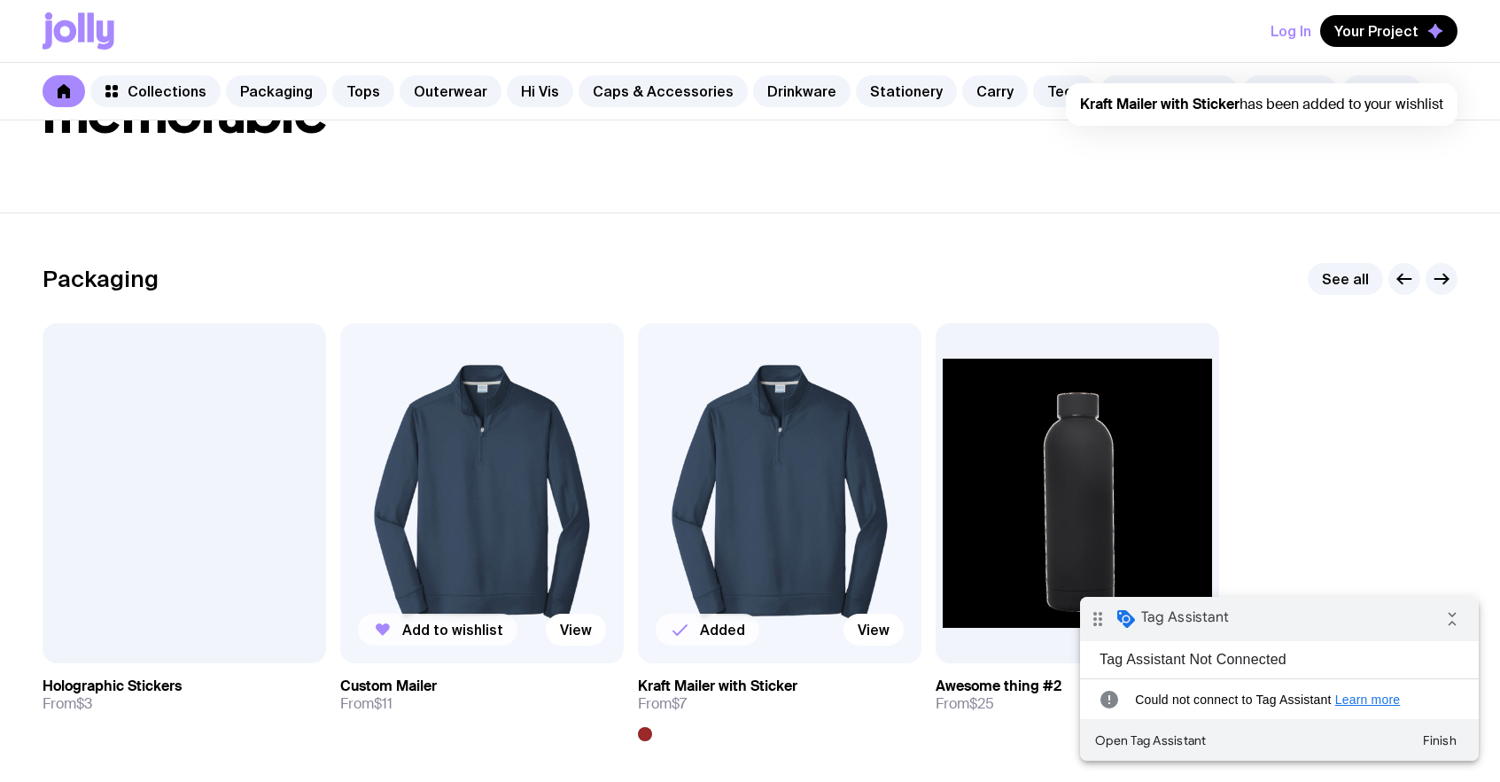
click at [390, 636] on icon "button" at bounding box center [382, 629] width 21 height 21
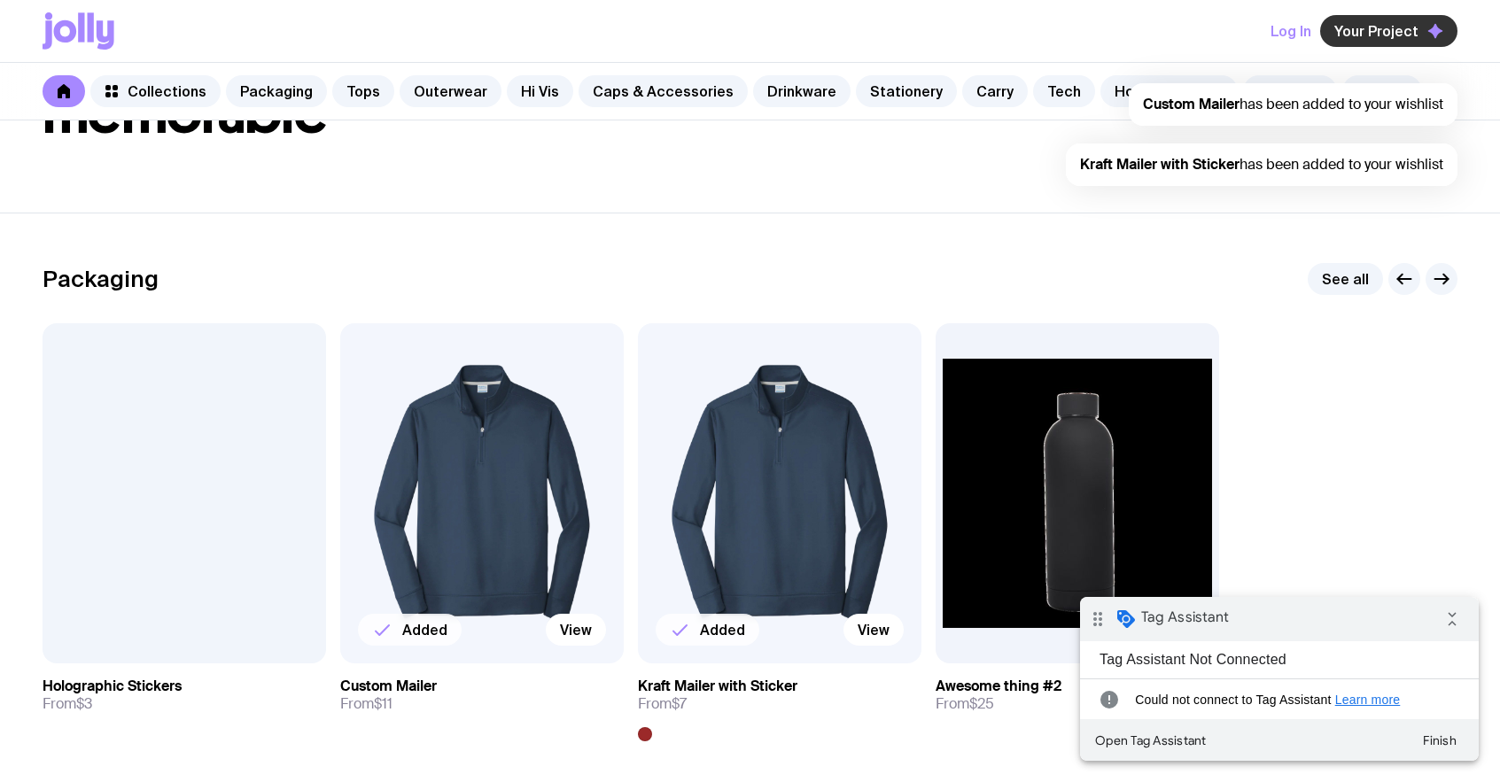
click at [1424, 27] on button "Your Project" at bounding box center [1388, 31] width 137 height 32
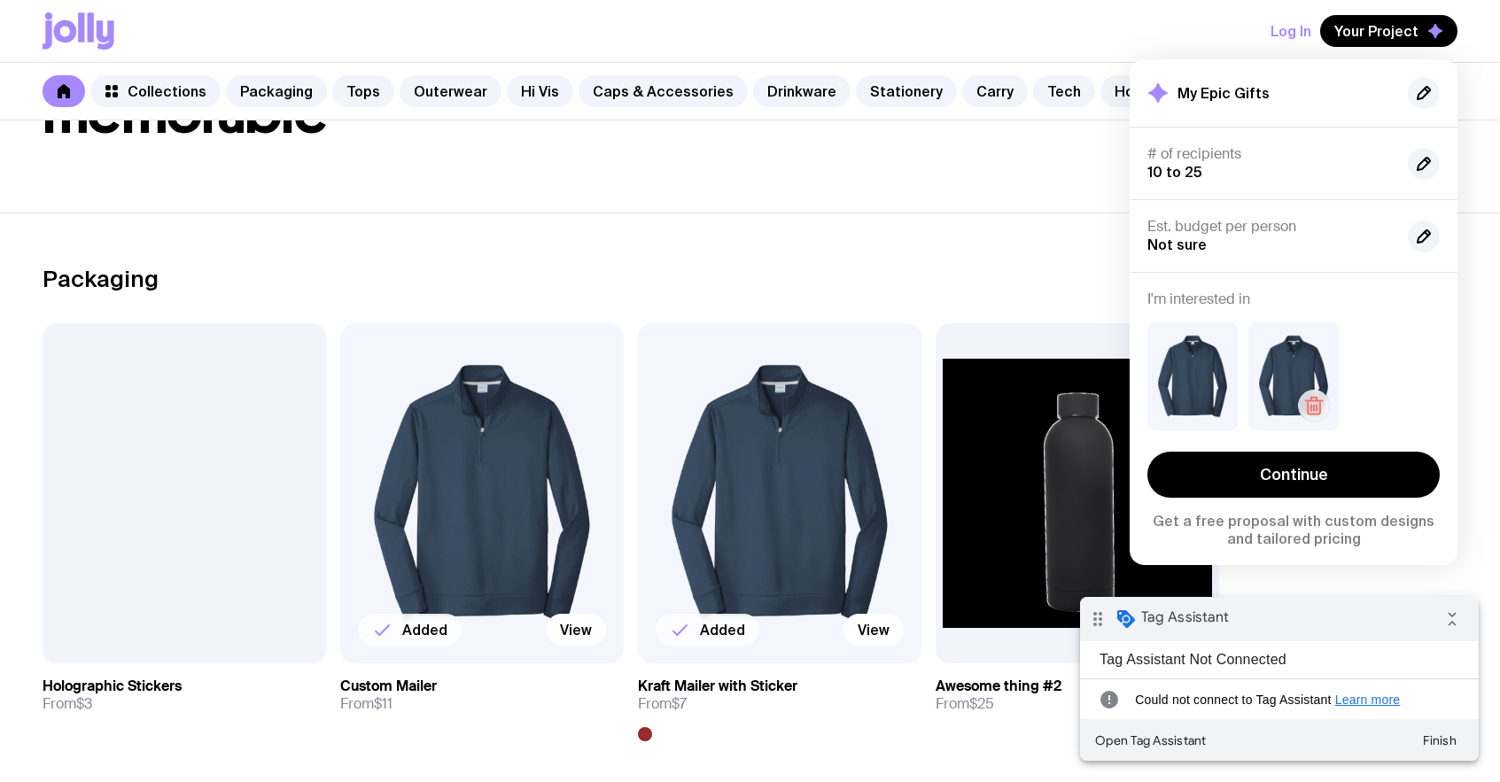
click at [1304, 399] on icon "button" at bounding box center [1313, 405] width 21 height 21
click at [826, 289] on div "Packaging See all" at bounding box center [750, 279] width 1415 height 32
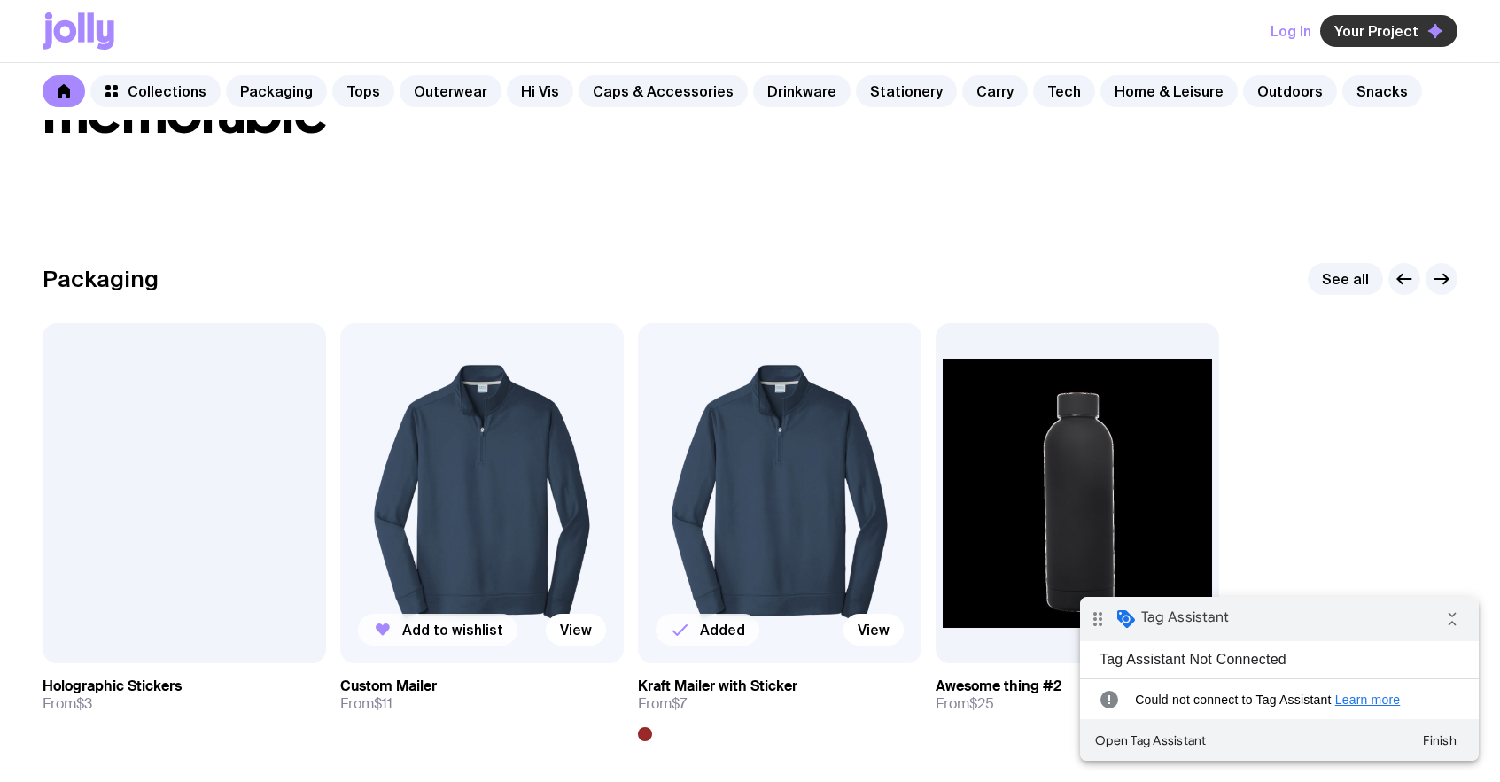
click at [1413, 28] on span "Your Project" at bounding box center [1376, 31] width 84 height 18
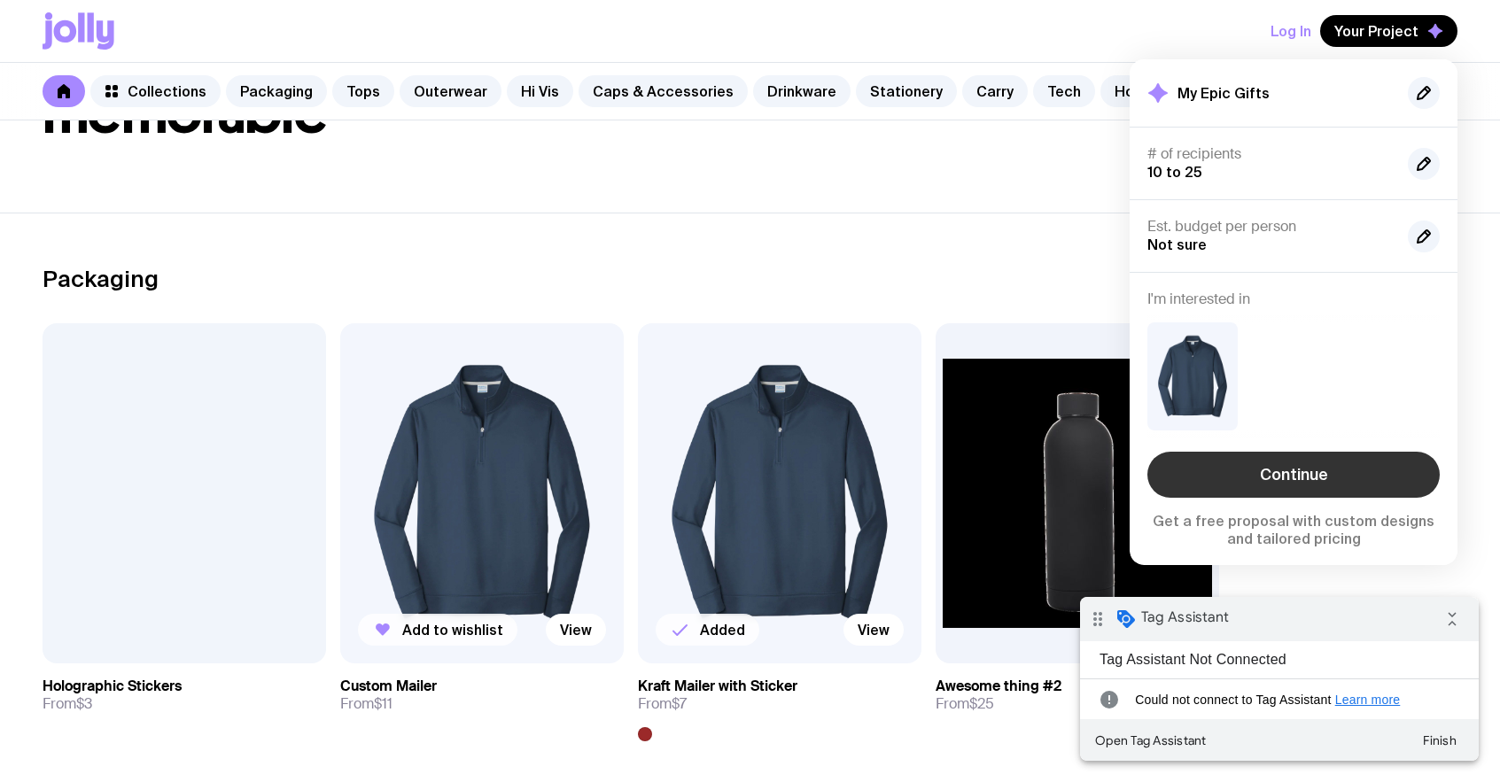
click at [1311, 471] on link "Continue" at bounding box center [1293, 475] width 292 height 46
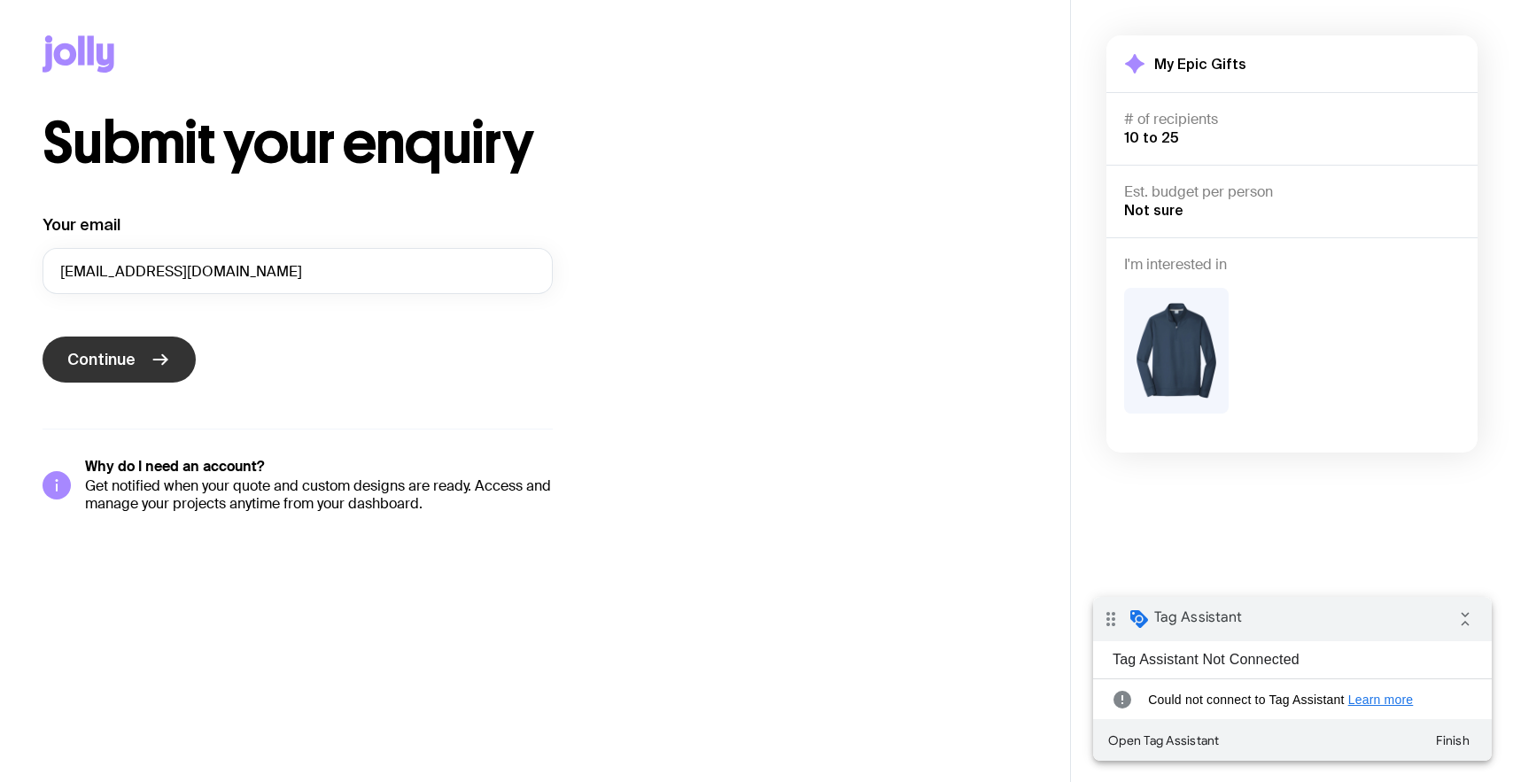
click at [140, 357] on button "Continue" at bounding box center [119, 360] width 153 height 46
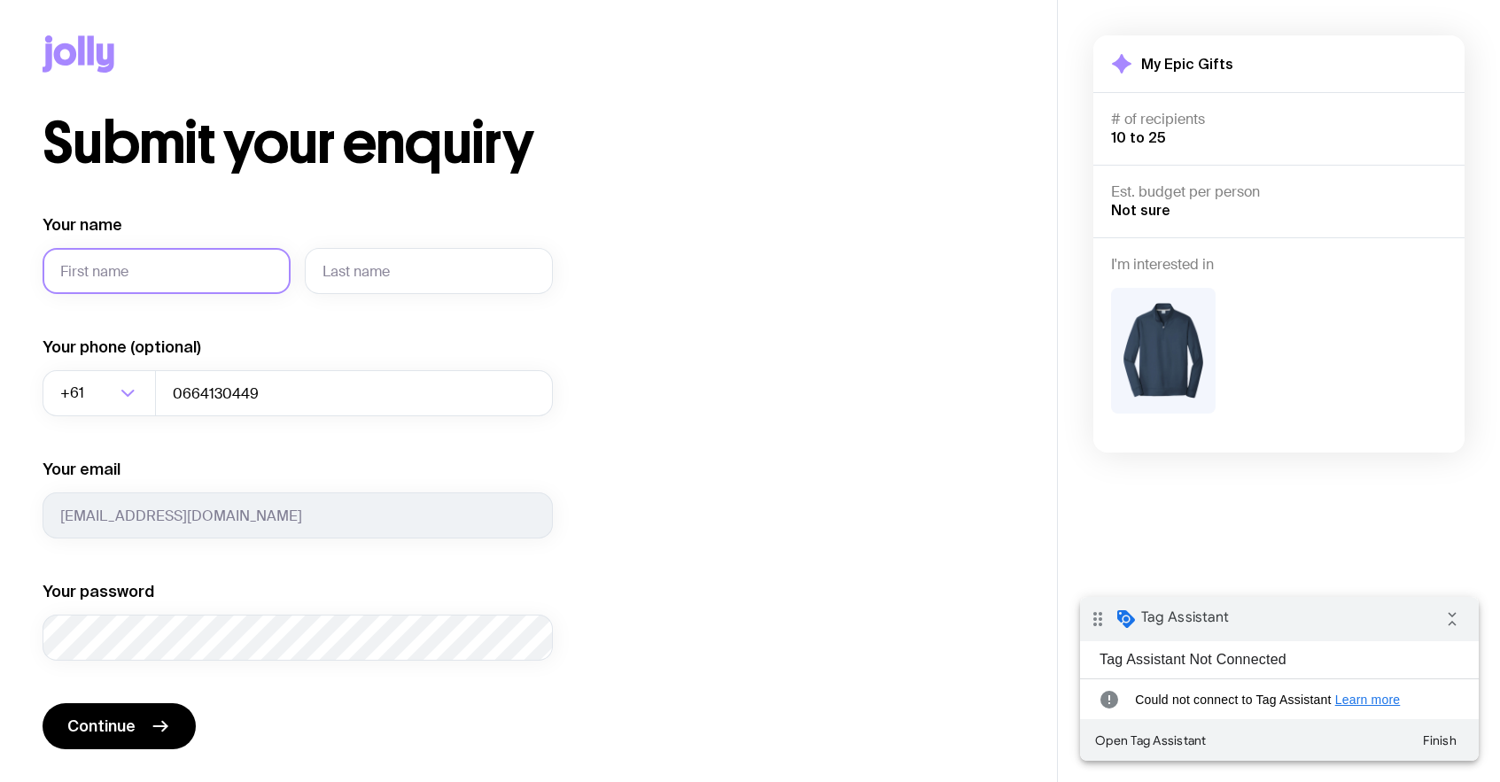
click at [187, 283] on input "Your name" at bounding box center [167, 271] width 248 height 46
type input "asd3"
click at [427, 275] on input "text" at bounding box center [429, 271] width 248 height 46
type input "3333"
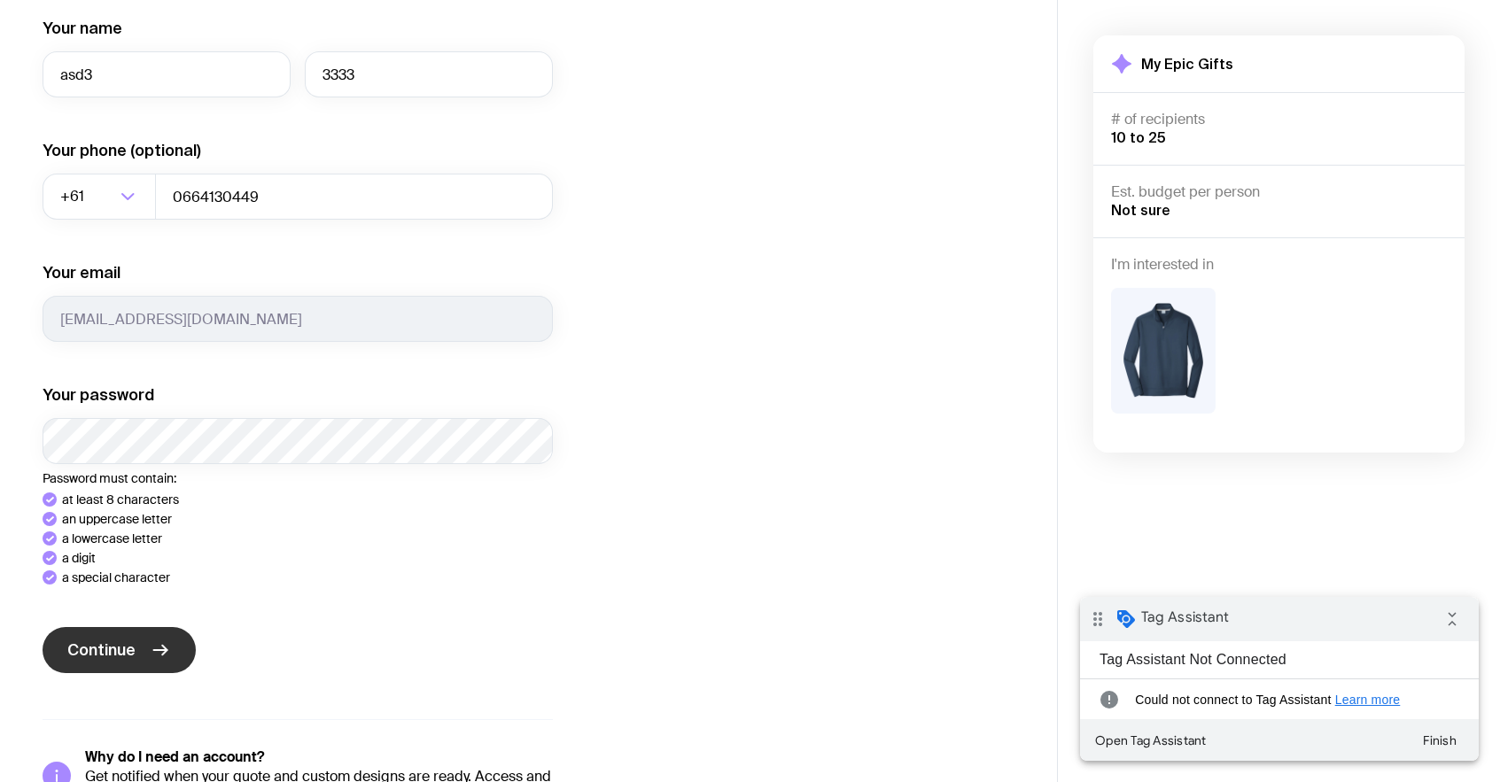
click at [94, 627] on button "Continue" at bounding box center [119, 650] width 153 height 46
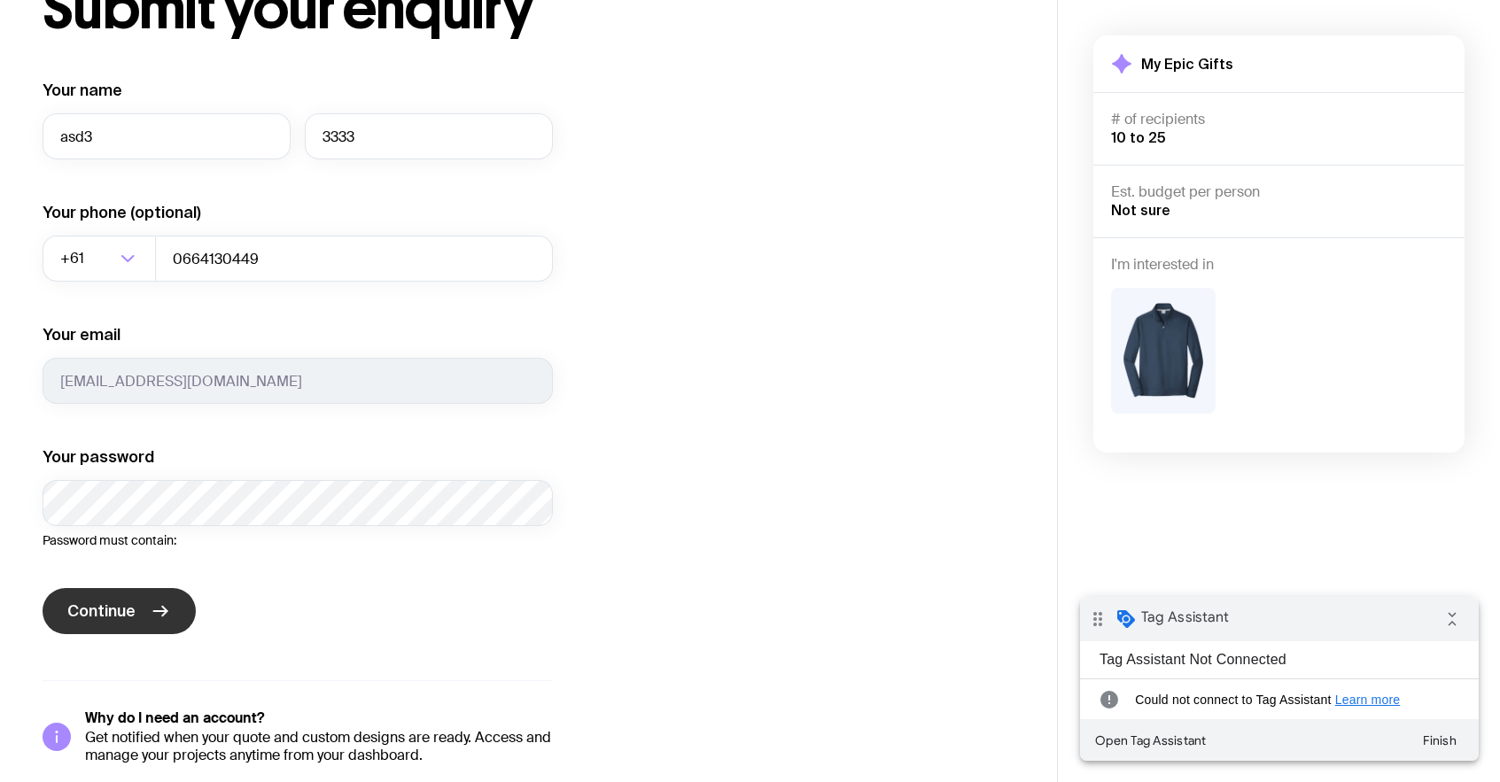
scroll to position [133, 0]
